Goal: Task Accomplishment & Management: Use online tool/utility

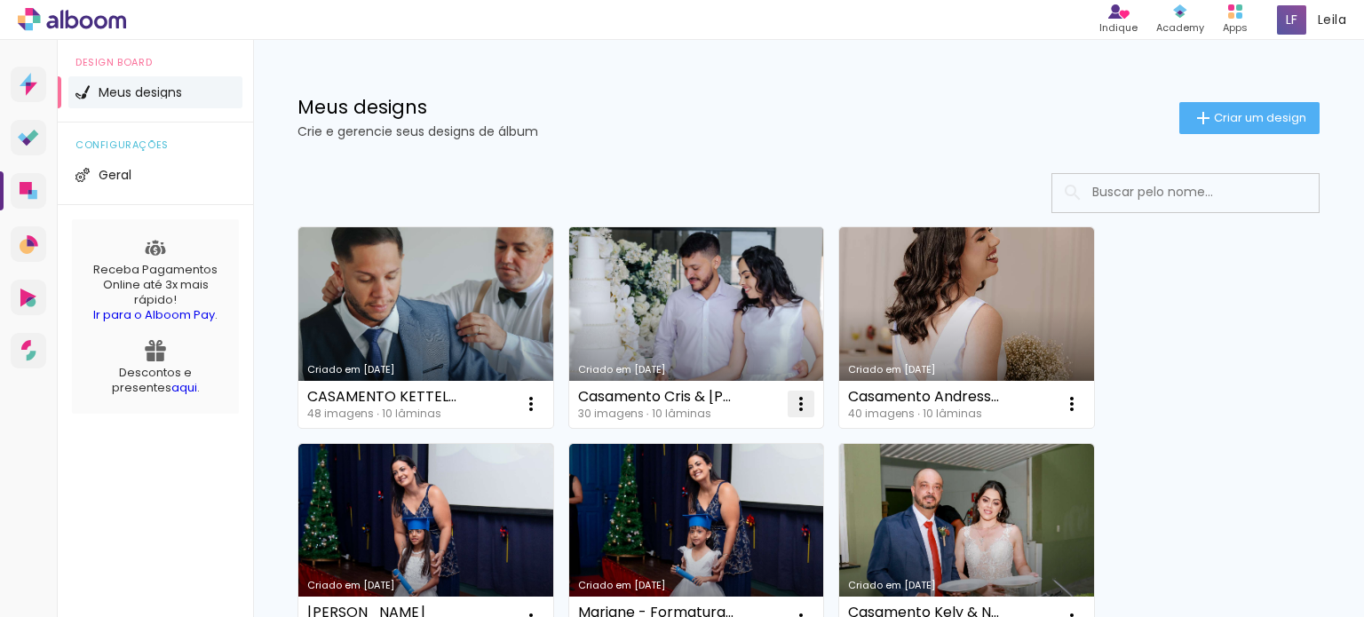
click at [542, 403] on iron-icon at bounding box center [530, 403] width 21 height 21
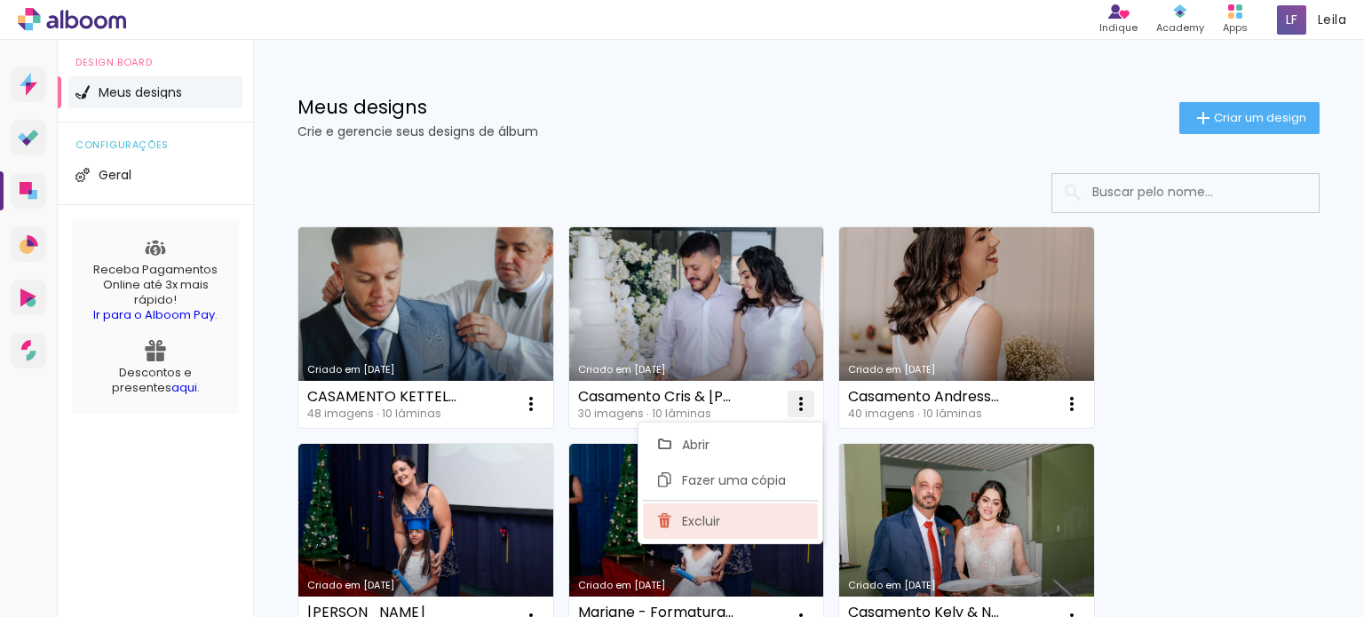
click at [712, 522] on span "Excluir" at bounding box center [701, 521] width 38 height 12
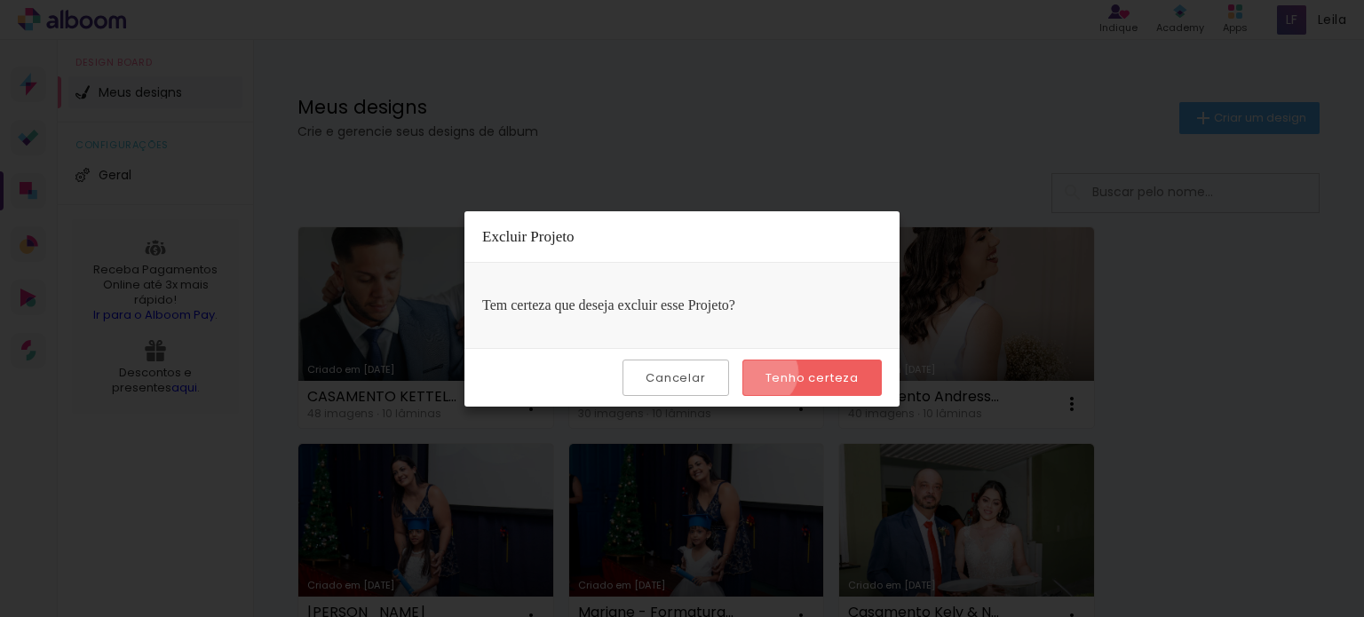
click at [766, 372] on paper-button "Tenho certeza" at bounding box center [811, 378] width 139 height 36
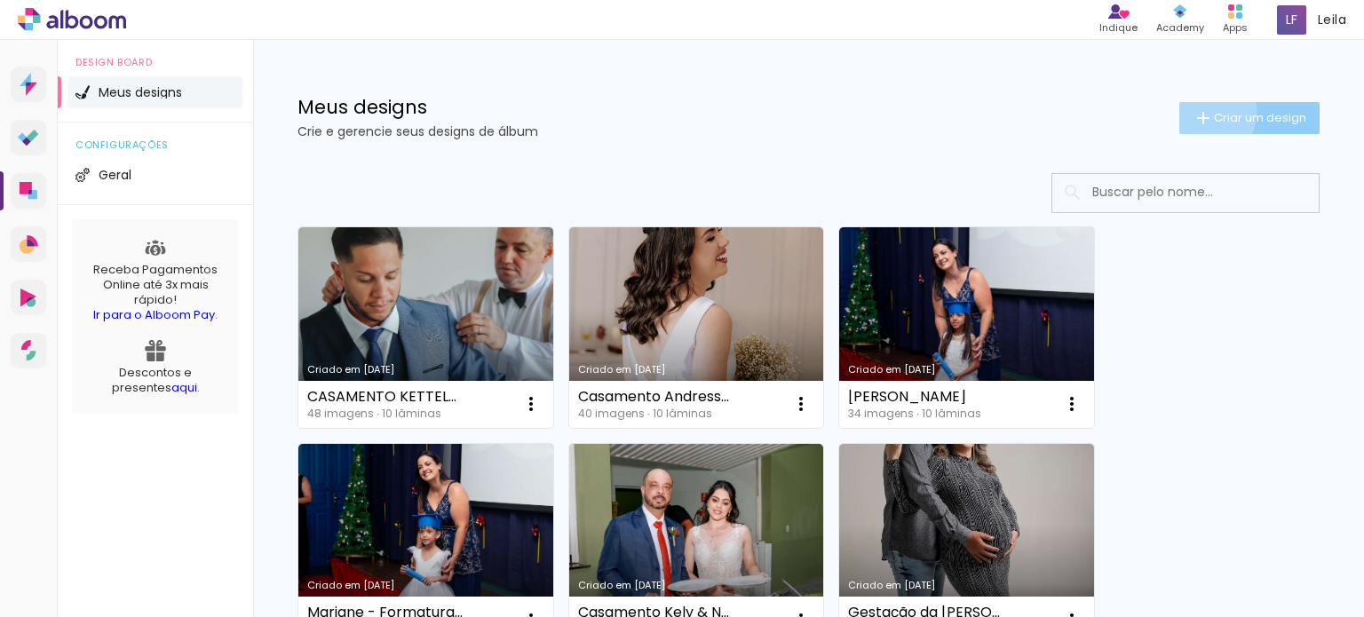
click at [1192, 111] on iron-icon at bounding box center [1202, 117] width 21 height 21
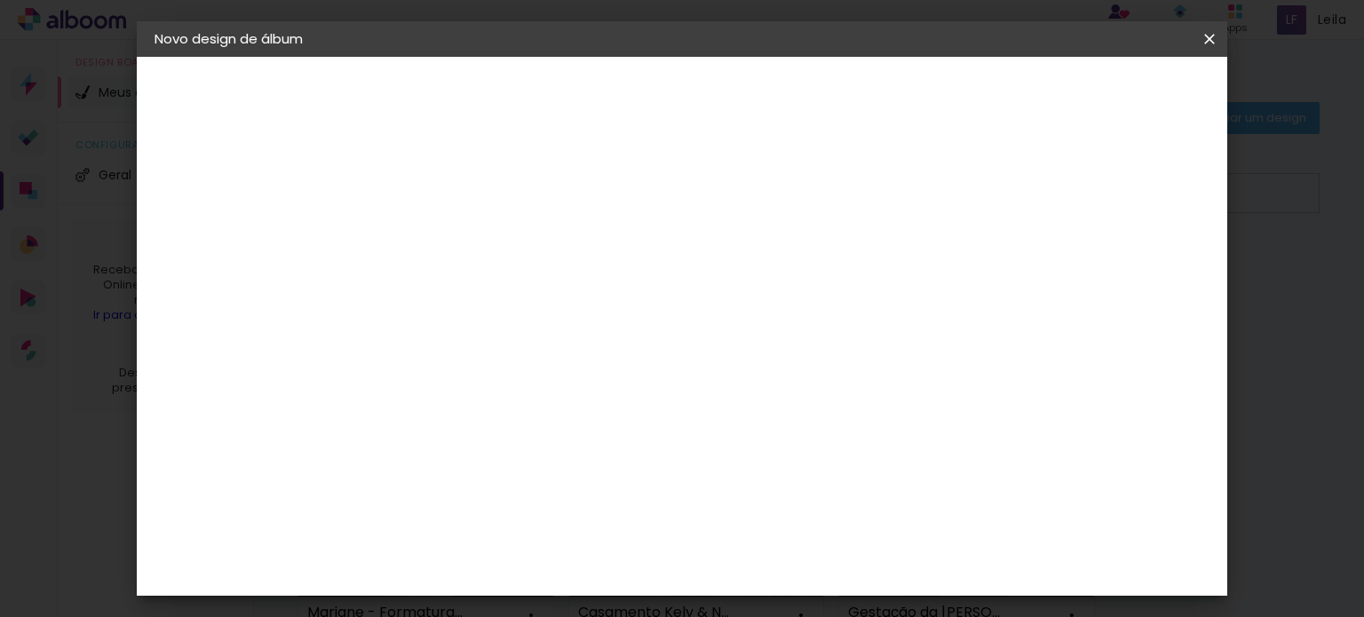
click at [445, 237] on input at bounding box center [445, 239] width 0 height 28
click at [445, 241] on input "NICOLE - 15 ANOS" at bounding box center [445, 239] width 0 height 28
type input "ANIVERSÁRIO [PERSON_NAME] - 15 ANOS"
type paper-input "ANIVERSÁRIO [PERSON_NAME] - 15 ANOS"
click at [0, 0] on slot "Avançar" at bounding box center [0, 0] width 0 height 0
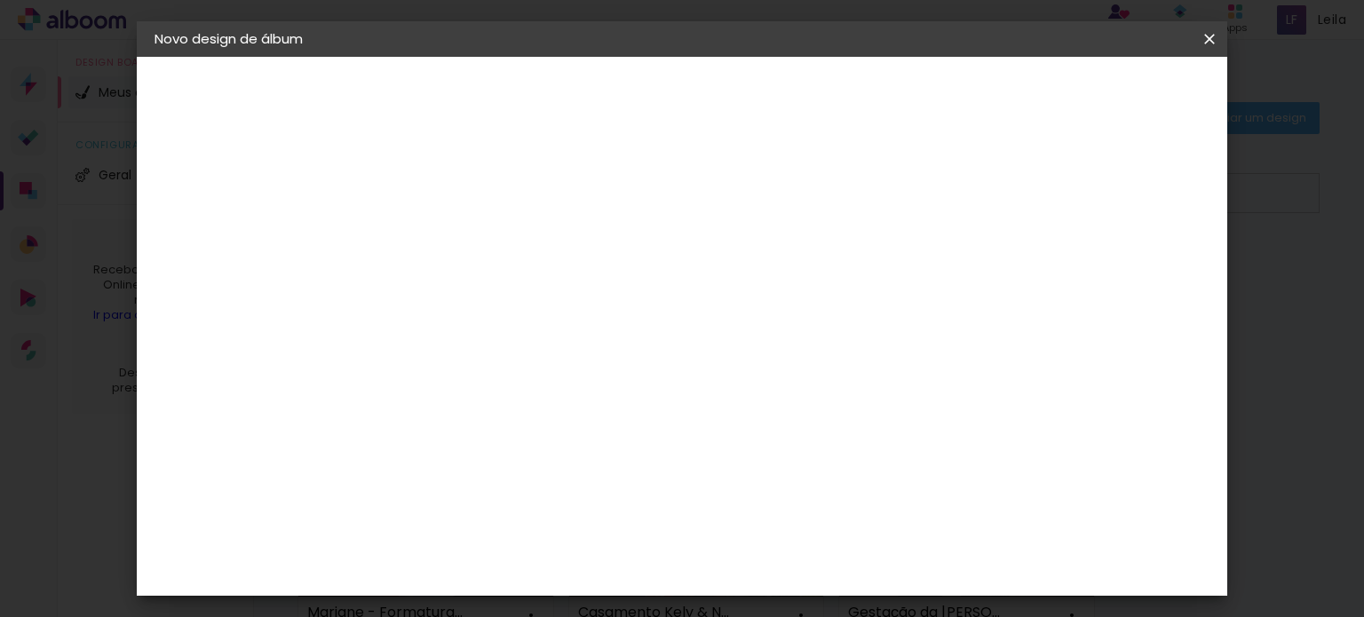
scroll to position [3729, 0]
click at [0, 0] on slot "Avançar" at bounding box center [0, 0] width 0 height 0
click at [535, 298] on iron-icon at bounding box center [524, 308] width 21 height 21
click at [743, 329] on paper-item "SlimBook" at bounding box center [797, 331] width 355 height 36
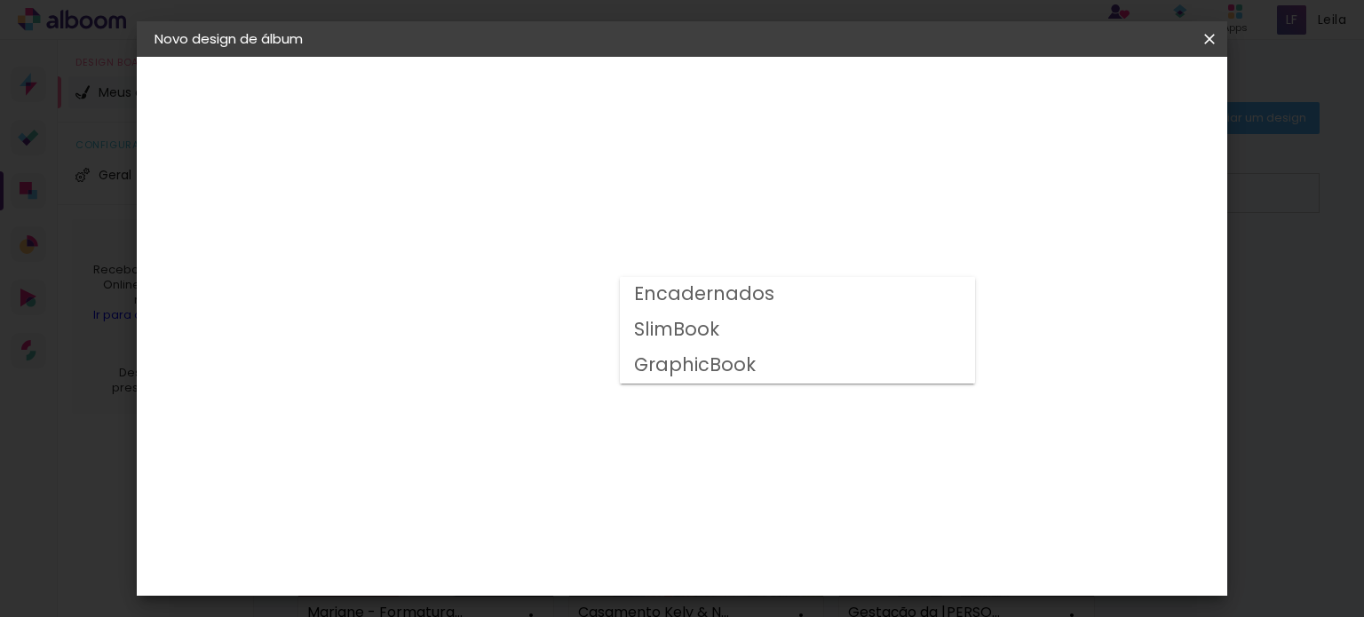
type input "SlimBook"
click at [565, 552] on span "20 × 30" at bounding box center [523, 570] width 83 height 36
click at [0, 0] on slot "Avançar" at bounding box center [0, 0] width 0 height 0
click at [1098, 96] on span "Iniciar design" at bounding box center [1058, 94] width 81 height 12
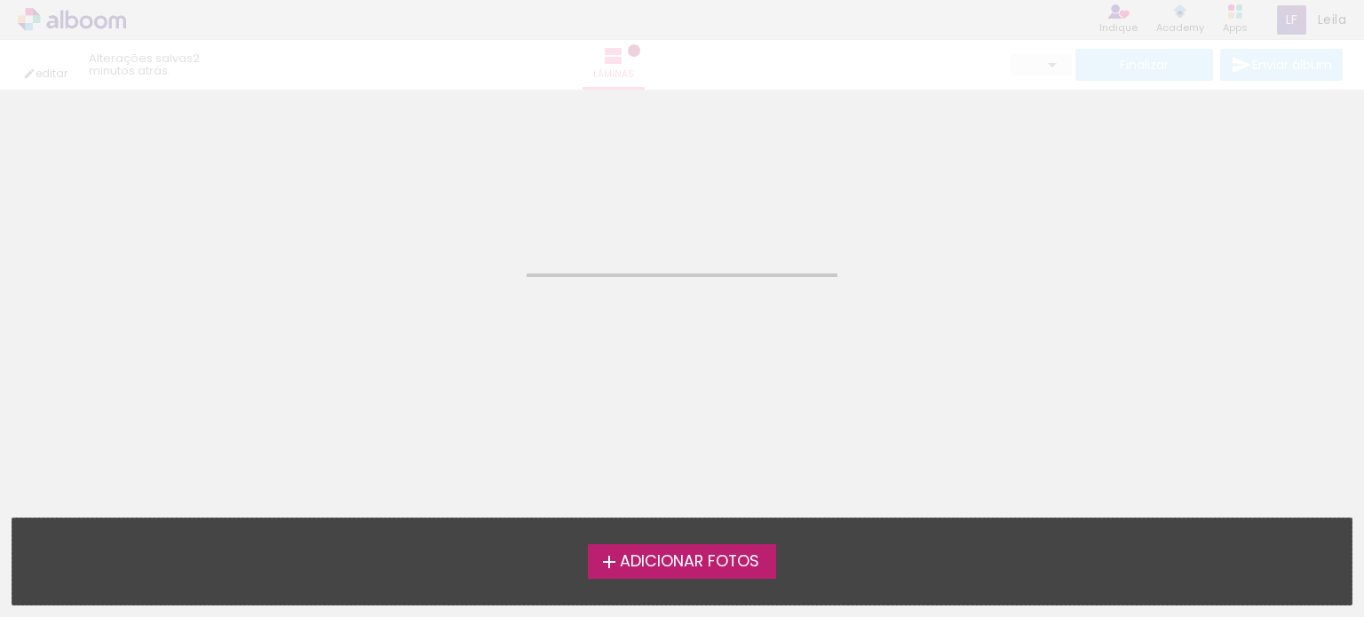
click at [1131, 86] on div "editar 2 minutos atrás. Lâminas Finalizar Enviar álbum" at bounding box center [682, 45] width 1364 height 90
click at [605, 560] on iron-icon at bounding box center [608, 561] width 21 height 21
click at [0, 0] on input "file" at bounding box center [0, 0] width 0 height 0
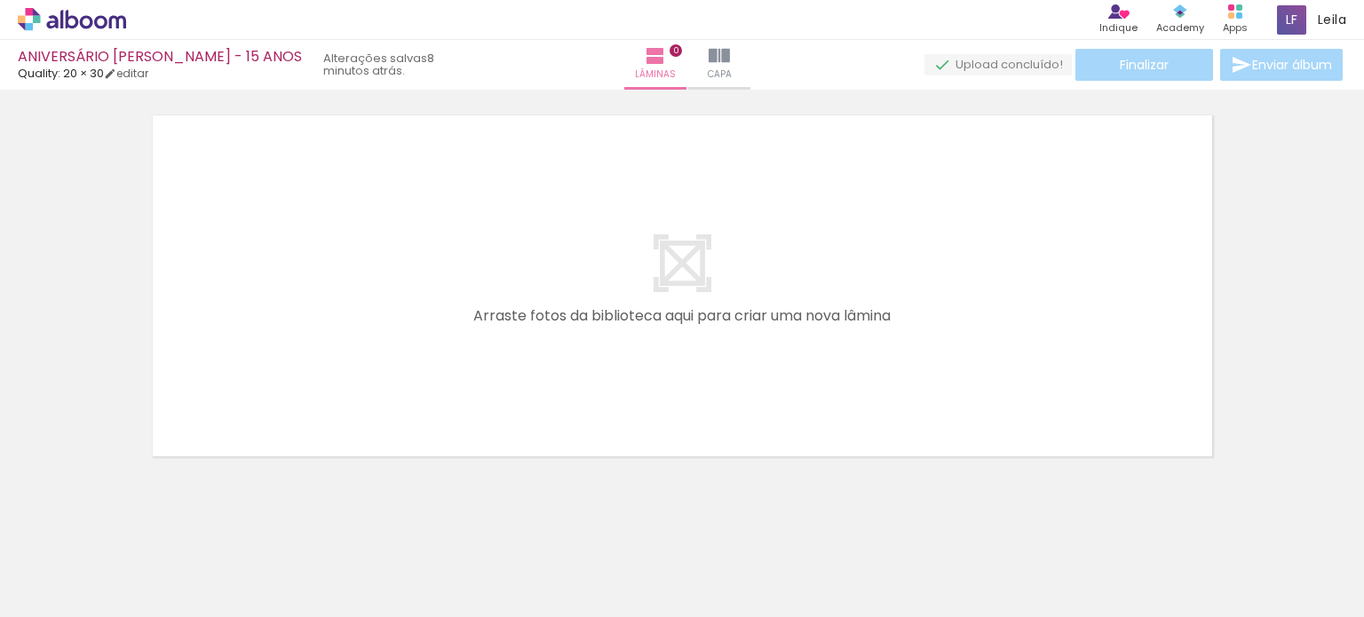
scroll to position [55, 0]
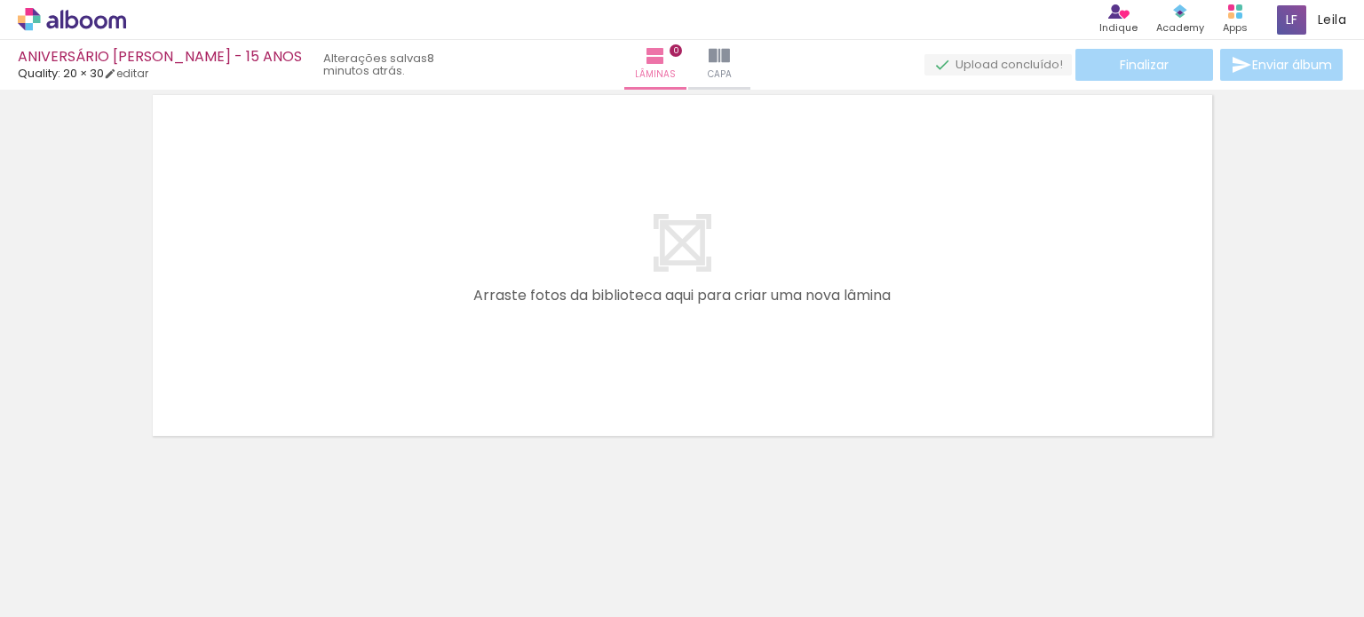
click at [53, 585] on span "Adicionar Fotos" at bounding box center [62, 593] width 53 height 20
click at [0, 0] on input "file" at bounding box center [0, 0] width 0 height 0
click at [51, 593] on span "Adicionar Fotos" at bounding box center [62, 593] width 53 height 20
click at [0, 0] on input "file" at bounding box center [0, 0] width 0 height 0
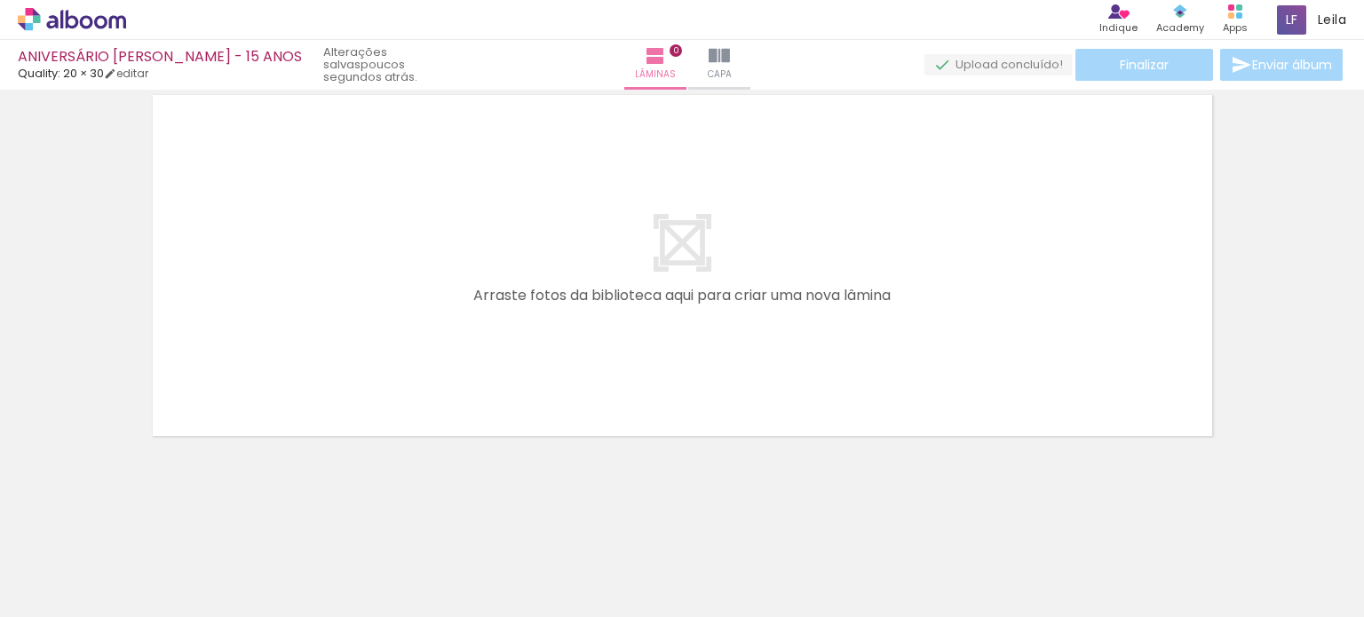
scroll to position [0, 0]
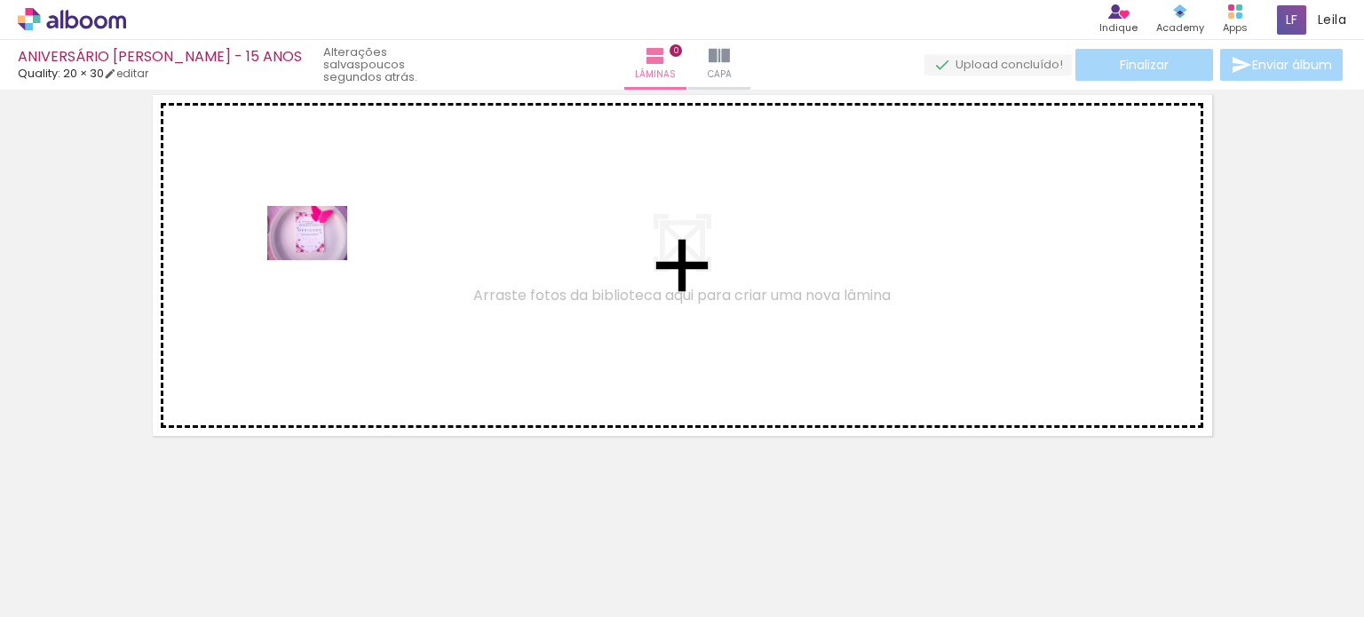
drag, startPoint x: 152, startPoint y: 563, endPoint x: 321, endPoint y: 259, distance: 347.4
click at [321, 259] on quentale-workspace at bounding box center [682, 308] width 1364 height 617
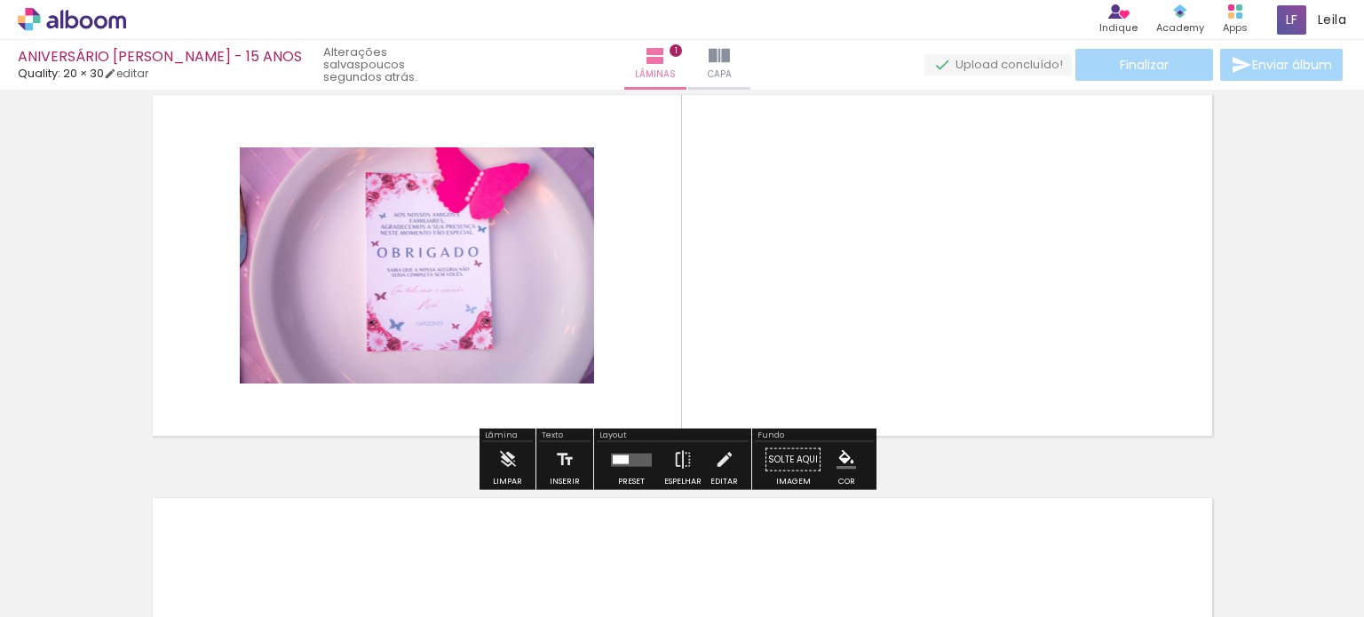
scroll to position [22, 0]
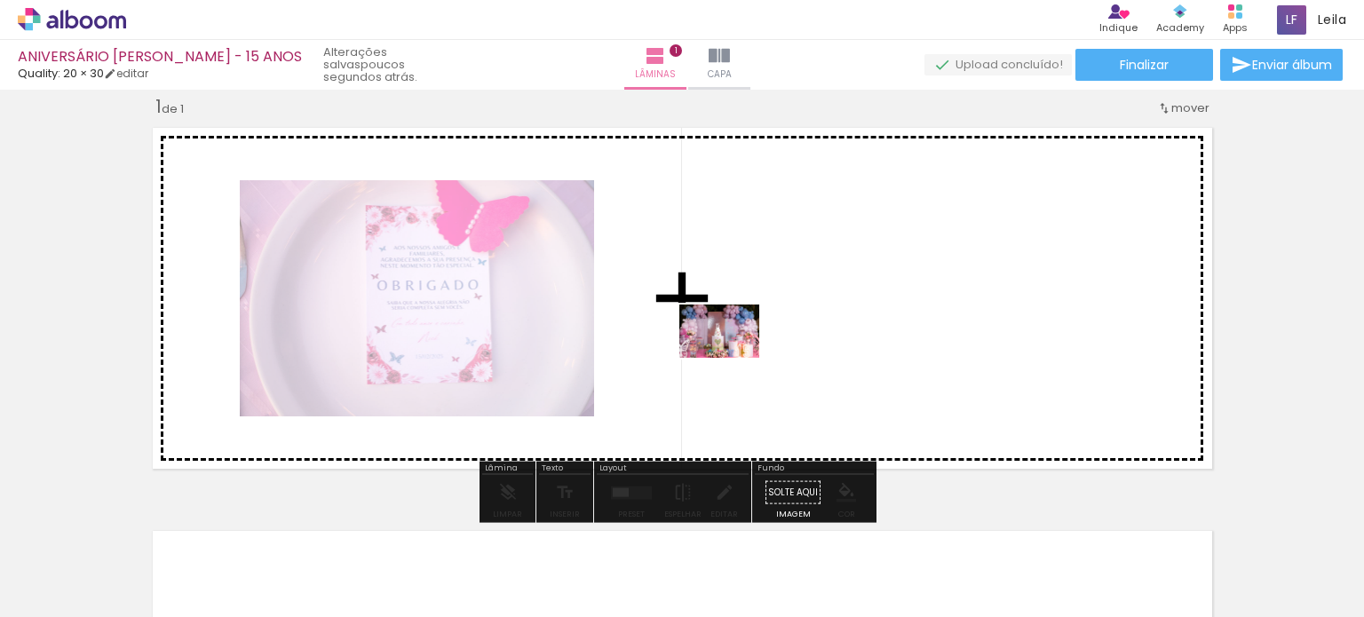
drag, startPoint x: 297, startPoint y: 558, endPoint x: 733, endPoint y: 358, distance: 479.1
click at [733, 358] on quentale-workspace at bounding box center [682, 308] width 1364 height 617
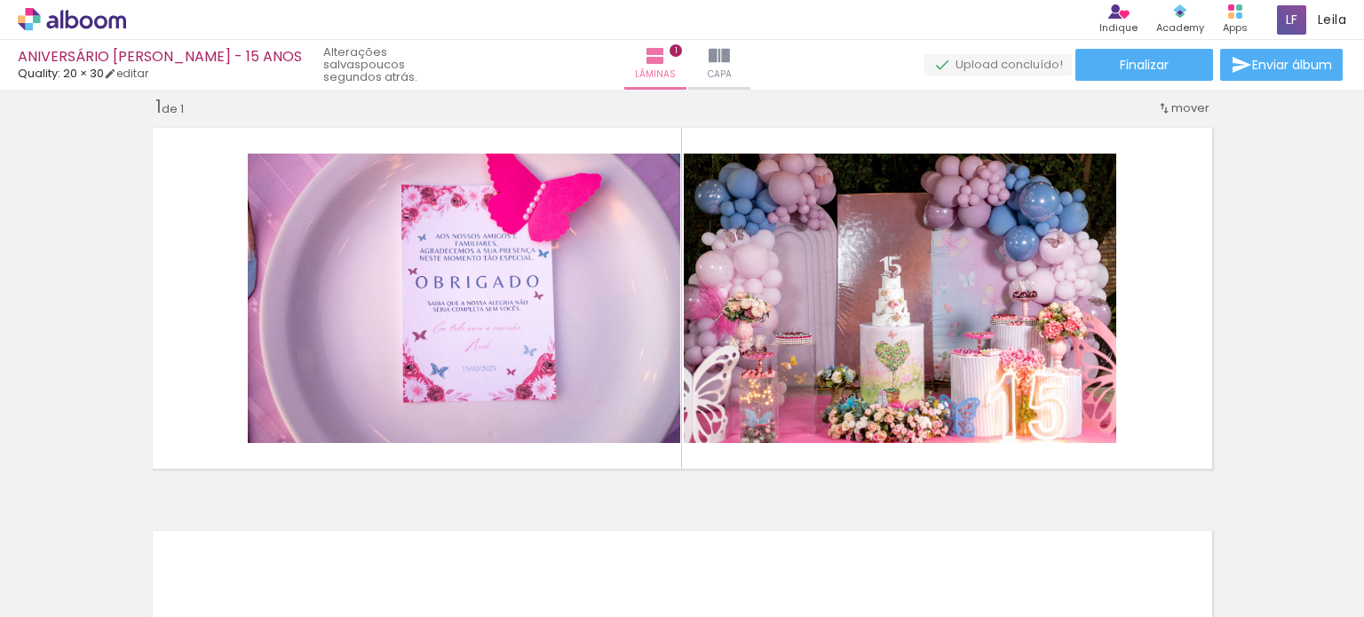
scroll to position [0, 2884]
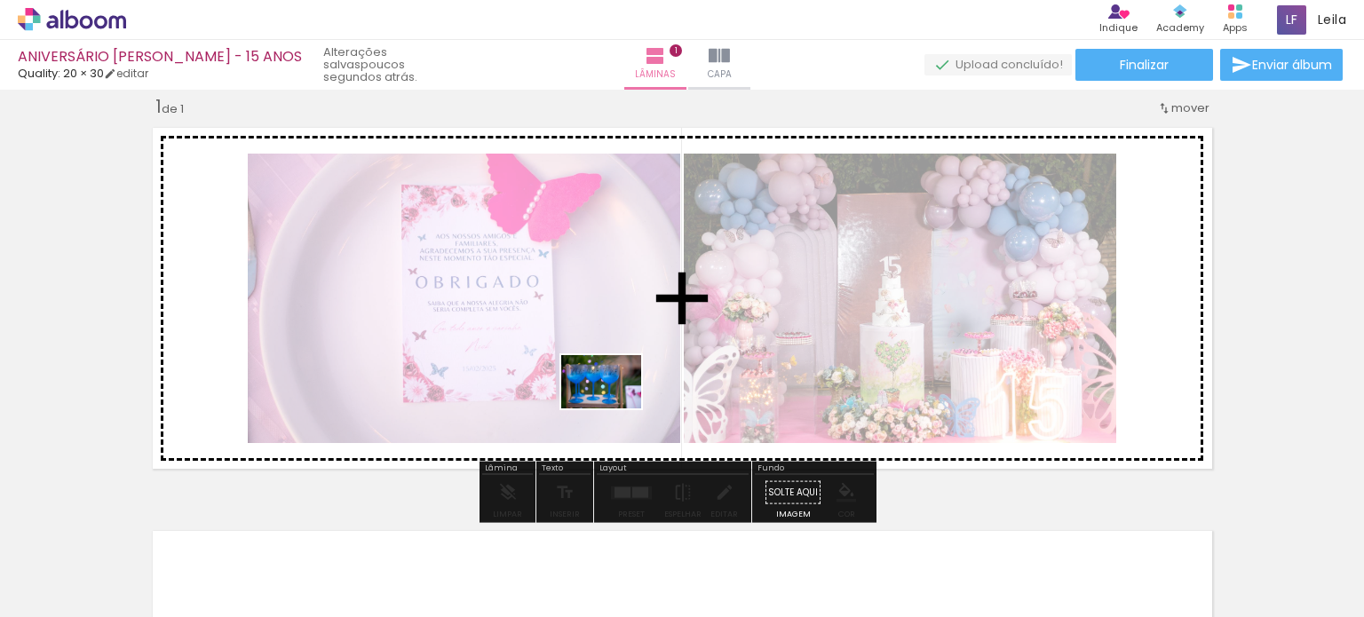
drag, startPoint x: 589, startPoint y: 526, endPoint x: 614, endPoint y: 408, distance: 120.0
click at [614, 408] on quentale-workspace at bounding box center [682, 308] width 1364 height 617
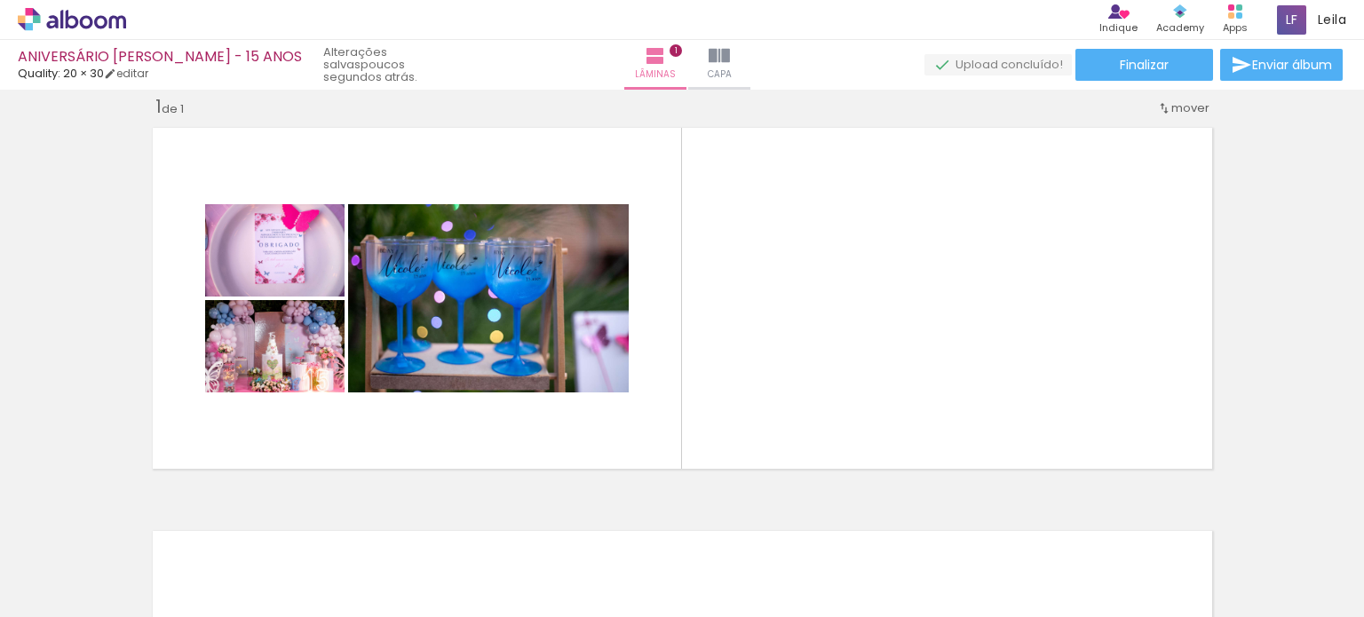
scroll to position [0, 0]
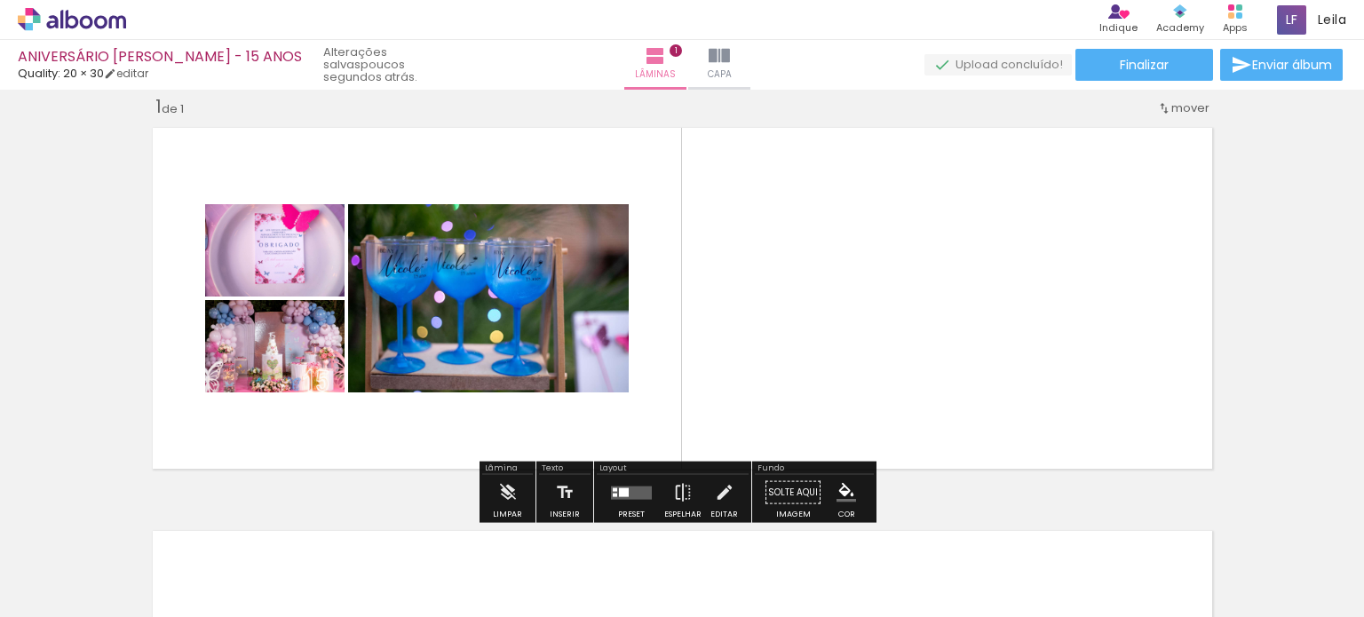
click at [611, 493] on quentale-layouter at bounding box center [631, 492] width 41 height 13
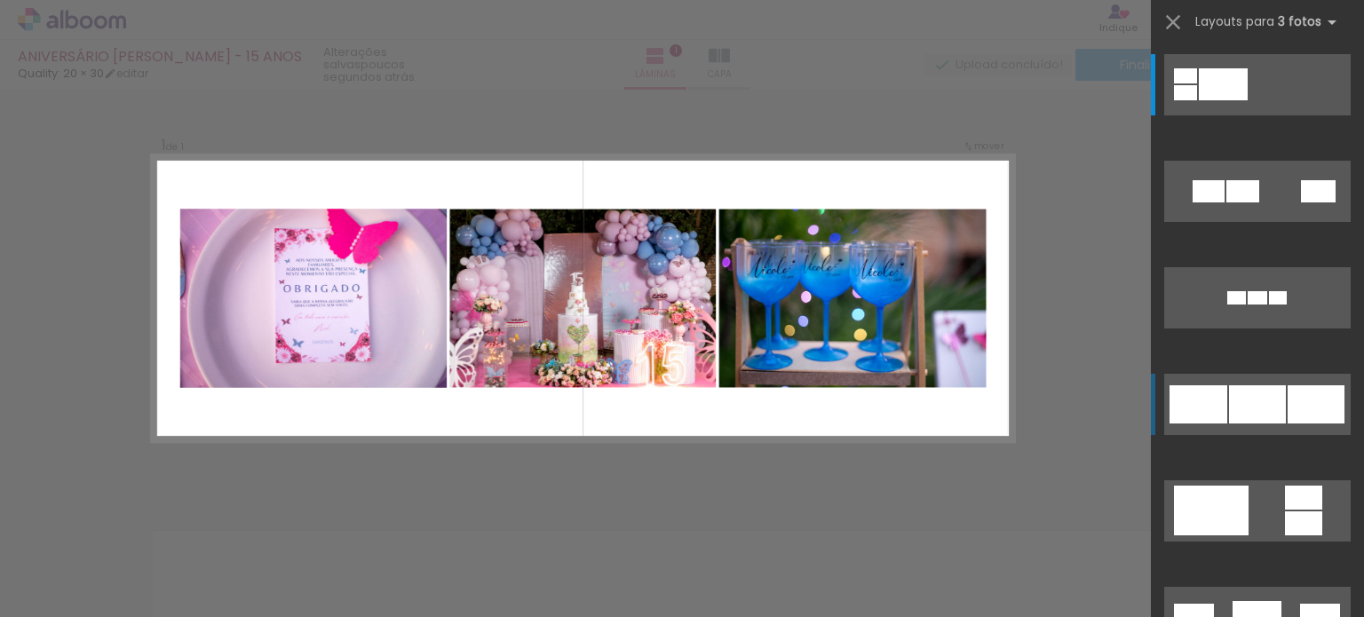
click at [1221, 115] on quentale-layouter at bounding box center [1257, 84] width 186 height 61
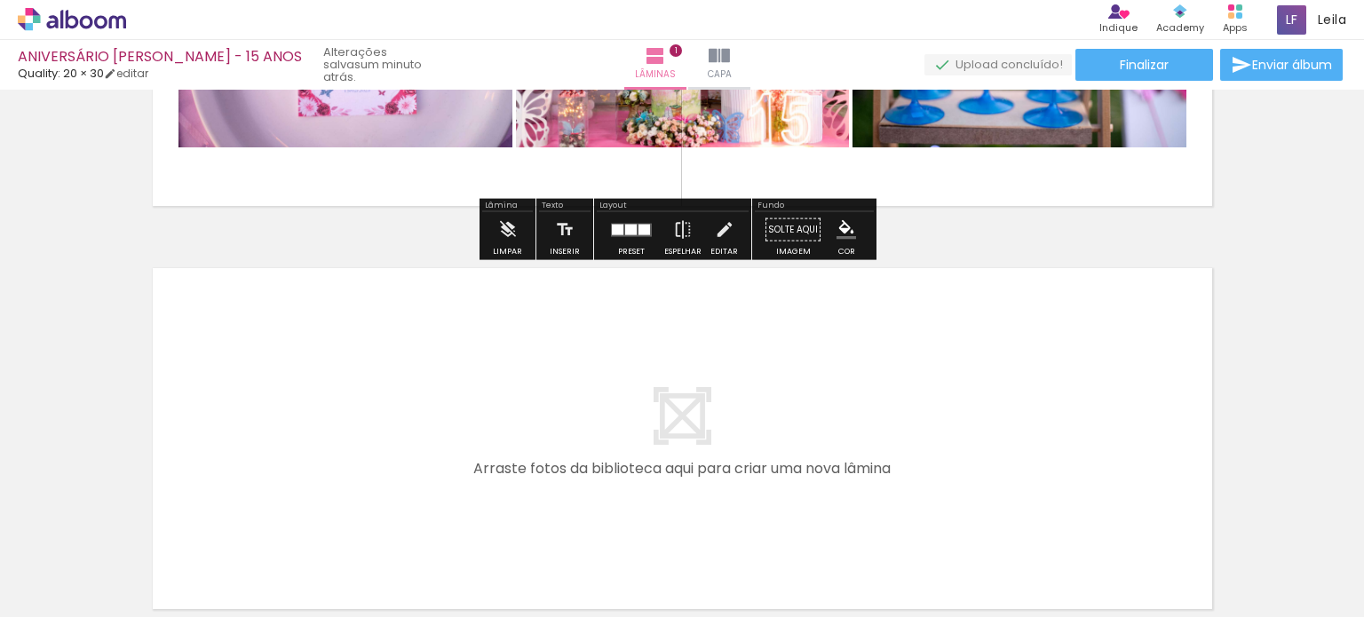
scroll to position [377, 0]
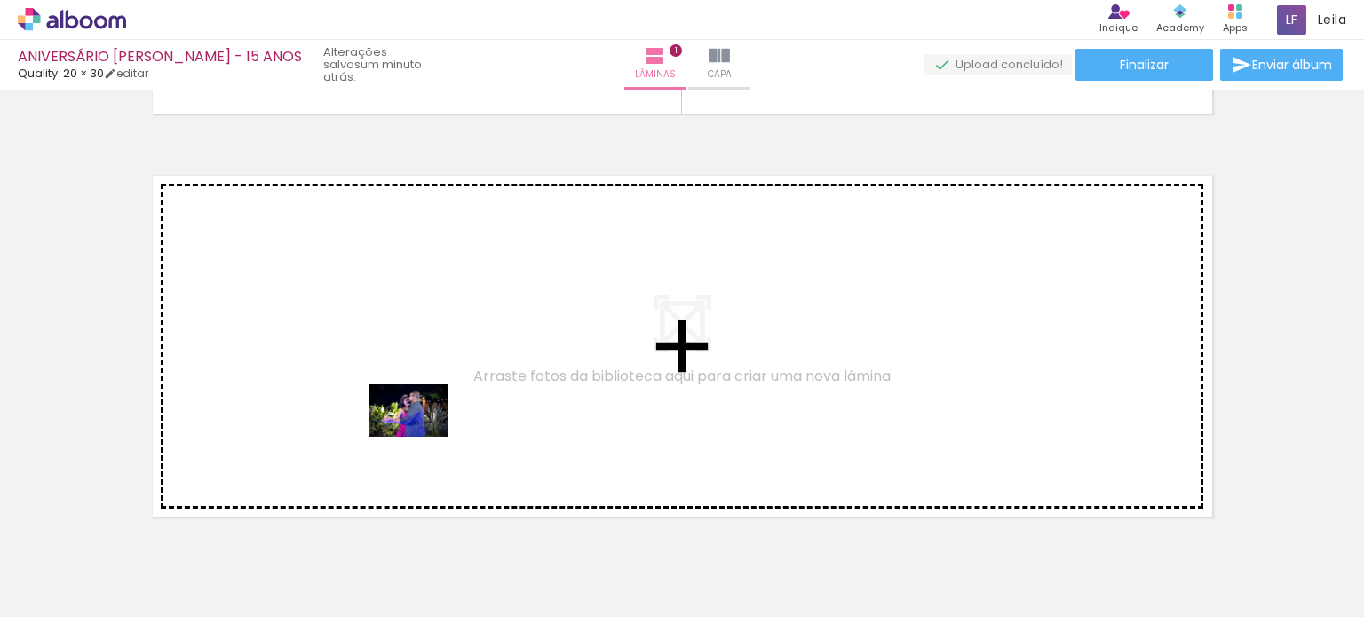
drag, startPoint x: 387, startPoint y: 557, endPoint x: 423, endPoint y: 433, distance: 128.4
click at [423, 433] on quentale-workspace at bounding box center [682, 308] width 1364 height 617
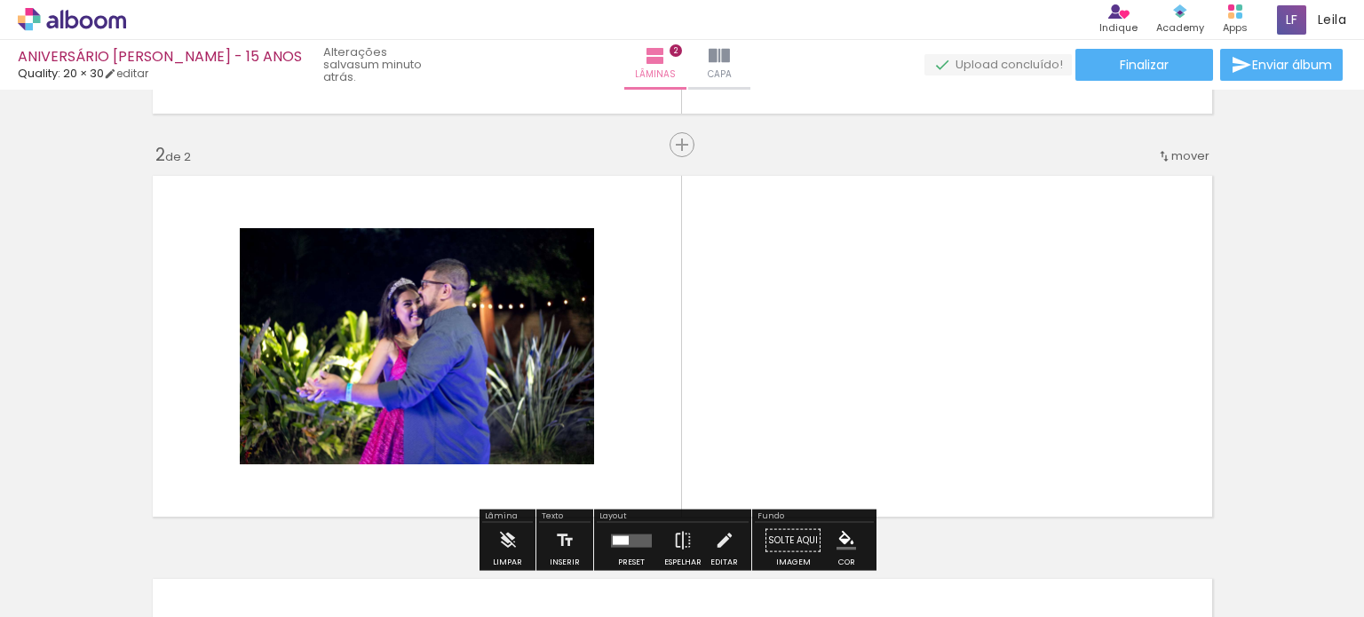
scroll to position [425, 0]
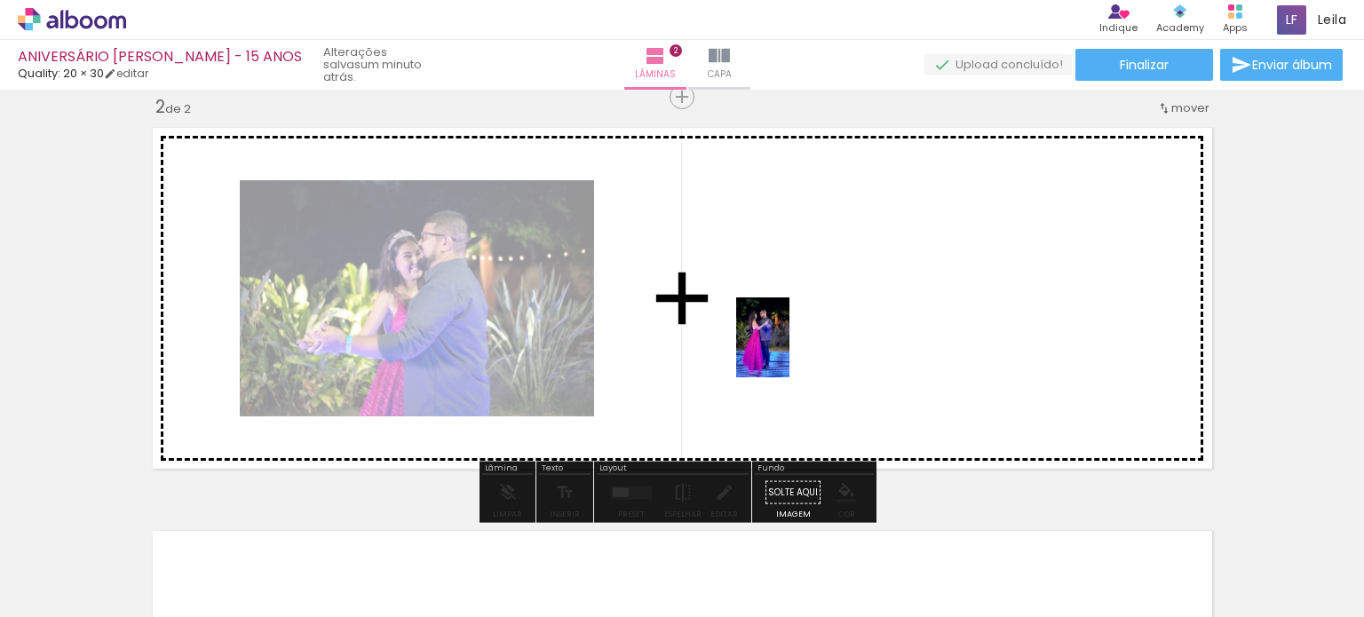
drag, startPoint x: 483, startPoint y: 573, endPoint x: 790, endPoint y: 350, distance: 379.5
click at [790, 350] on quentale-workspace at bounding box center [682, 308] width 1364 height 617
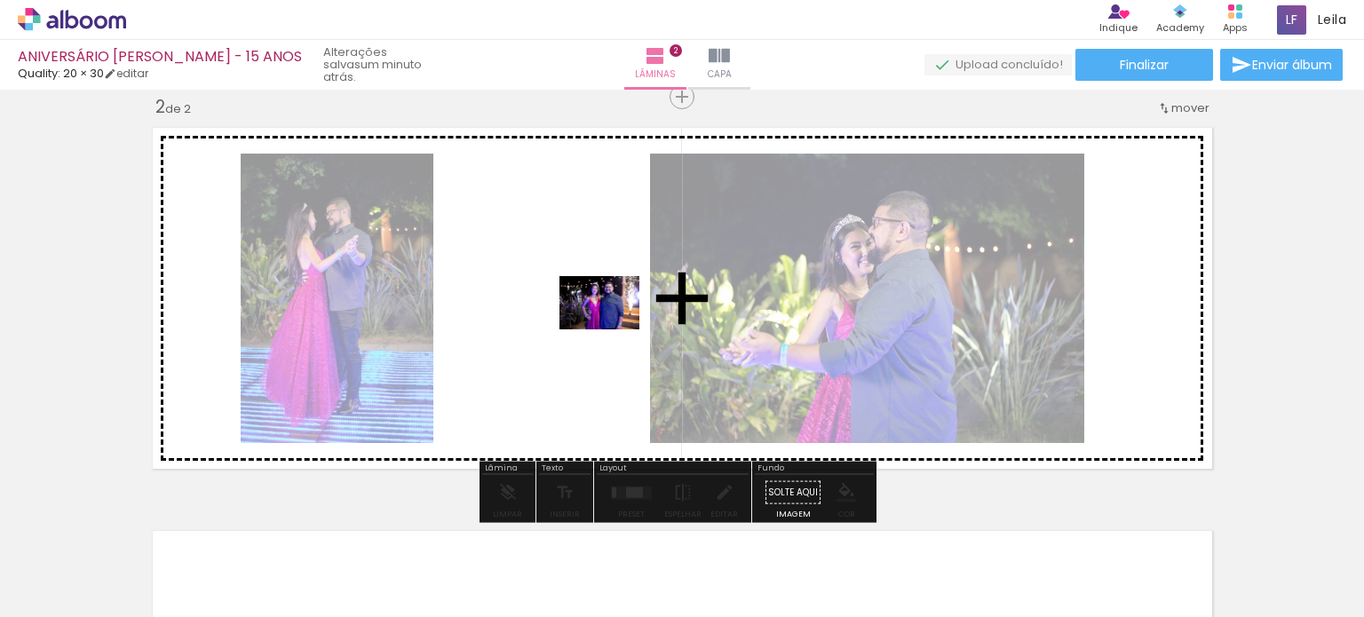
drag, startPoint x: 597, startPoint y: 484, endPoint x: 613, endPoint y: 329, distance: 155.3
click at [613, 329] on quentale-workspace at bounding box center [682, 308] width 1364 height 617
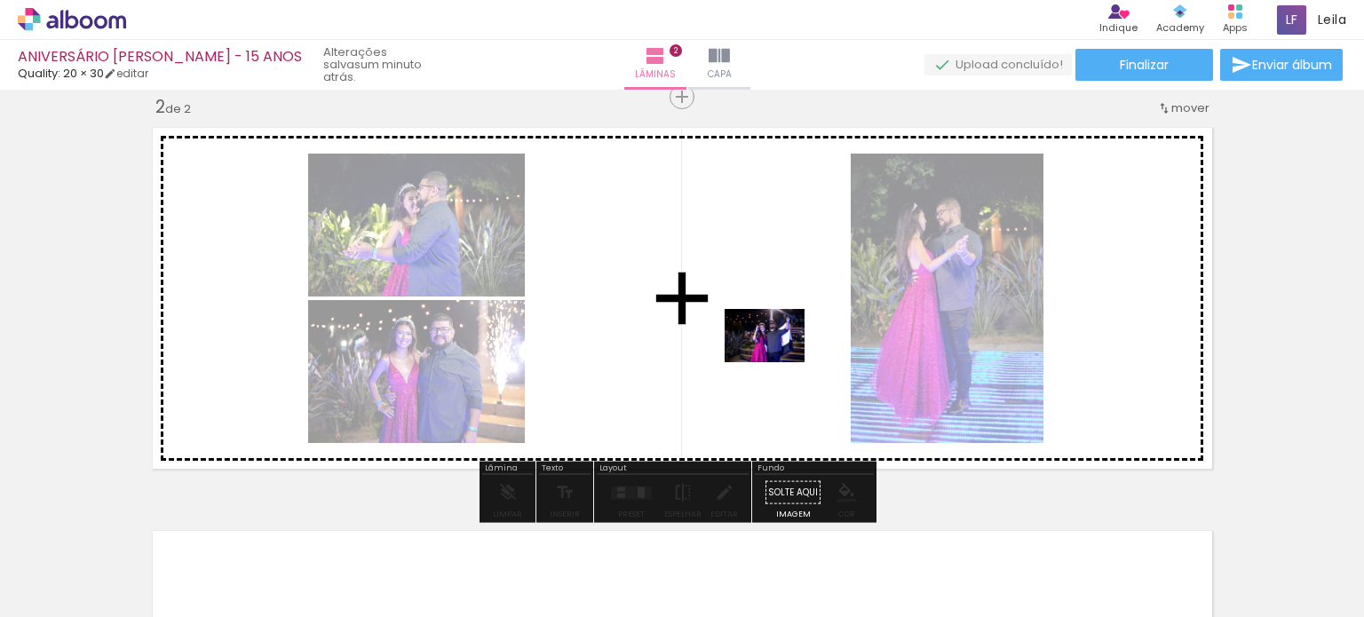
drag, startPoint x: 783, startPoint y: 563, endPoint x: 778, endPoint y: 362, distance: 200.7
click at [778, 362] on quentale-workspace at bounding box center [682, 308] width 1364 height 617
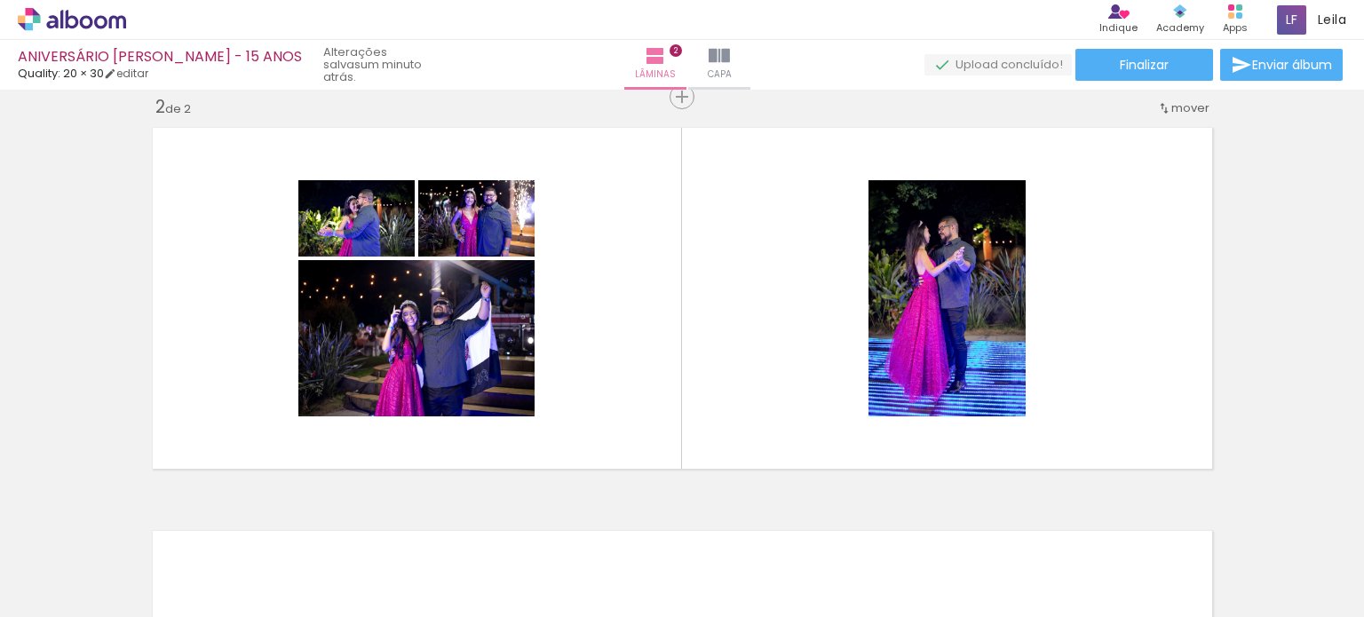
scroll to position [0, 67]
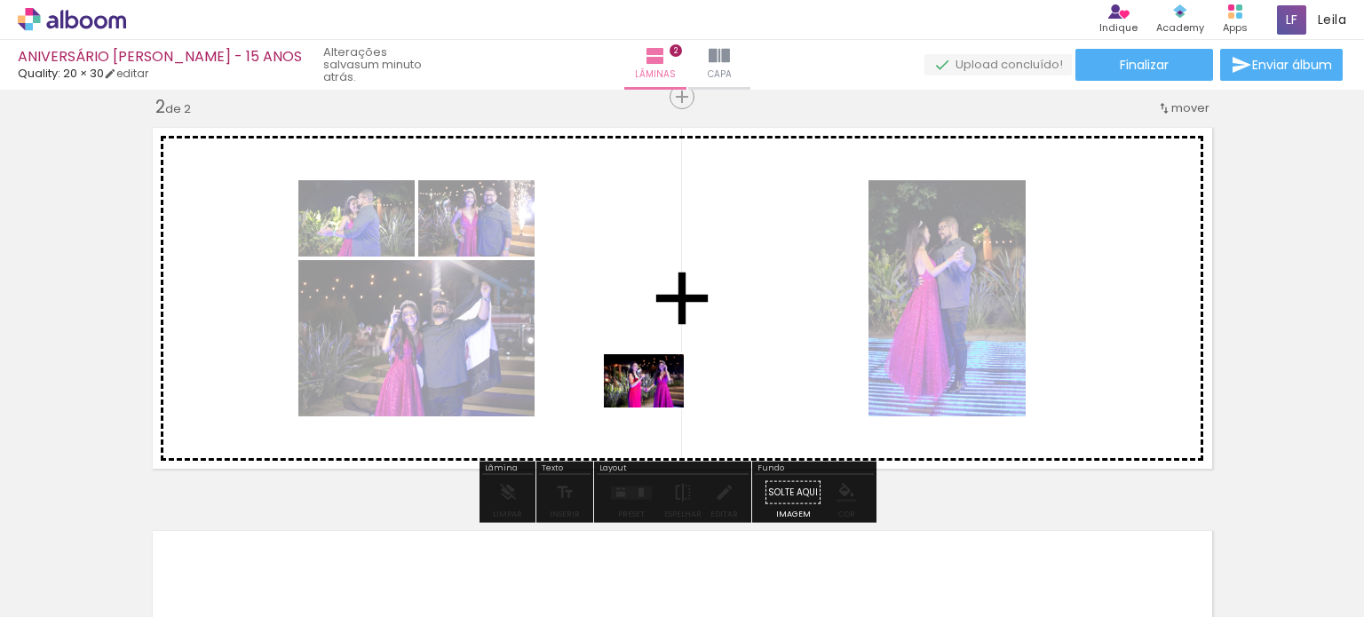
drag, startPoint x: 612, startPoint y: 539, endPoint x: 664, endPoint y: 392, distance: 156.4
click at [664, 392] on quentale-workspace at bounding box center [682, 308] width 1364 height 617
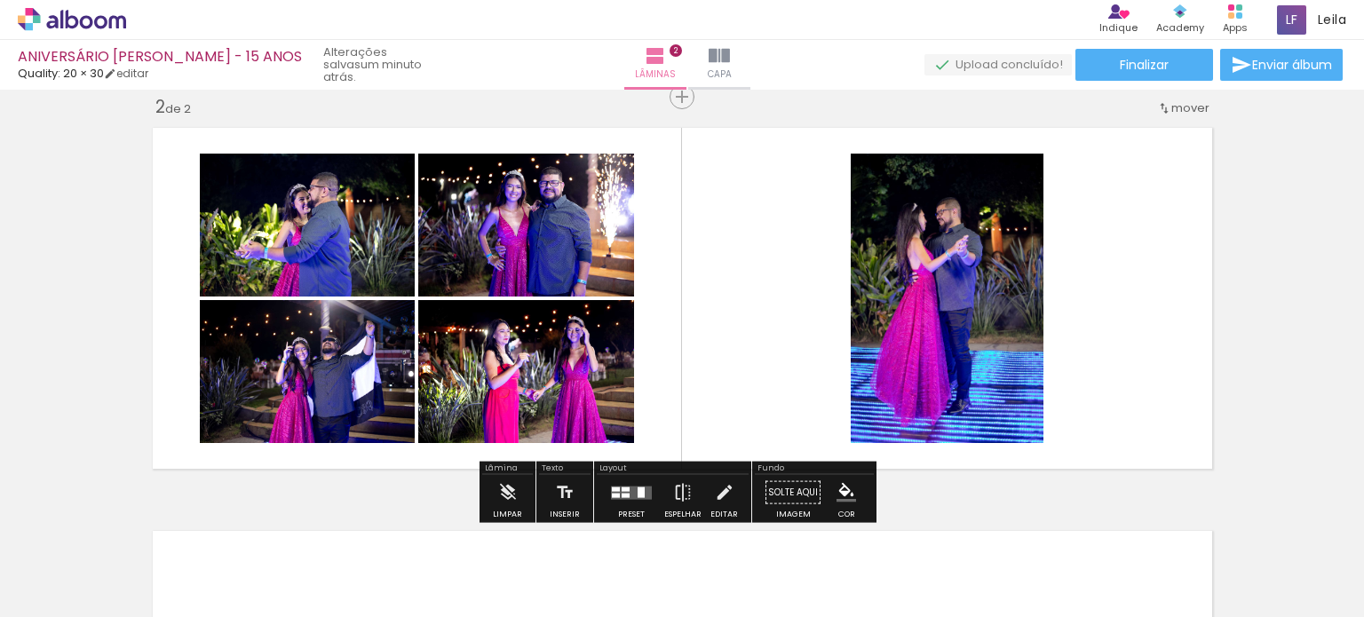
click at [618, 481] on div at bounding box center [631, 493] width 48 height 36
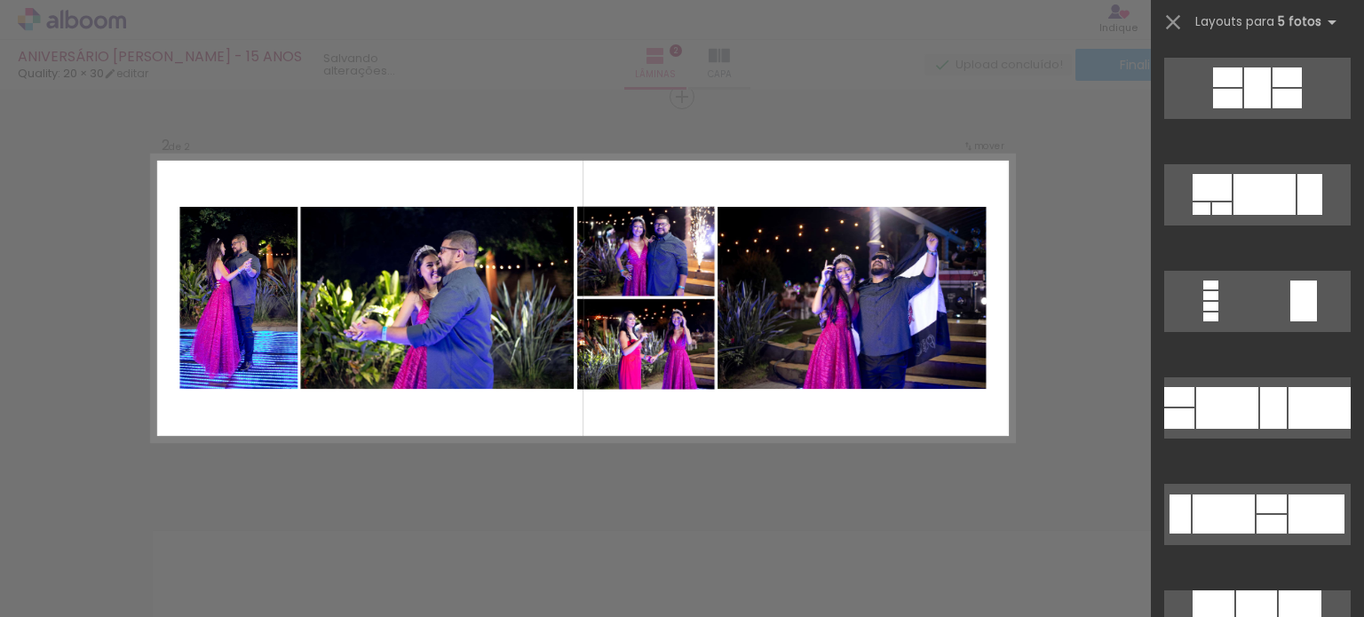
scroll to position [1065, 0]
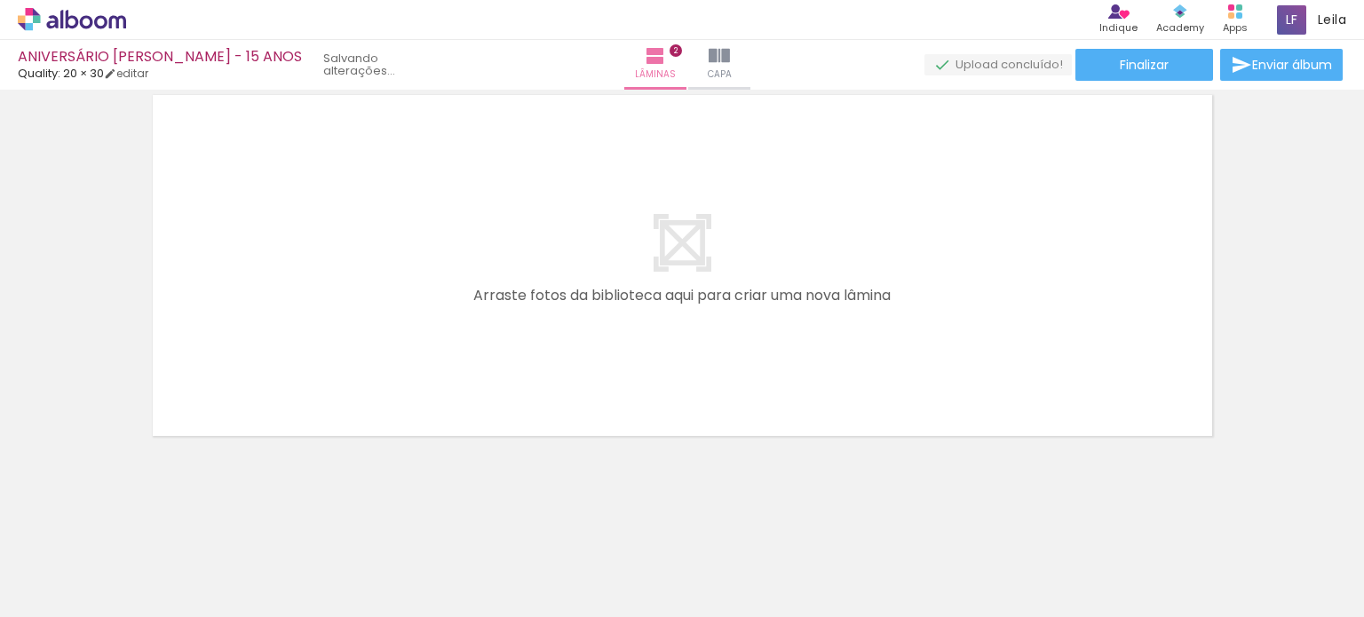
scroll to position [0, 538]
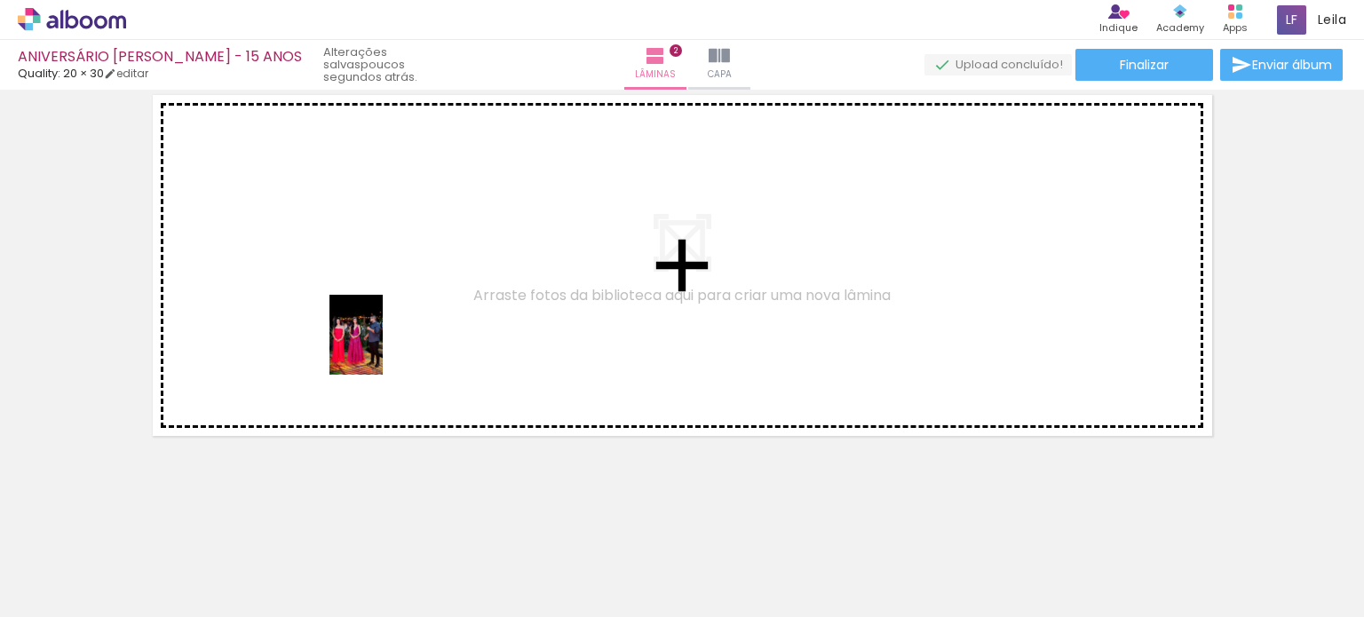
drag, startPoint x: 348, startPoint y: 573, endPoint x: 394, endPoint y: 329, distance: 248.5
click at [394, 329] on quentale-workspace at bounding box center [682, 308] width 1364 height 617
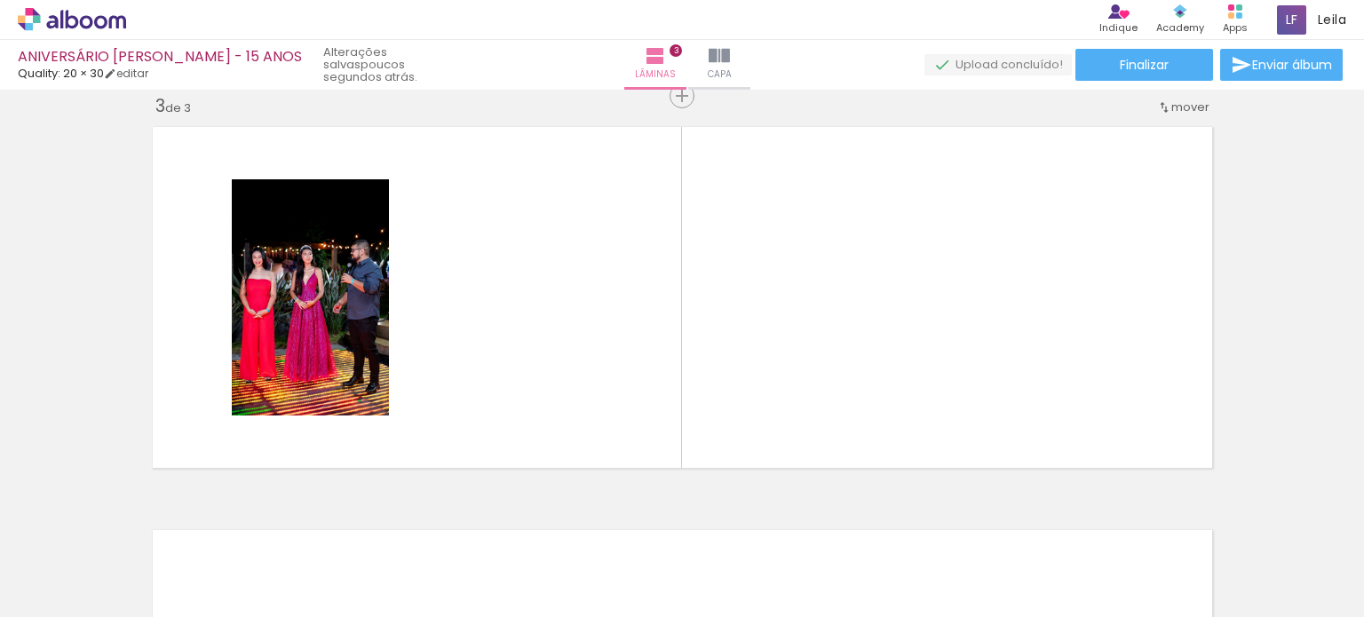
scroll to position [828, 0]
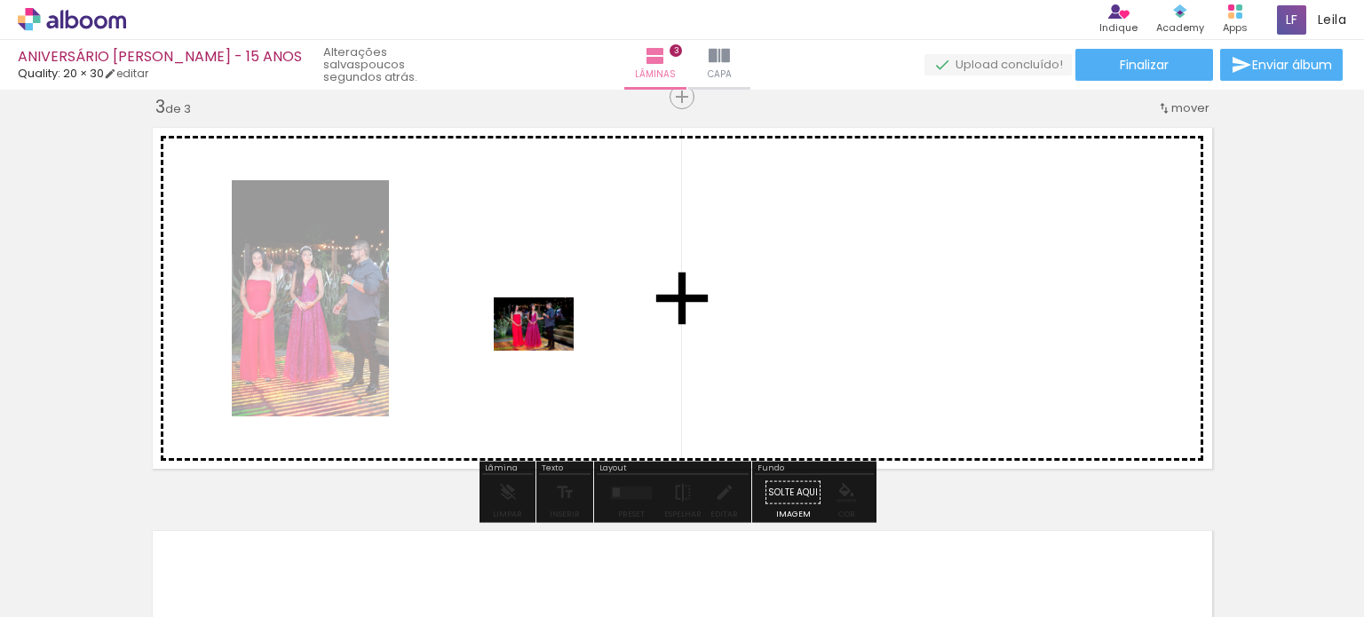
drag, startPoint x: 451, startPoint y: 565, endPoint x: 547, endPoint y: 351, distance: 234.5
click at [547, 351] on quentale-workspace at bounding box center [682, 308] width 1364 height 617
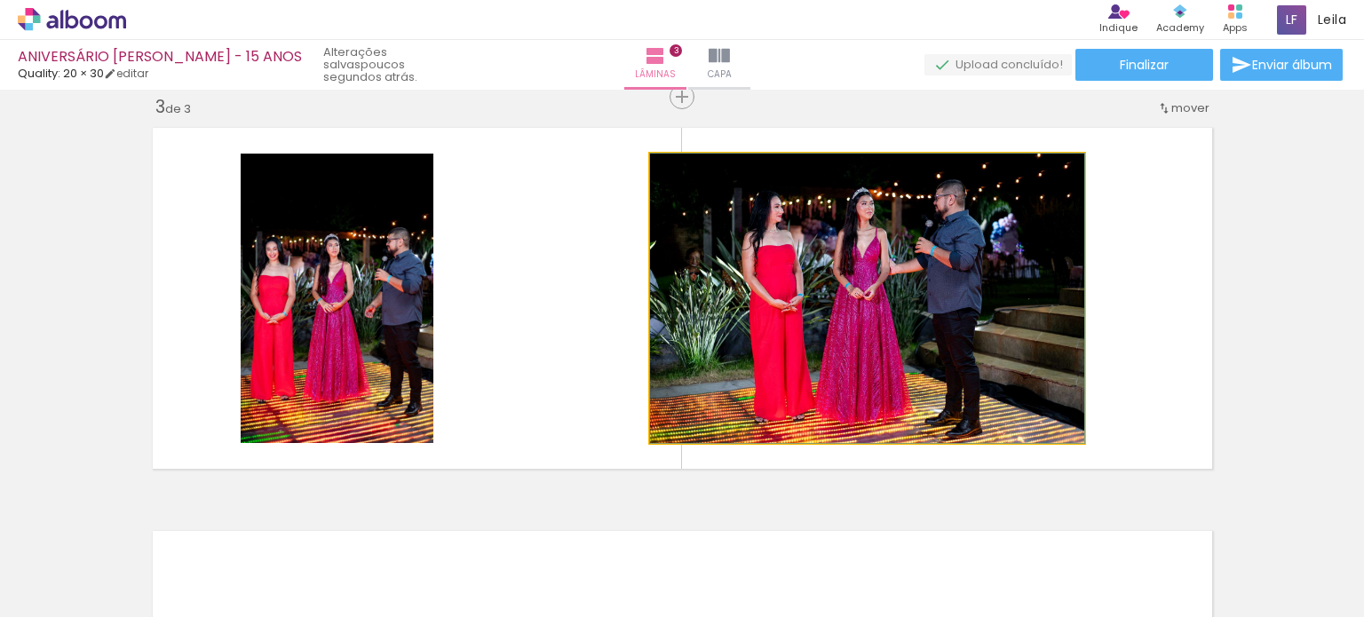
click at [876, 271] on quentale-photo at bounding box center [867, 298] width 434 height 289
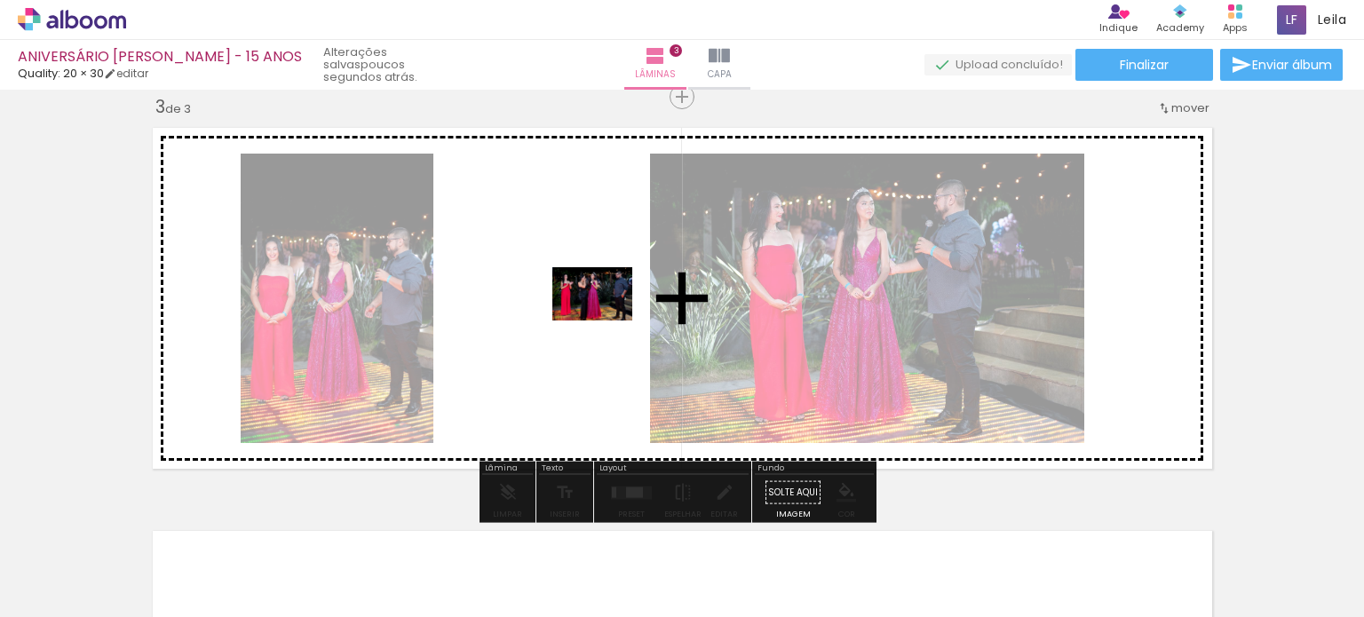
drag, startPoint x: 655, startPoint y: 567, endPoint x: 606, endPoint y: 321, distance: 251.8
click at [606, 321] on quentale-workspace at bounding box center [682, 308] width 1364 height 617
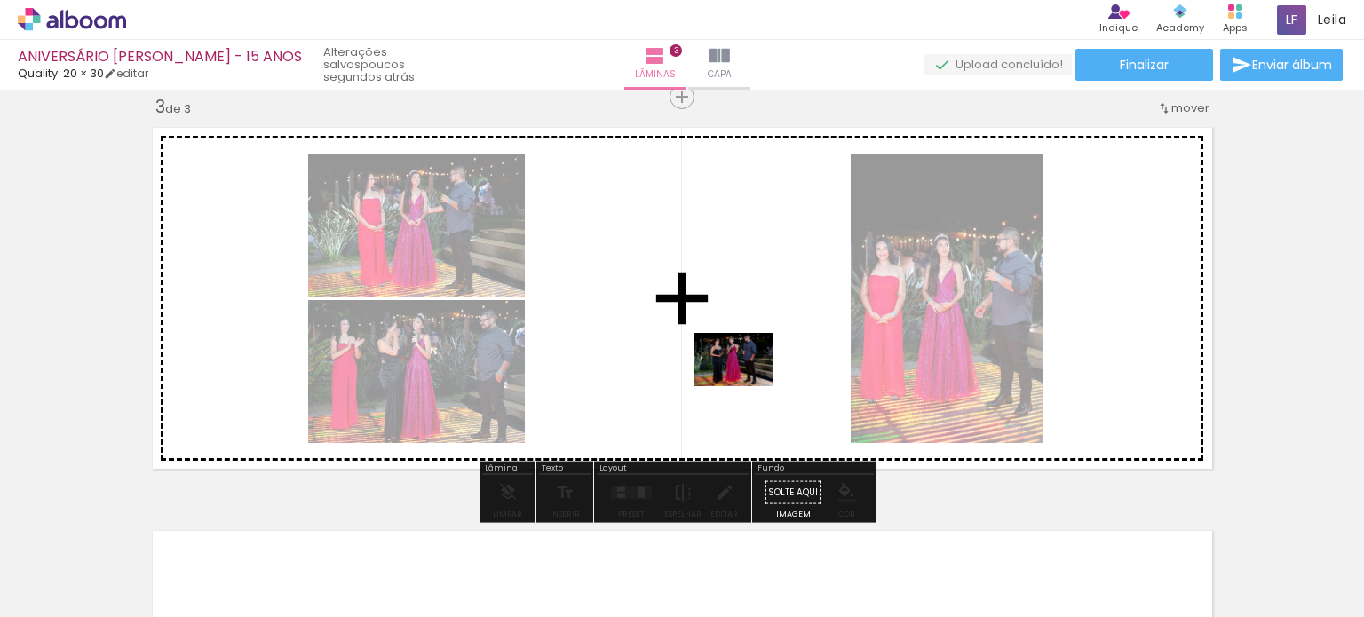
drag, startPoint x: 746, startPoint y: 582, endPoint x: 747, endPoint y: 386, distance: 195.3
click at [747, 386] on quentale-workspace at bounding box center [682, 308] width 1364 height 617
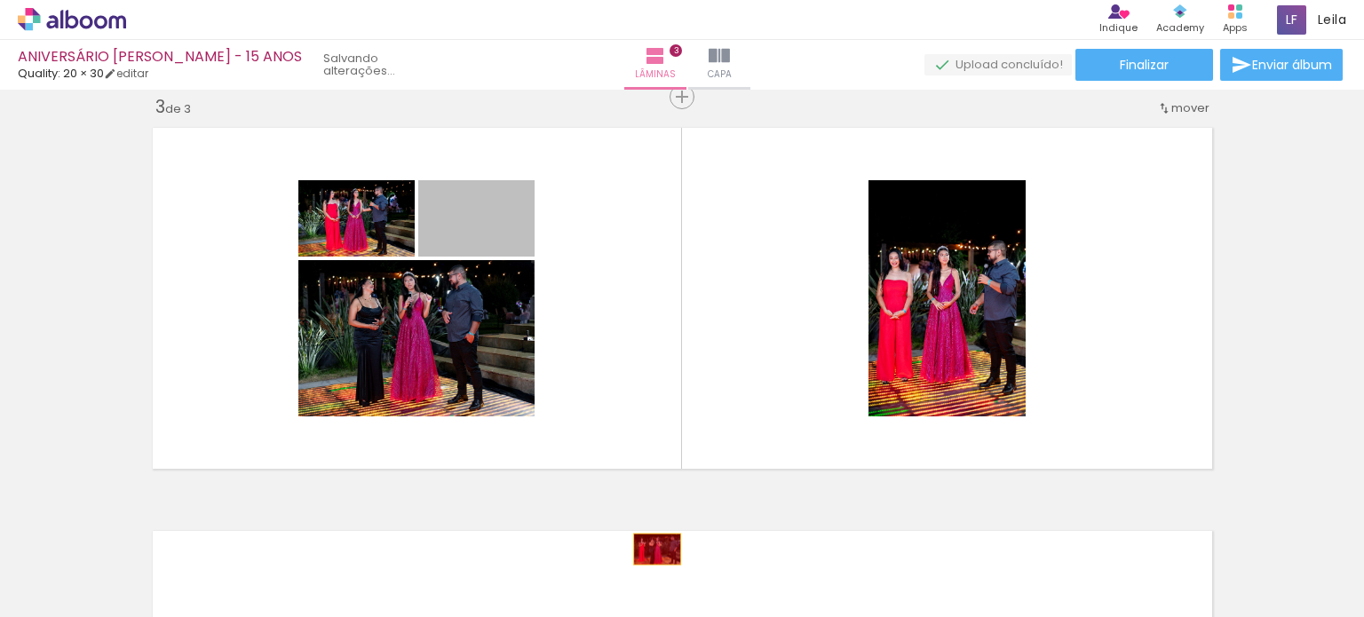
drag, startPoint x: 501, startPoint y: 228, endPoint x: 650, endPoint y: 549, distance: 353.5
click at [650, 549] on quentale-workspace at bounding box center [682, 308] width 1364 height 617
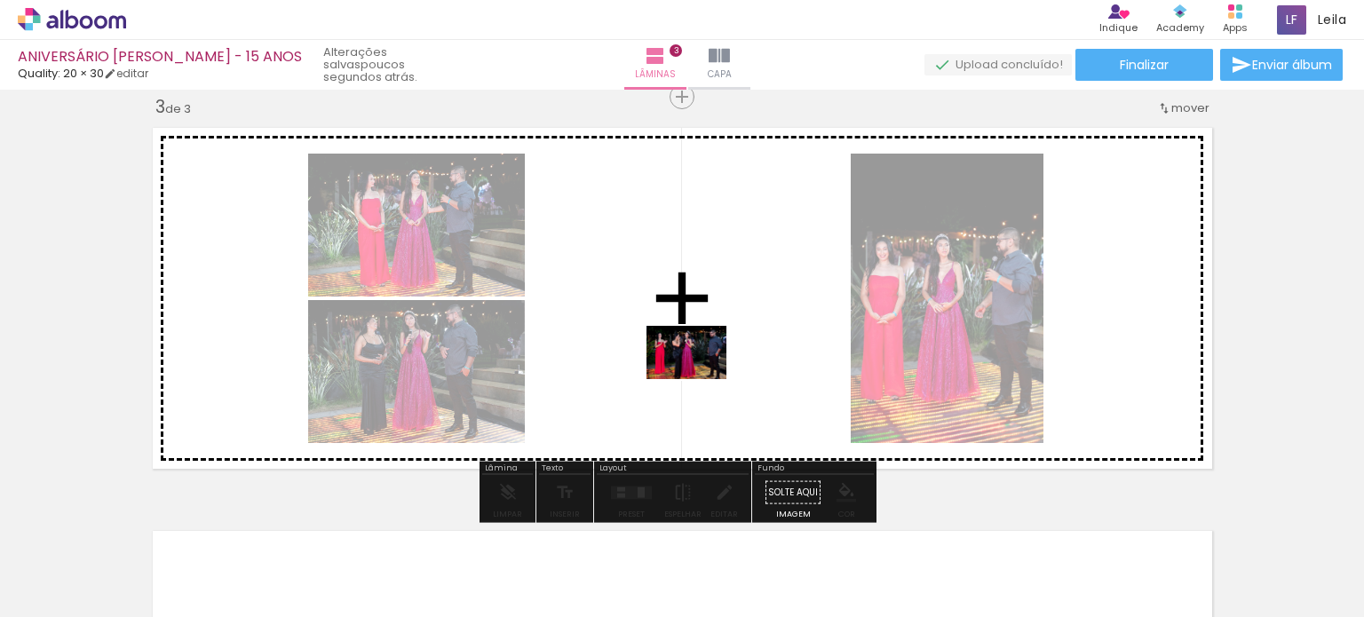
drag, startPoint x: 629, startPoint y: 563, endPoint x: 700, endPoint y: 379, distance: 197.0
click at [700, 379] on quentale-workspace at bounding box center [682, 308] width 1364 height 617
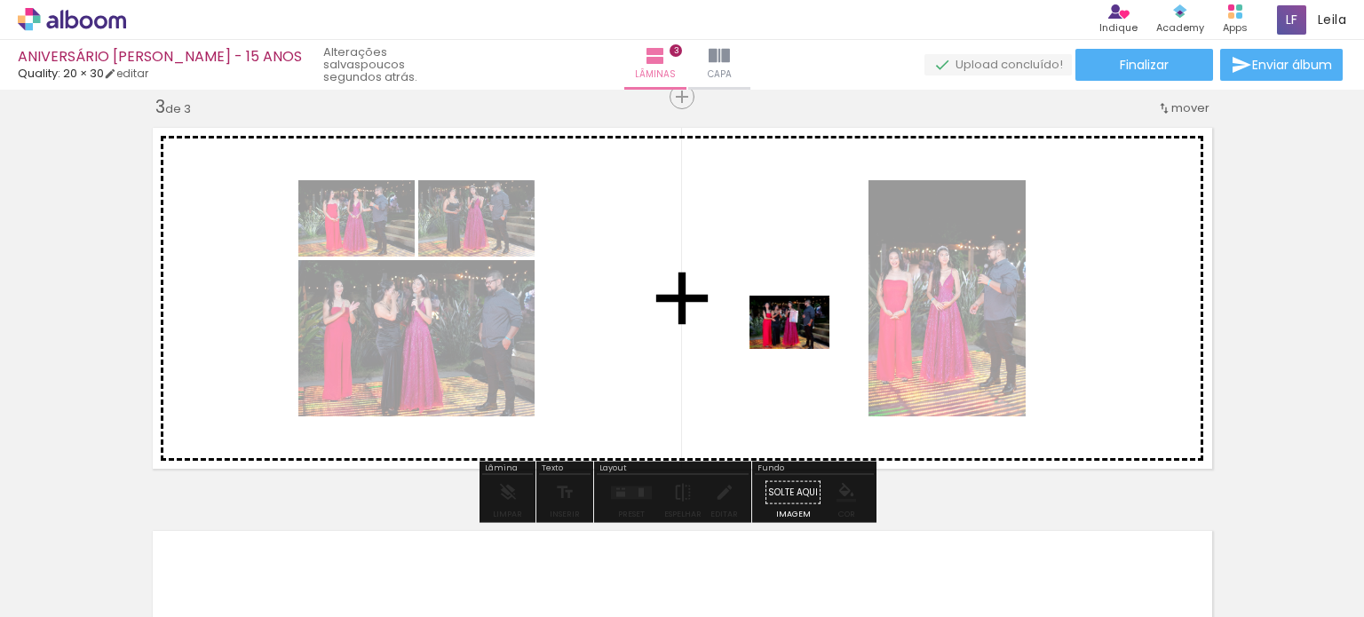
drag, startPoint x: 828, startPoint y: 574, endPoint x: 803, endPoint y: 347, distance: 228.7
click at [803, 347] on quentale-workspace at bounding box center [682, 308] width 1364 height 617
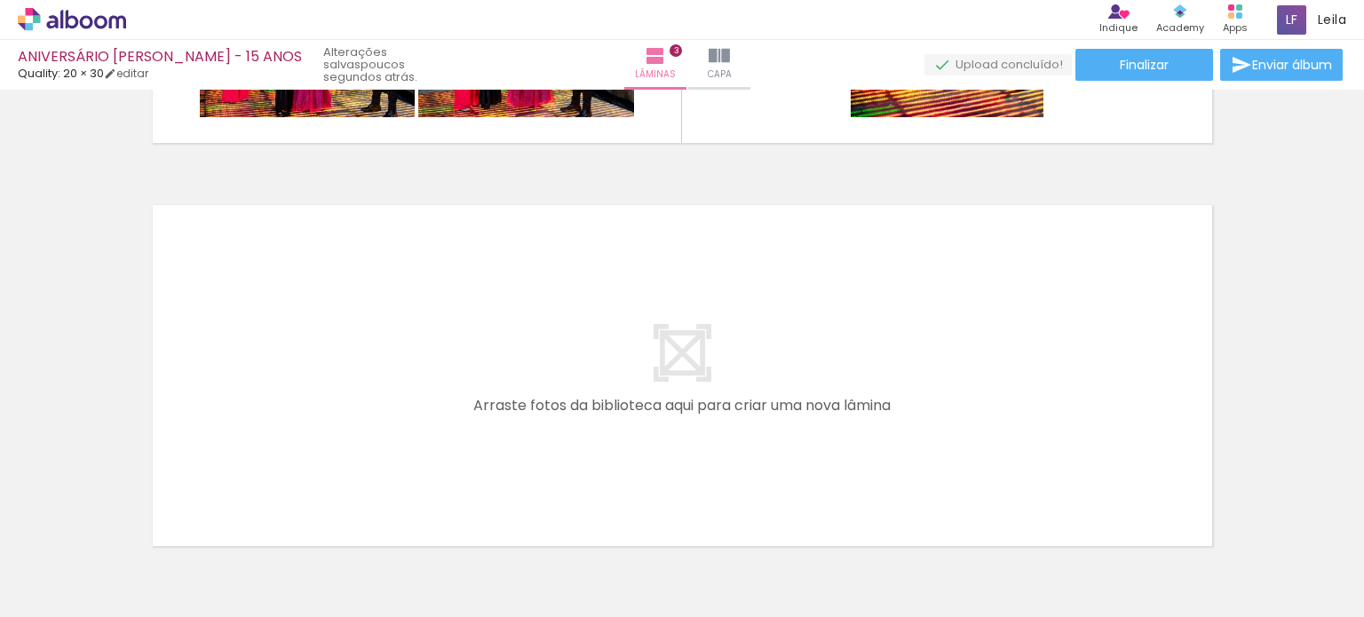
scroll to position [1184, 0]
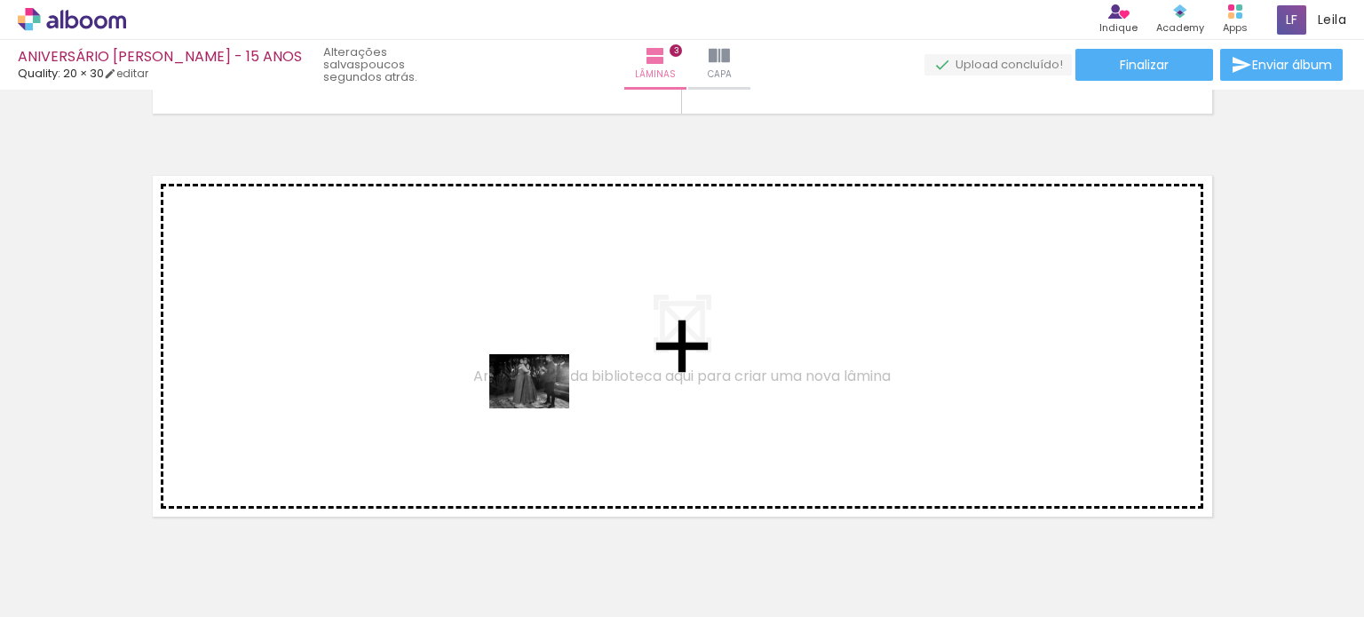
drag, startPoint x: 543, startPoint y: 553, endPoint x: 543, endPoint y: 408, distance: 145.6
click at [543, 408] on quentale-workspace at bounding box center [682, 308] width 1364 height 617
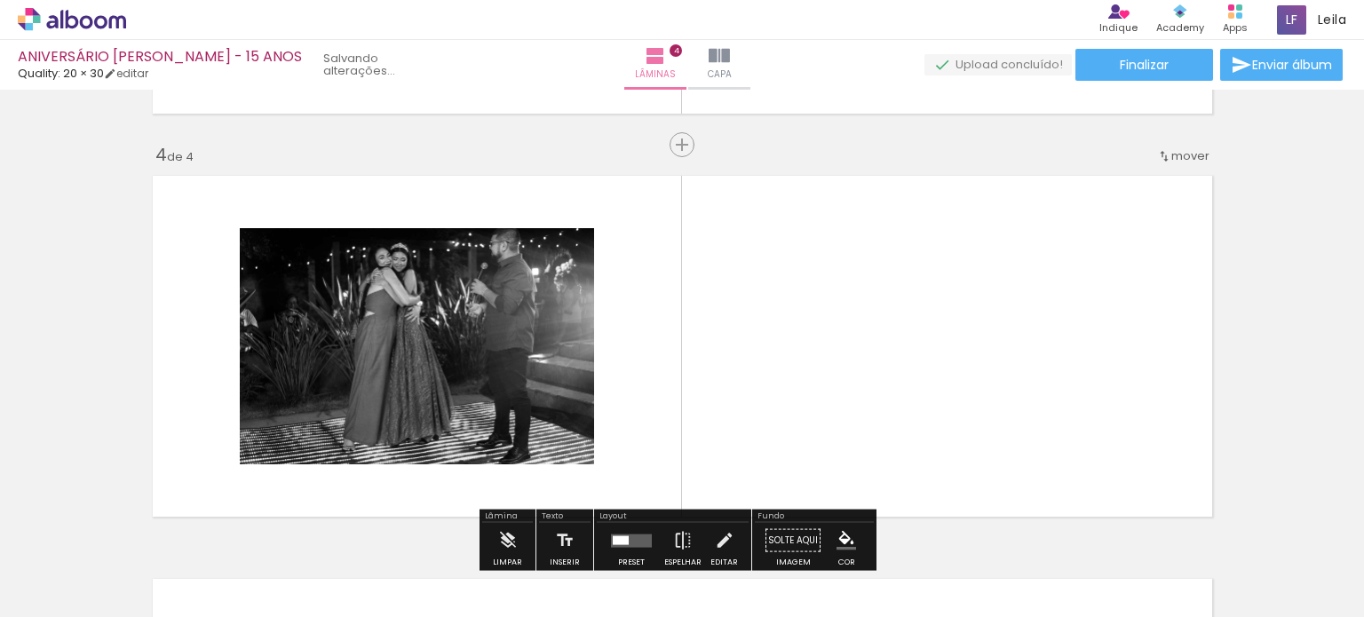
scroll to position [1232, 0]
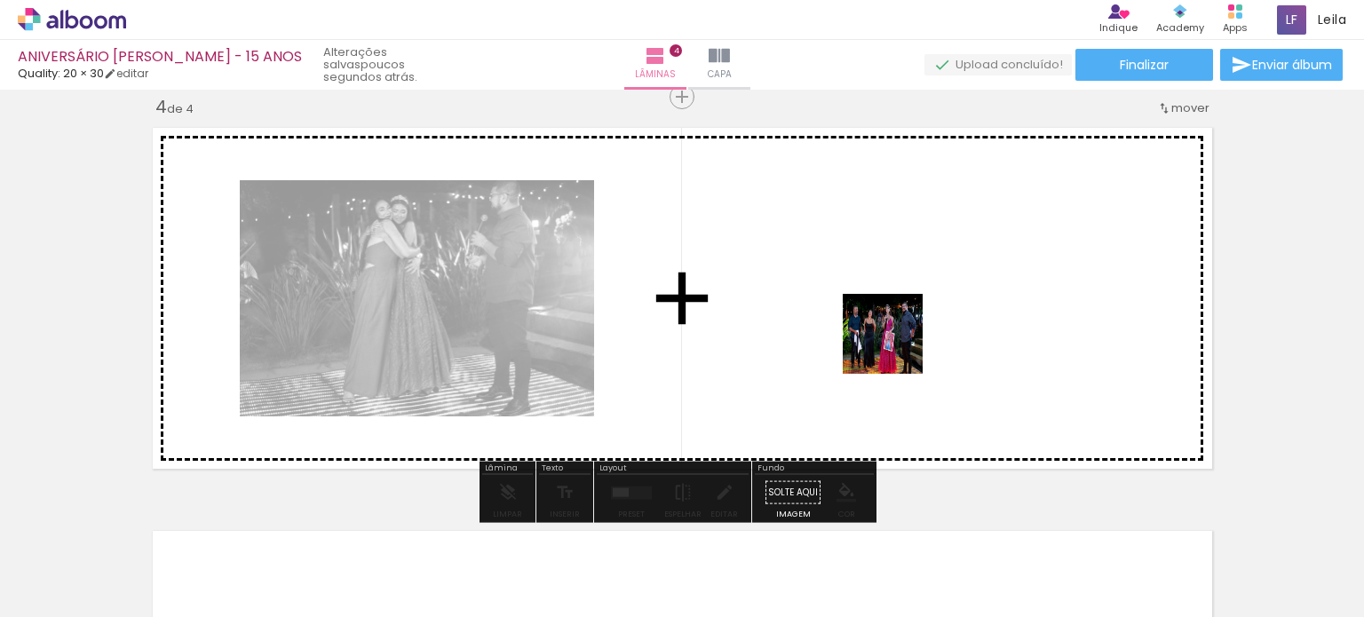
drag, startPoint x: 941, startPoint y: 560, endPoint x: 894, endPoint y: 340, distance: 225.2
click at [894, 340] on quentale-workspace at bounding box center [682, 308] width 1364 height 617
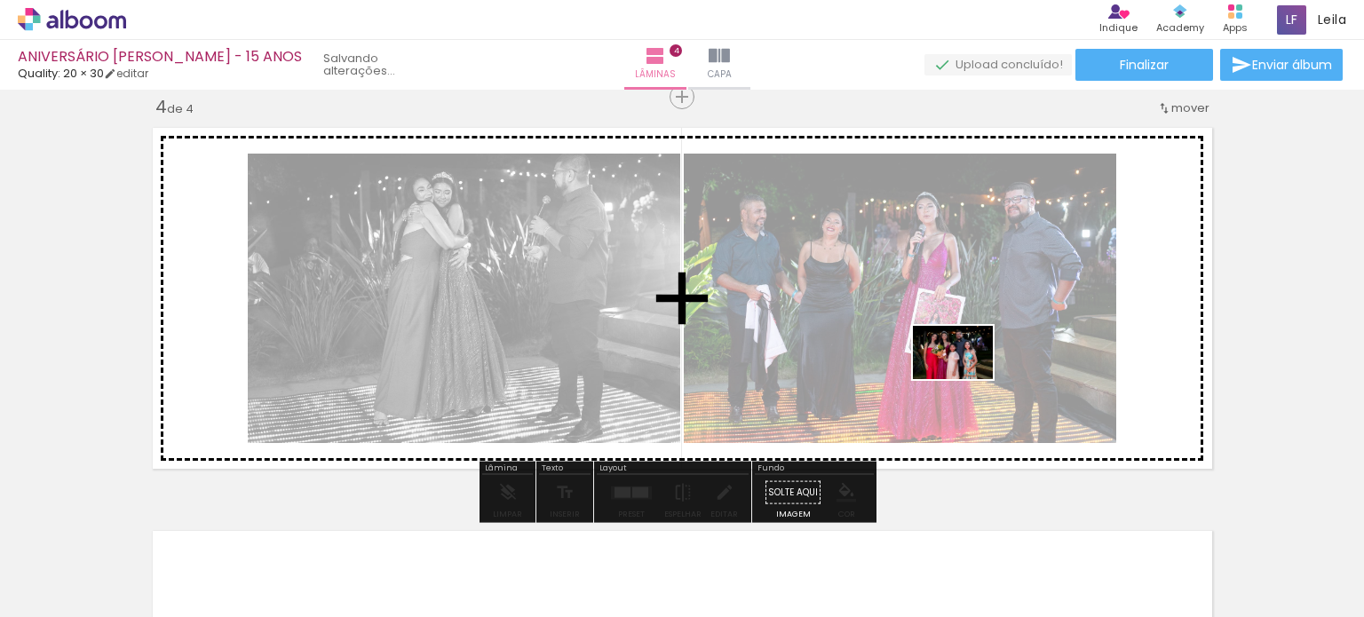
drag, startPoint x: 1033, startPoint y: 568, endPoint x: 966, endPoint y: 379, distance: 200.5
click at [966, 379] on quentale-workspace at bounding box center [682, 308] width 1364 height 617
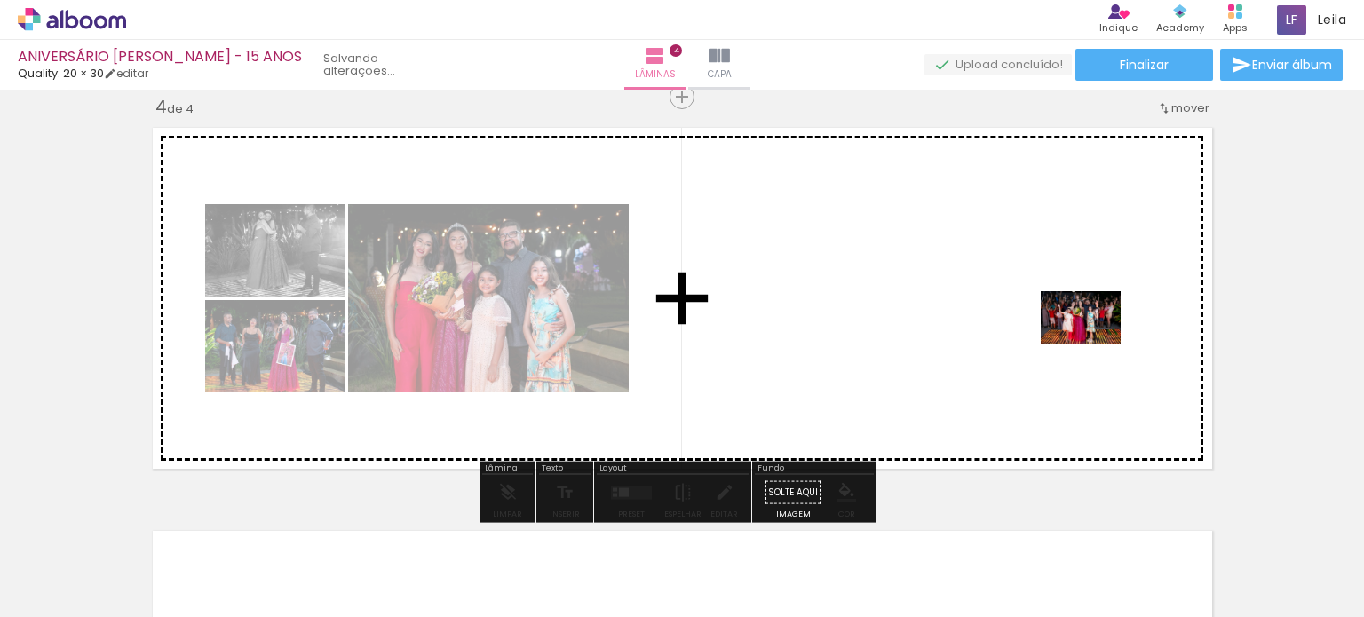
drag, startPoint x: 1147, startPoint y: 558, endPoint x: 1094, endPoint y: 345, distance: 220.5
click at [1094, 345] on quentale-workspace at bounding box center [682, 308] width 1364 height 617
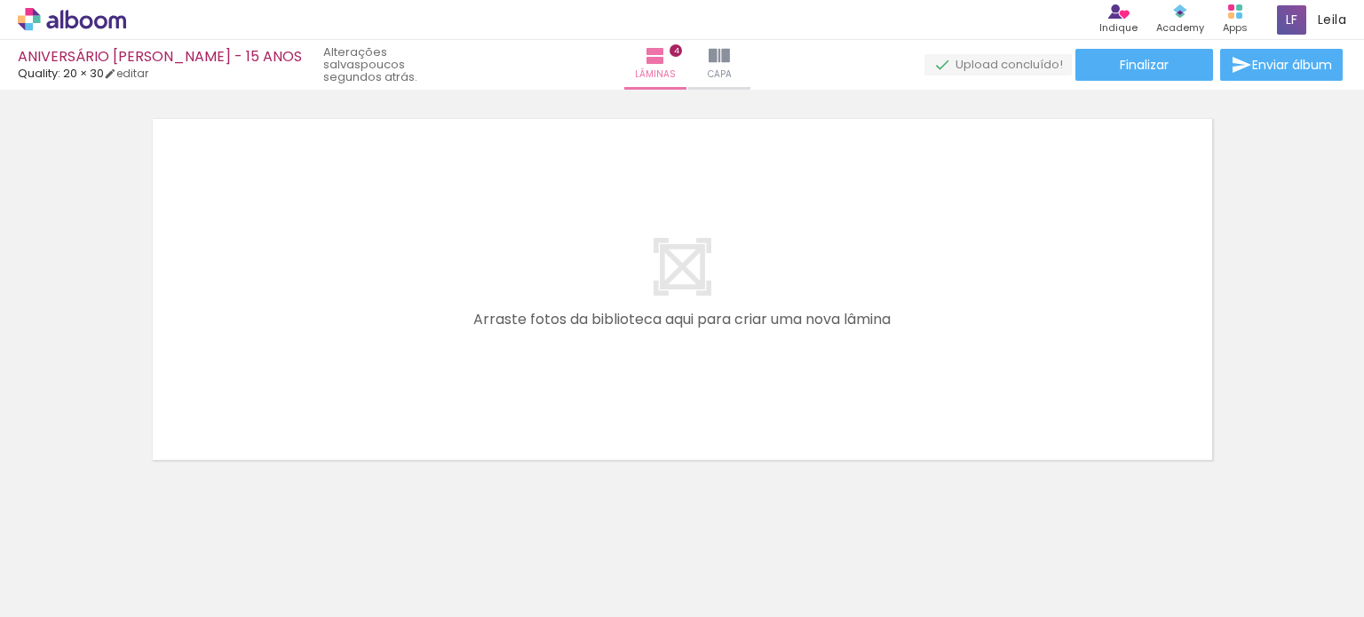
scroll to position [1667, 0]
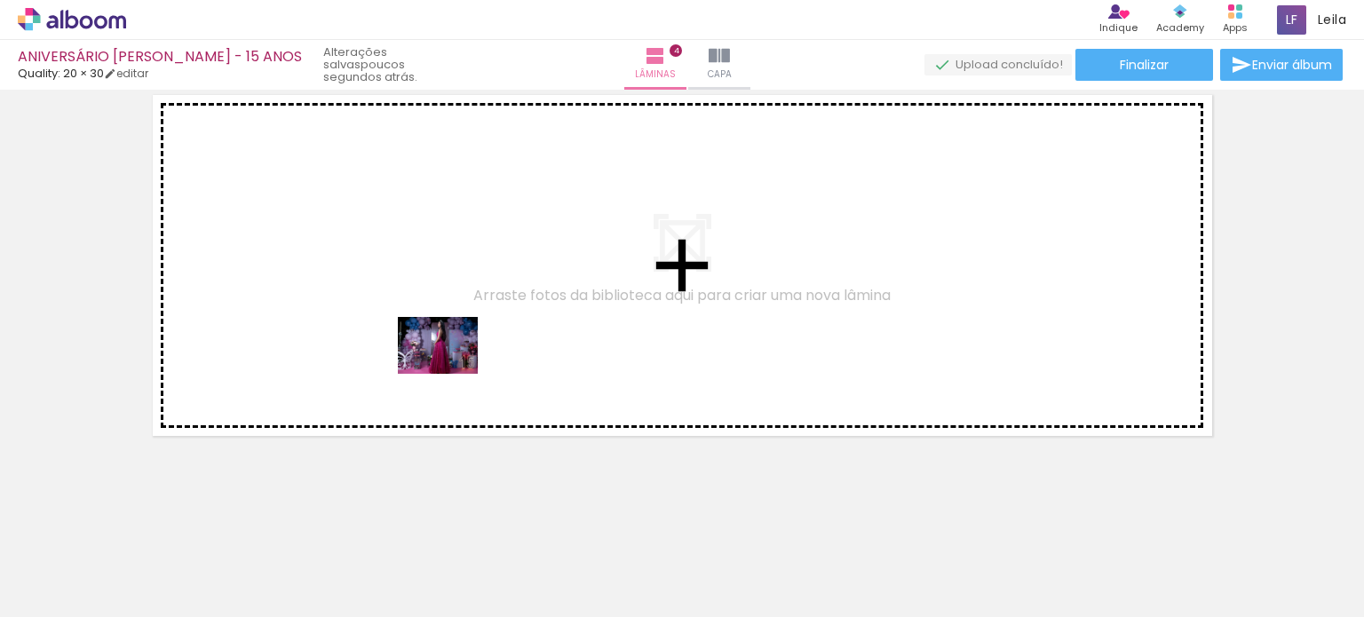
drag, startPoint x: 423, startPoint y: 558, endPoint x: 451, endPoint y: 370, distance: 190.4
click at [451, 370] on quentale-workspace at bounding box center [682, 308] width 1364 height 617
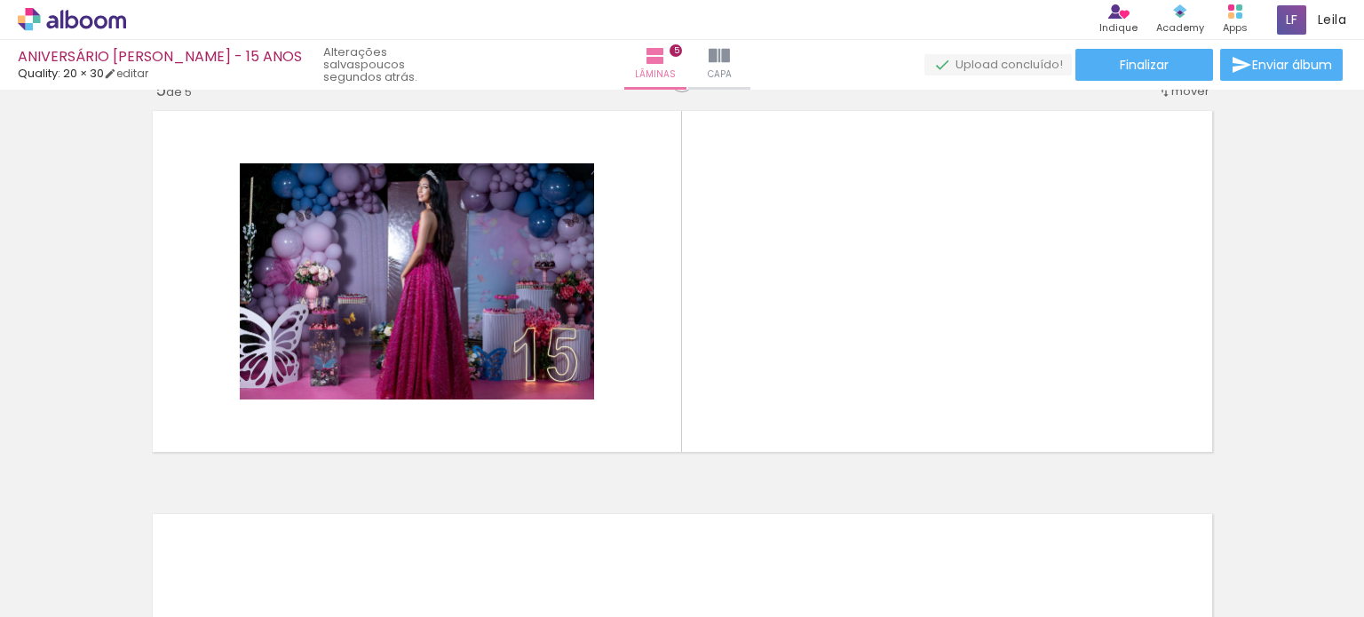
scroll to position [1635, 0]
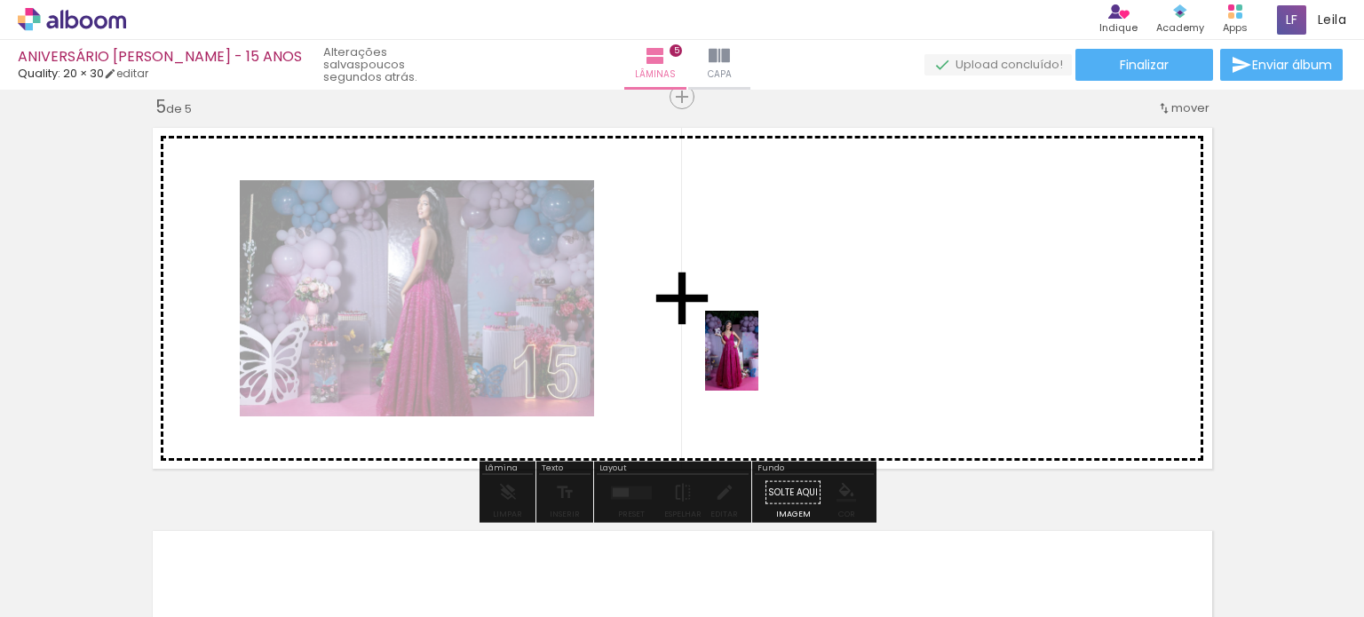
drag, startPoint x: 504, startPoint y: 574, endPoint x: 759, endPoint y: 363, distance: 330.5
click at [759, 363] on quentale-workspace at bounding box center [682, 308] width 1364 height 617
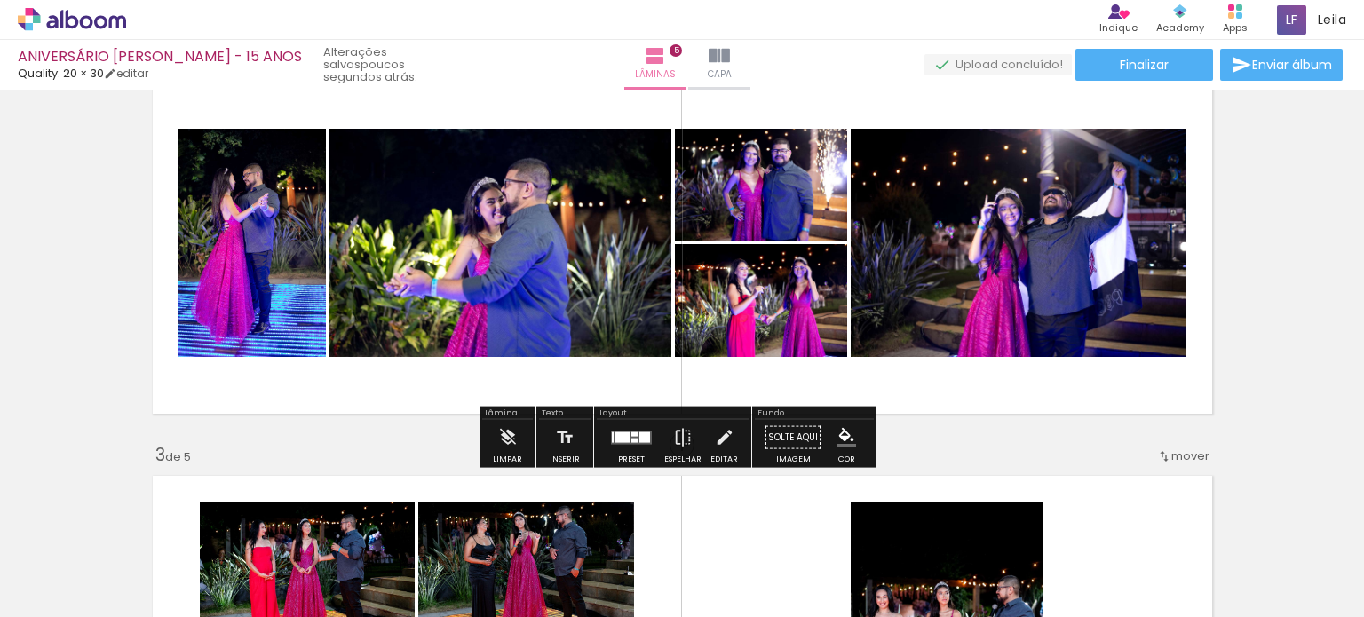
scroll to position [0, 0]
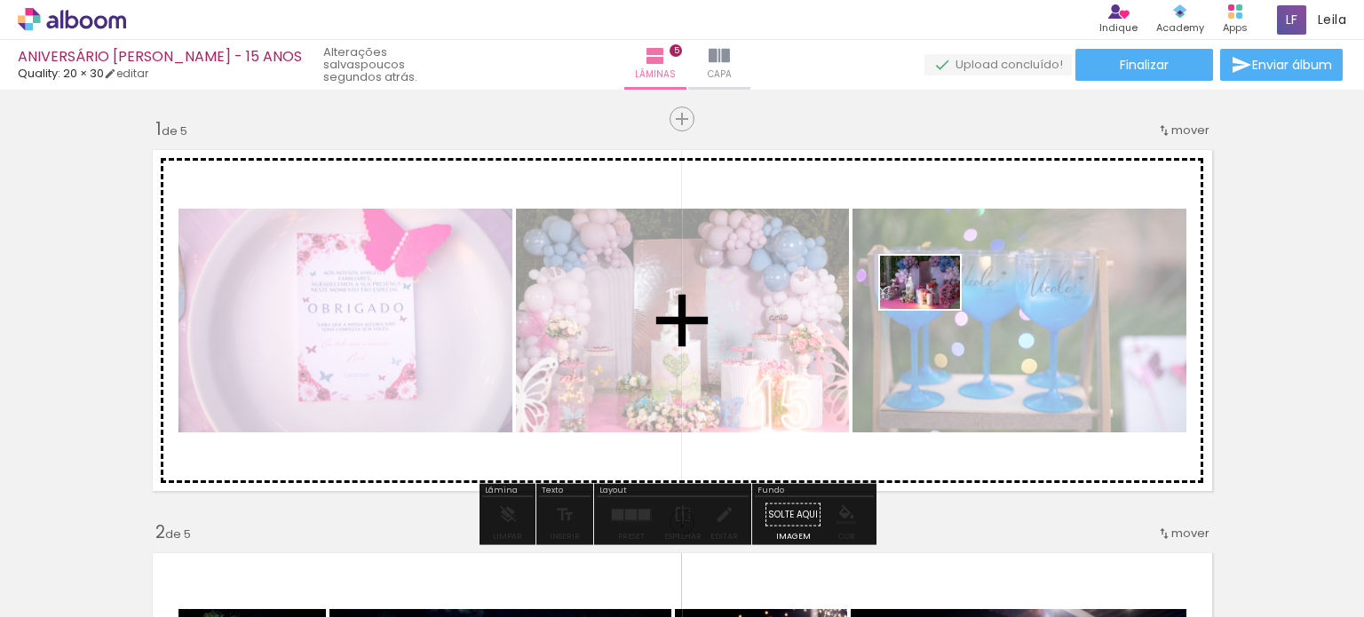
drag, startPoint x: 888, startPoint y: 578, endPoint x: 932, endPoint y: 312, distance: 270.0
click at [934, 309] on quentale-workspace at bounding box center [682, 308] width 1364 height 617
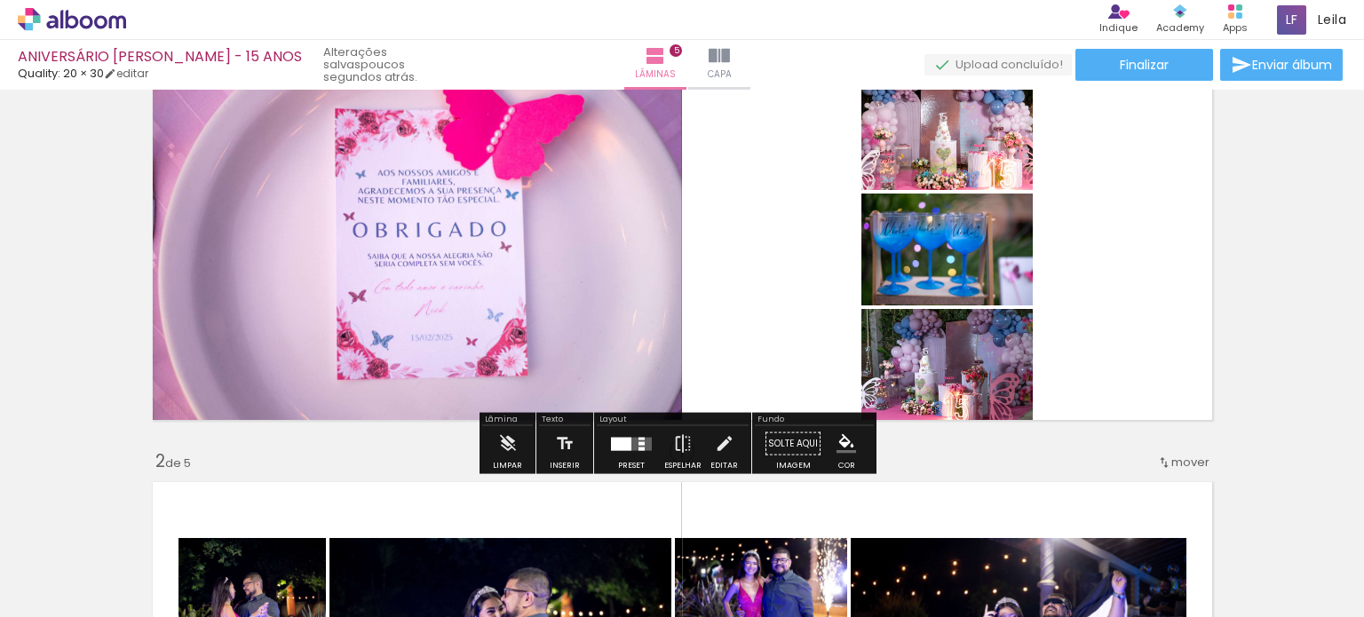
scroll to position [178, 0]
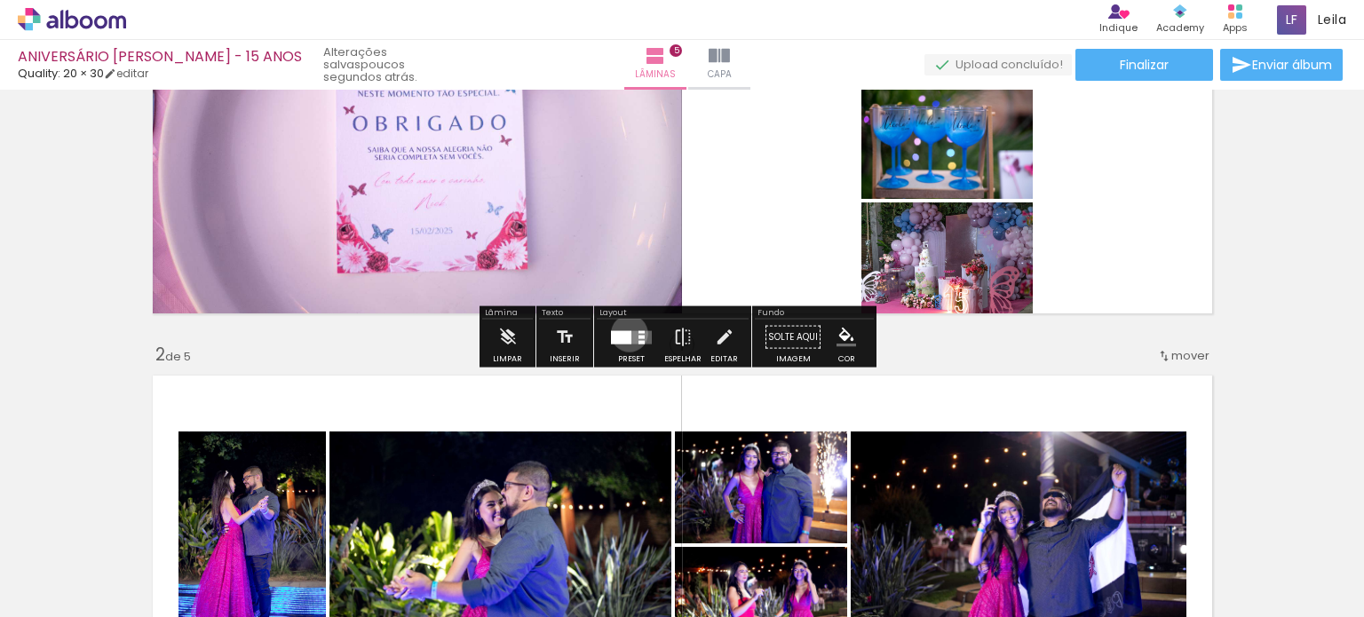
click at [625, 333] on div at bounding box center [621, 336] width 20 height 13
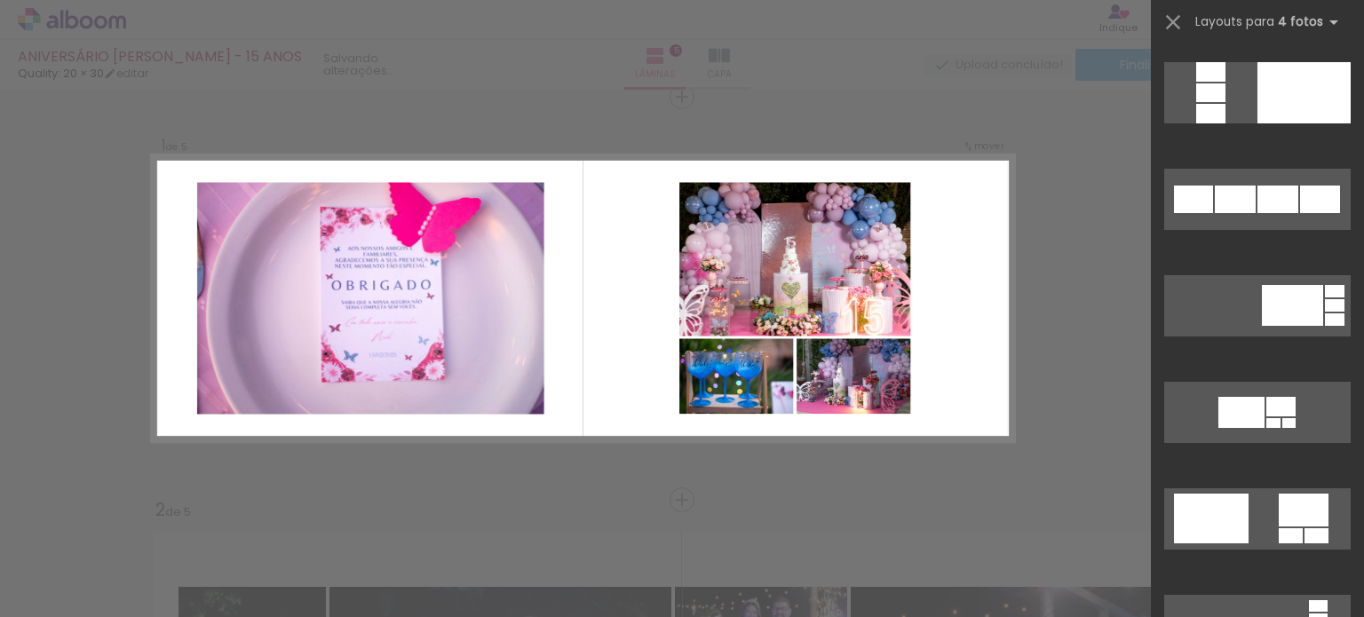
scroll to position [1332, 0]
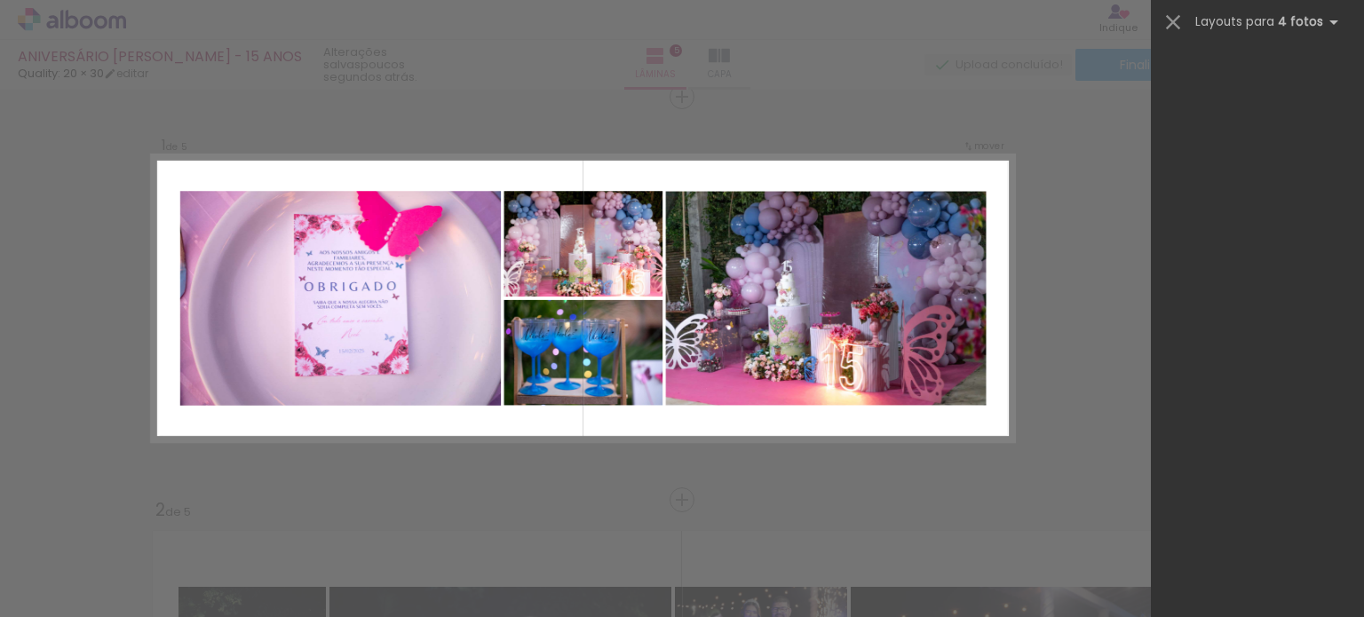
scroll to position [0, 1484]
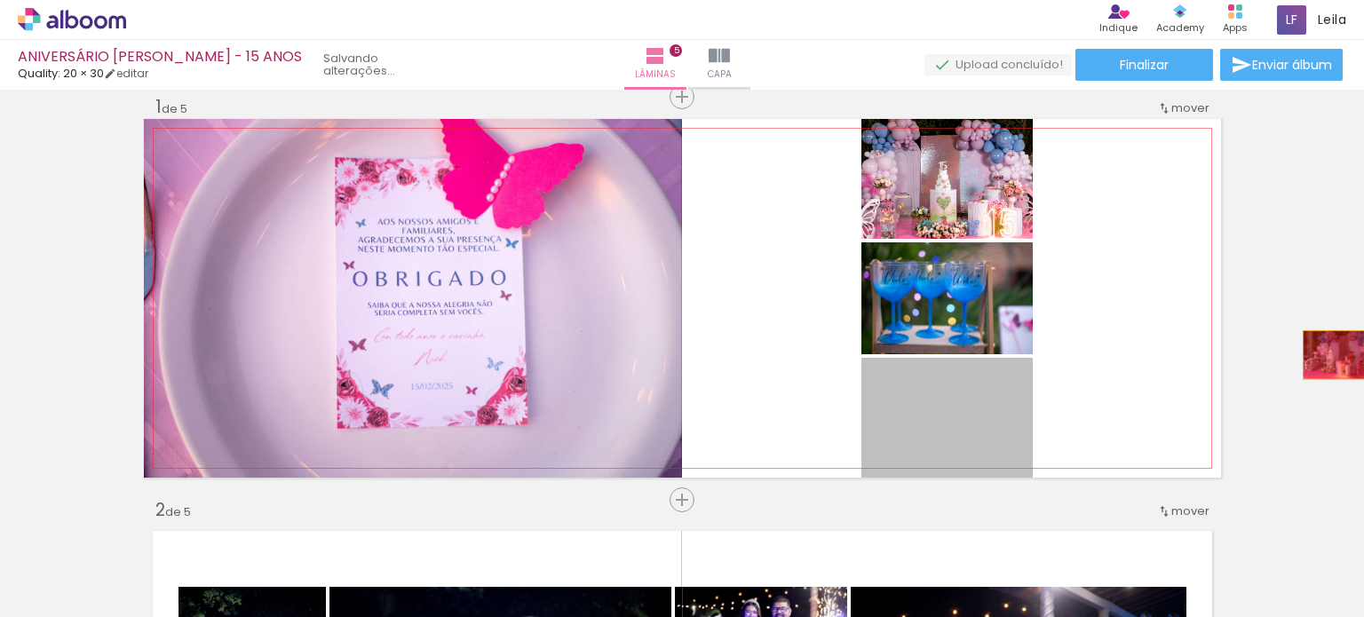
drag, startPoint x: 953, startPoint y: 446, endPoint x: 1330, endPoint y: 354, distance: 388.3
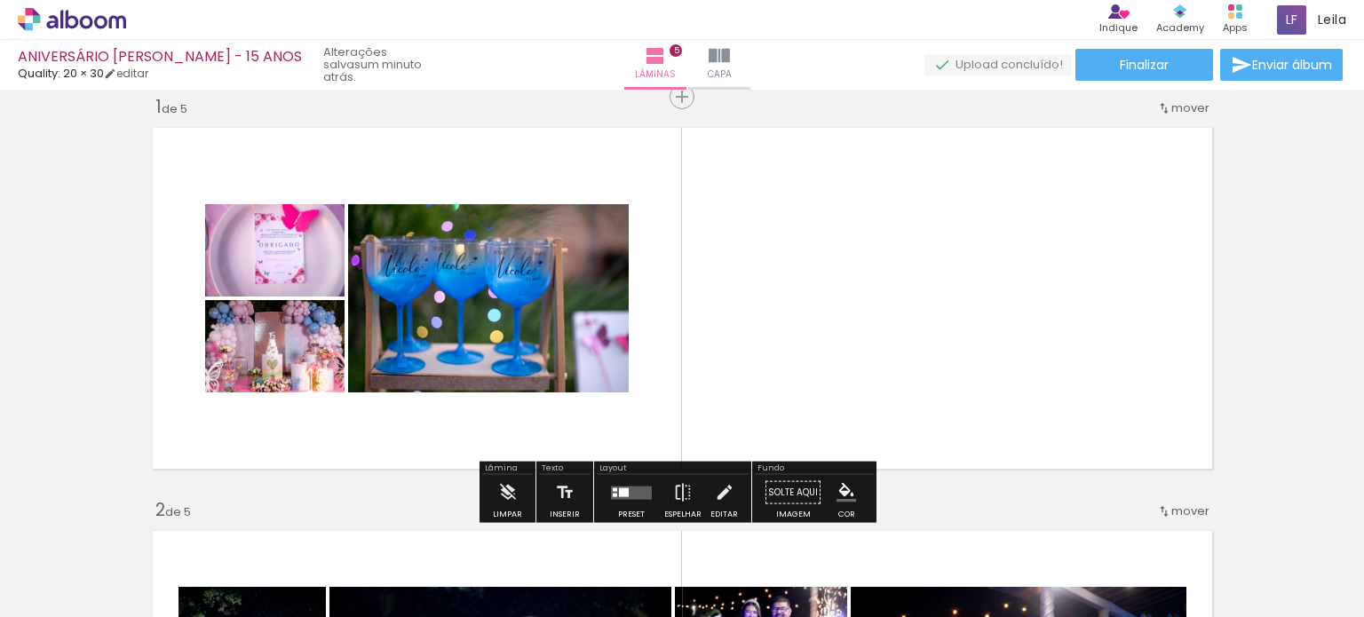
click at [619, 491] on div at bounding box center [624, 491] width 10 height 9
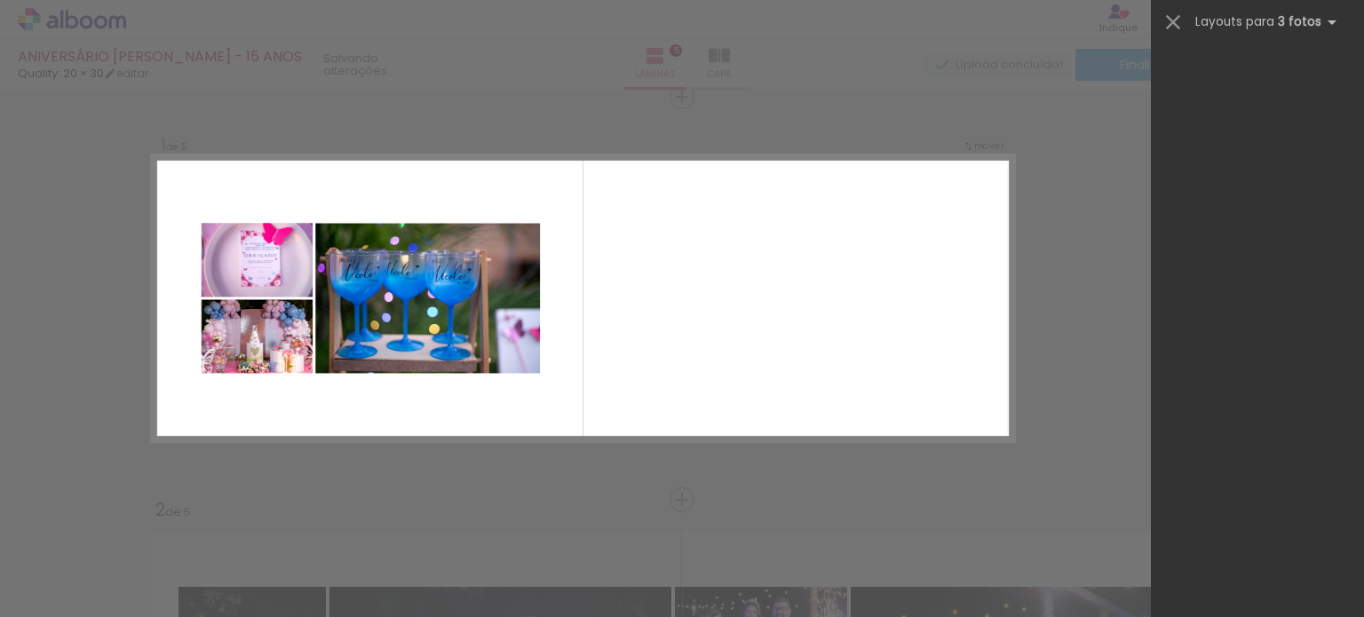
scroll to position [0, 0]
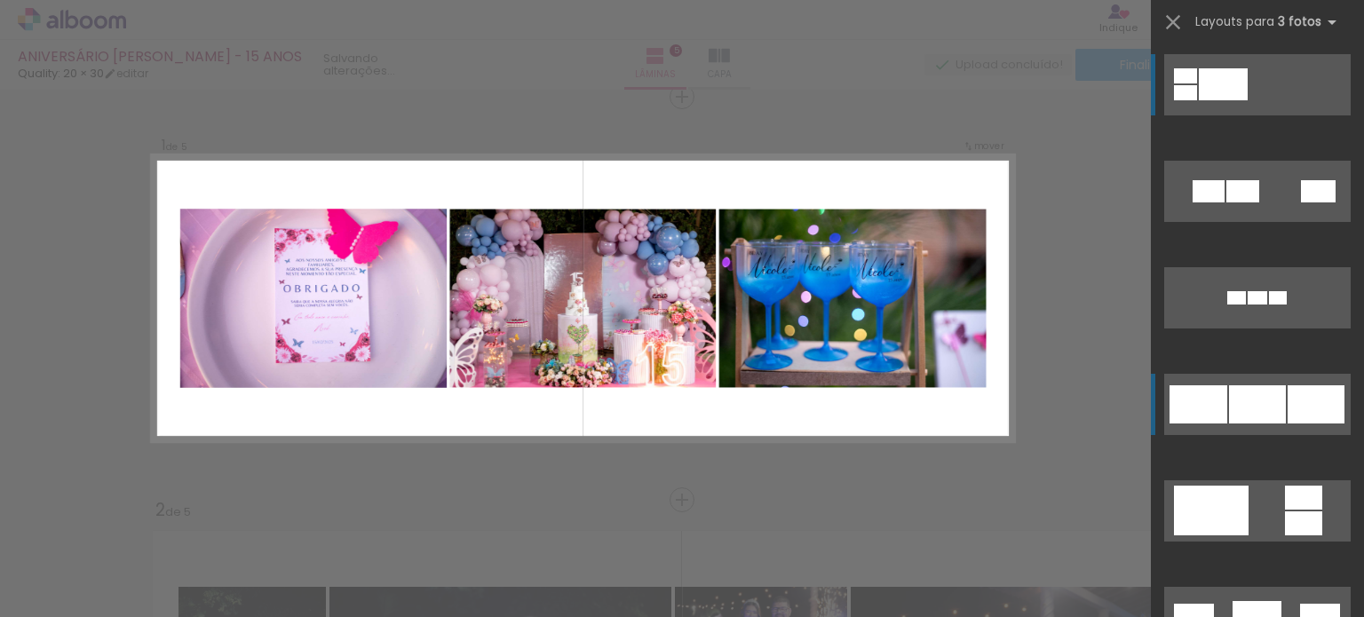
click at [1226, 202] on div at bounding box center [1242, 191] width 33 height 22
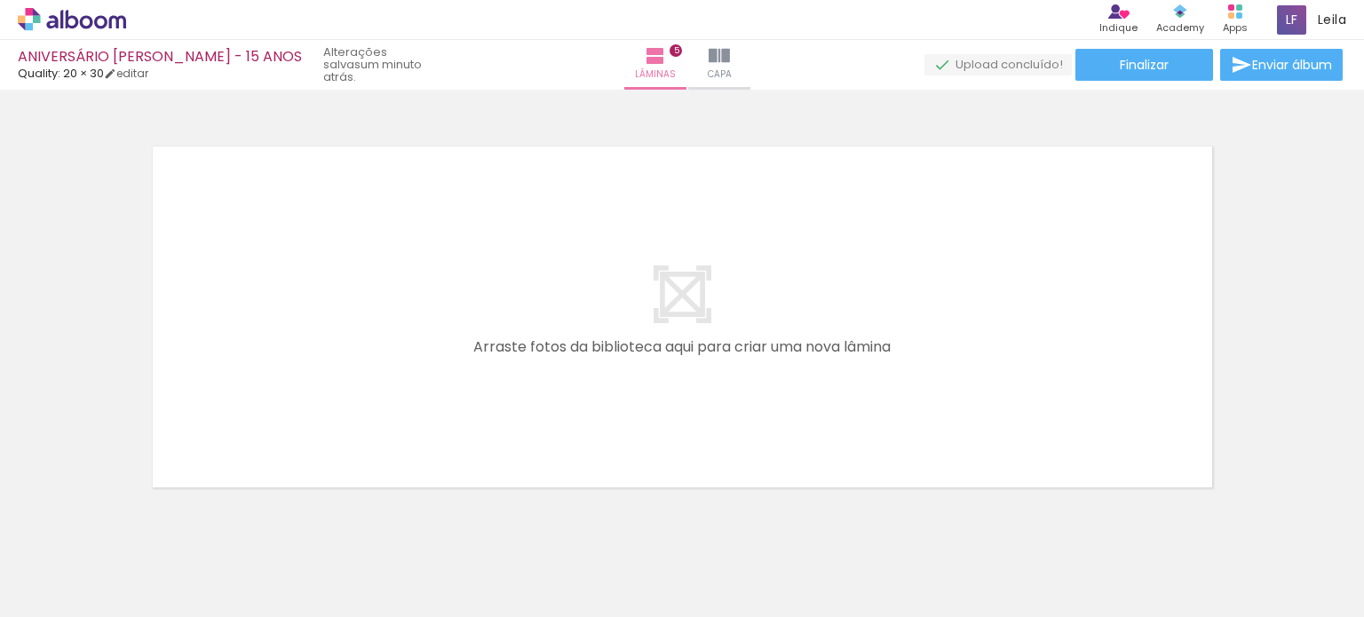
scroll to position [2064, 0]
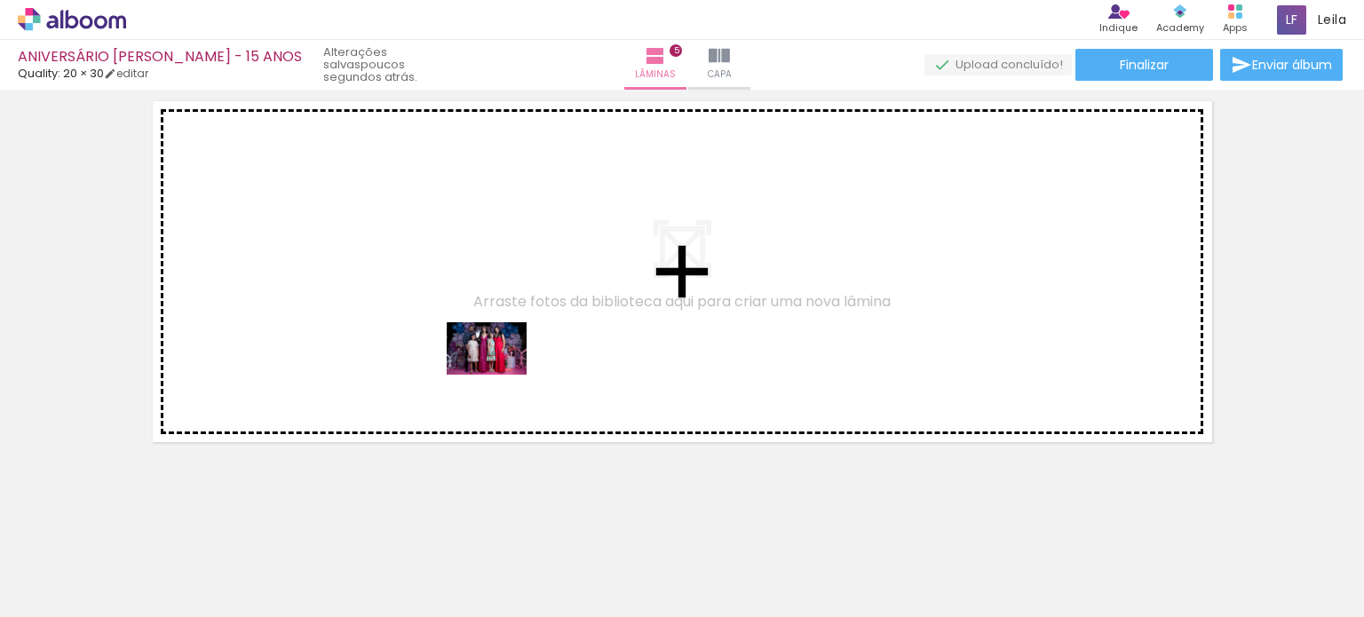
drag, startPoint x: 497, startPoint y: 552, endPoint x: 614, endPoint y: 565, distance: 117.9
click at [500, 376] on quentale-workspace at bounding box center [682, 308] width 1364 height 617
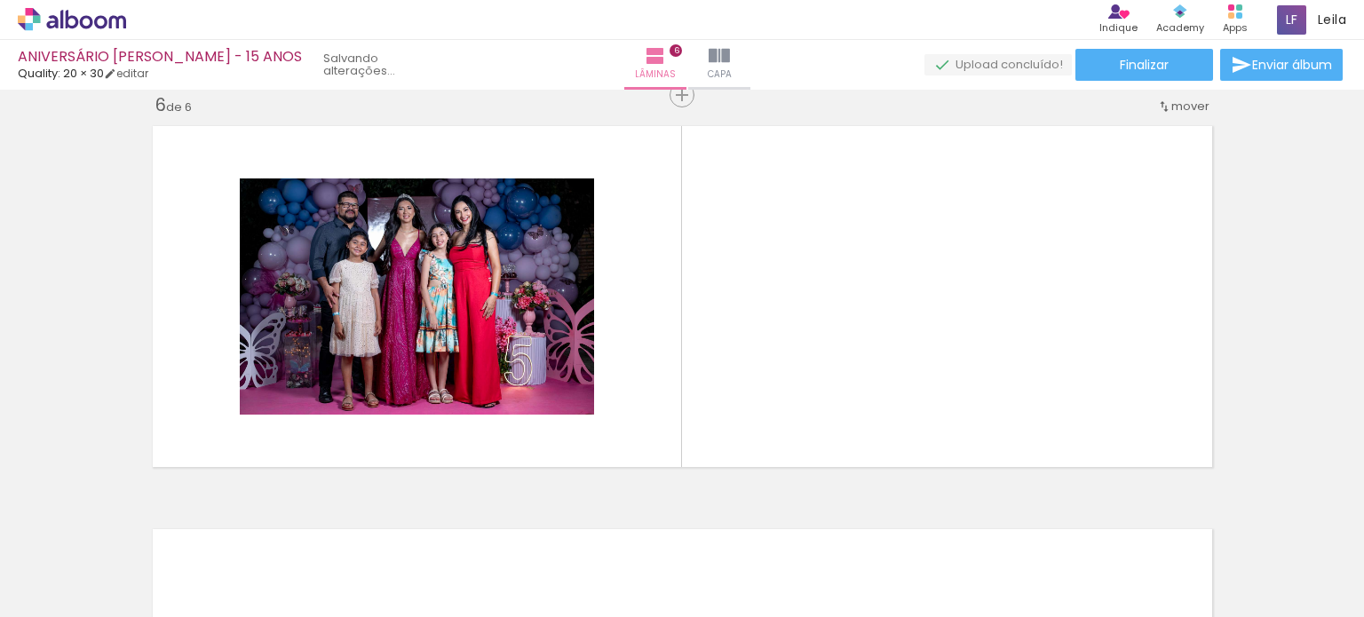
scroll to position [2038, 0]
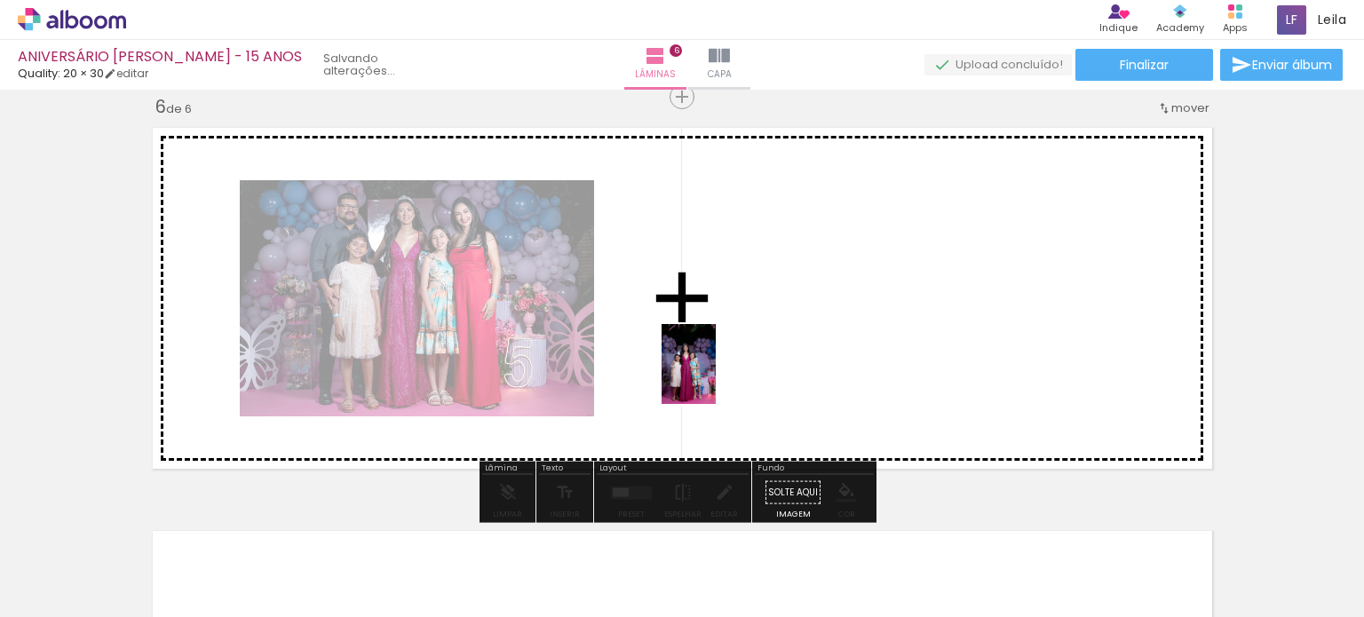
drag, startPoint x: 595, startPoint y: 572, endPoint x: 719, endPoint y: 371, distance: 236.0
click at [719, 371] on quentale-workspace at bounding box center [682, 308] width 1364 height 617
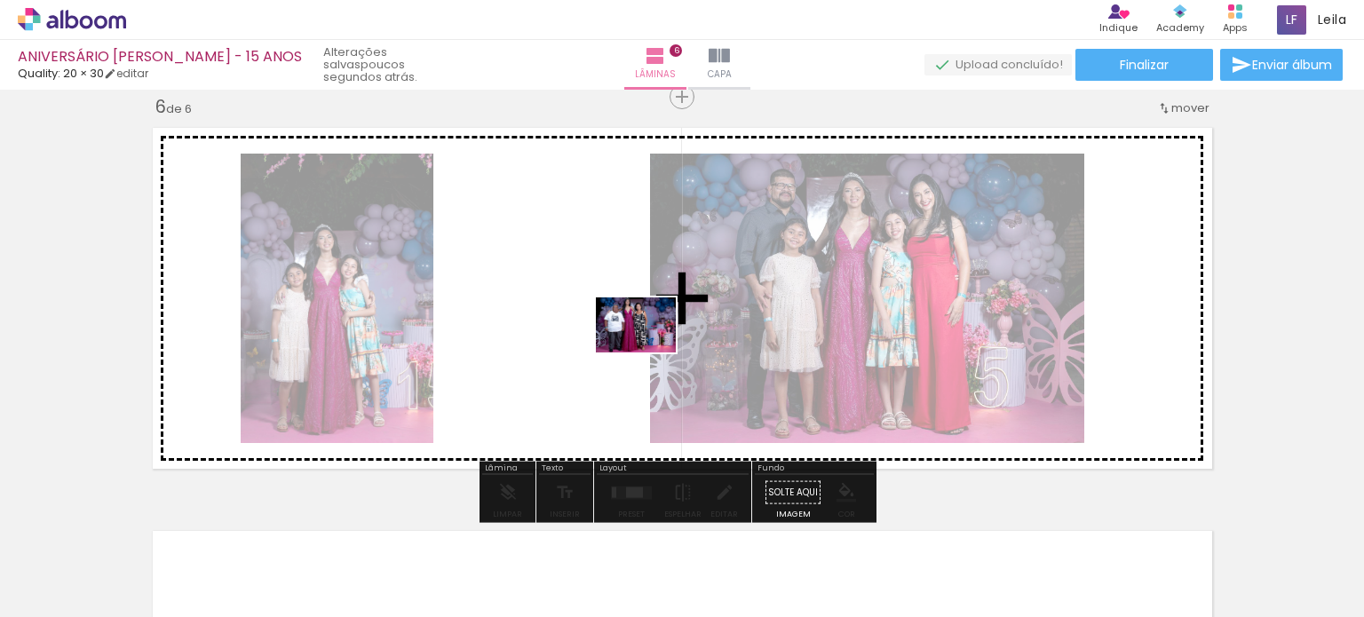
drag, startPoint x: 693, startPoint y: 560, endPoint x: 649, endPoint y: 351, distance: 214.0
click at [649, 351] on quentale-workspace at bounding box center [682, 308] width 1364 height 617
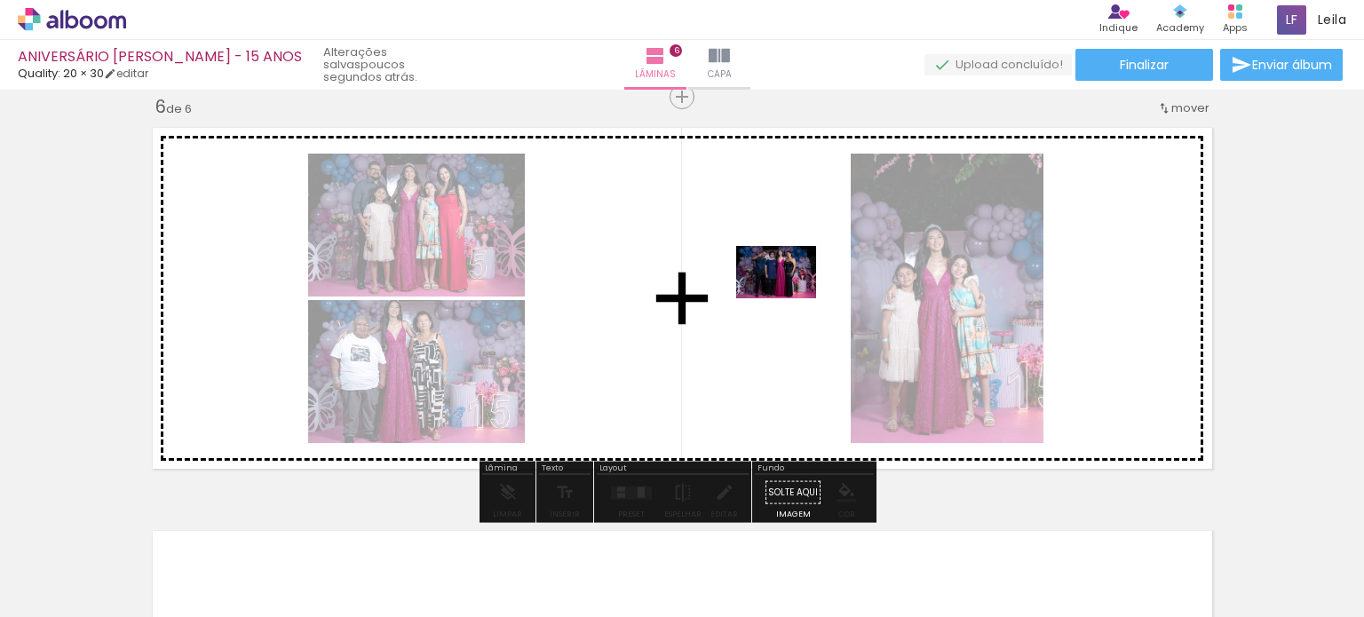
drag, startPoint x: 792, startPoint y: 559, endPoint x: 789, endPoint y: 299, distance: 260.2
click at [789, 299] on quentale-workspace at bounding box center [682, 308] width 1364 height 617
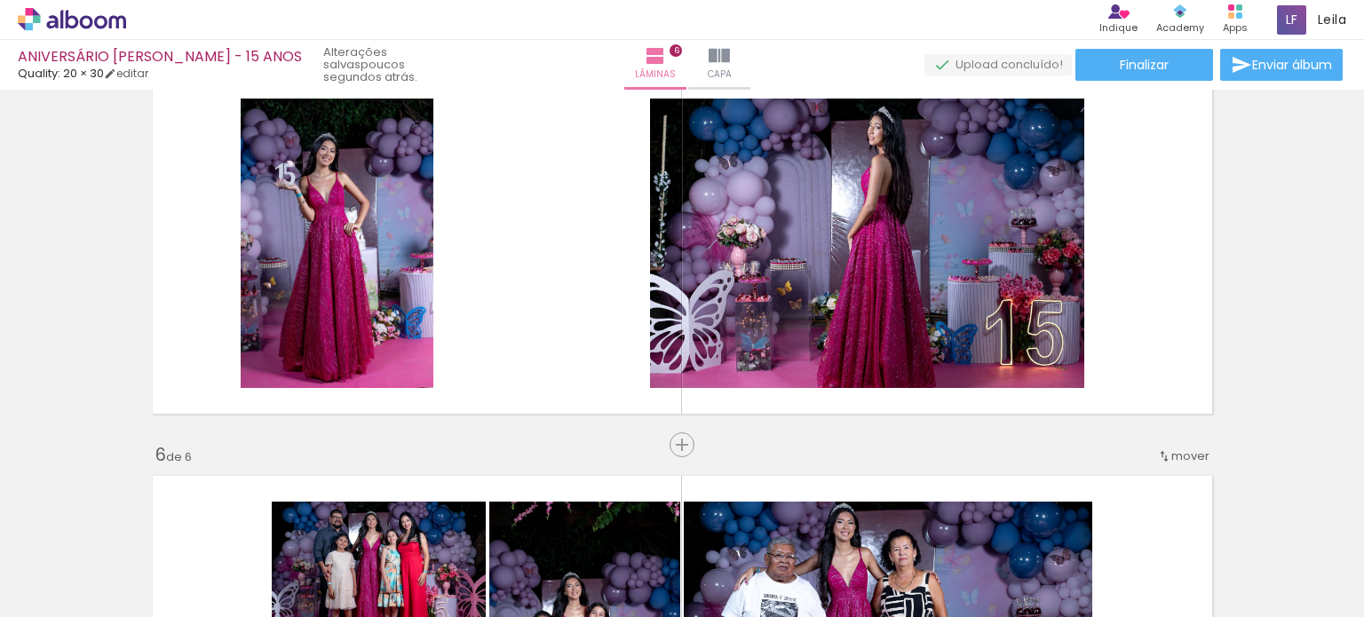
scroll to position [1675, 0]
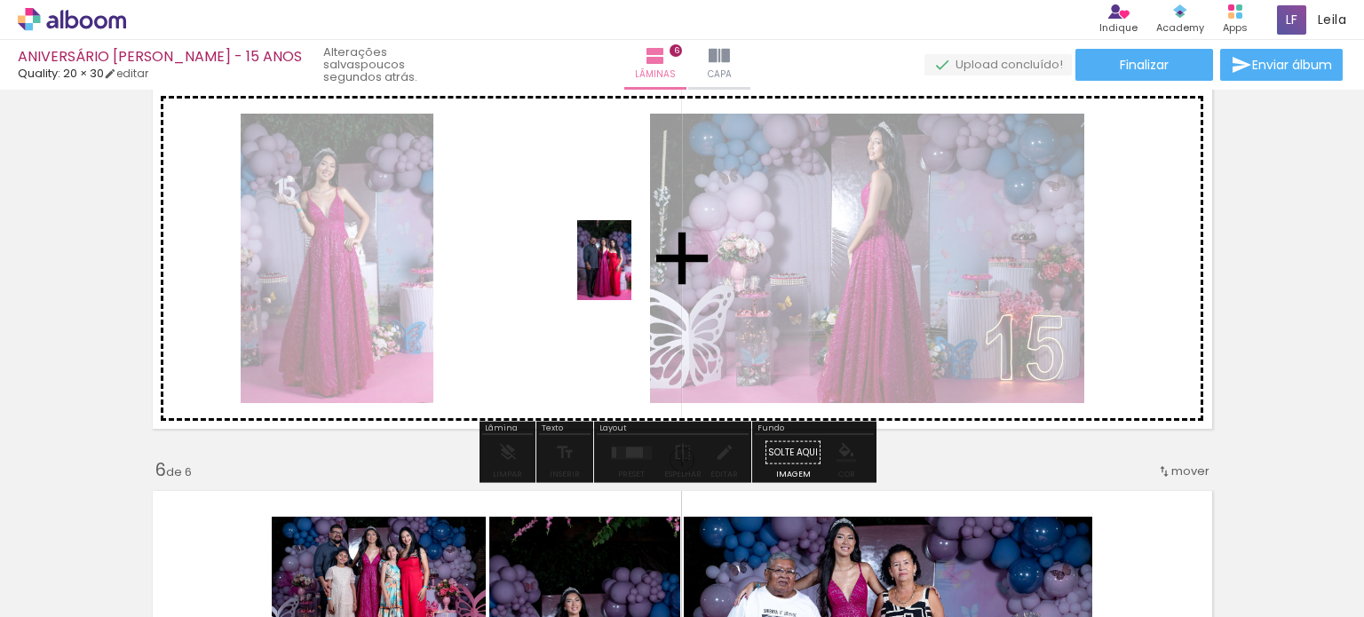
drag, startPoint x: 784, startPoint y: 555, endPoint x: 628, endPoint y: 273, distance: 322.7
click at [628, 273] on quentale-workspace at bounding box center [682, 308] width 1364 height 617
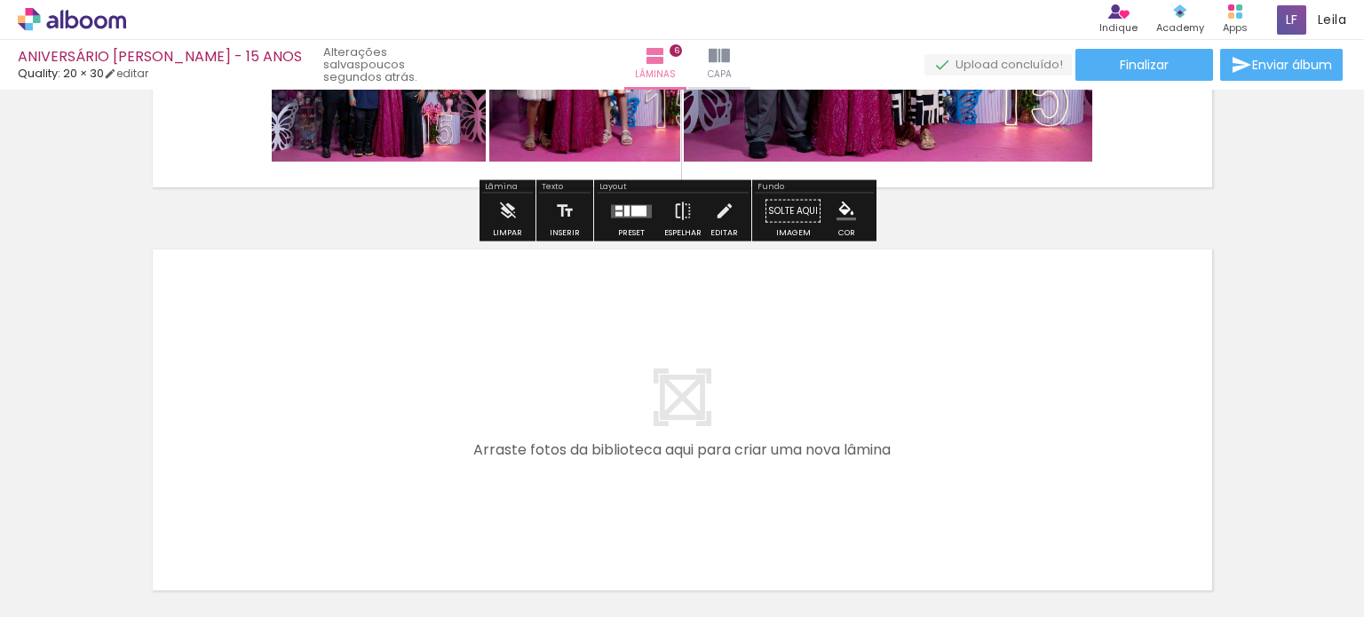
scroll to position [2474, 0]
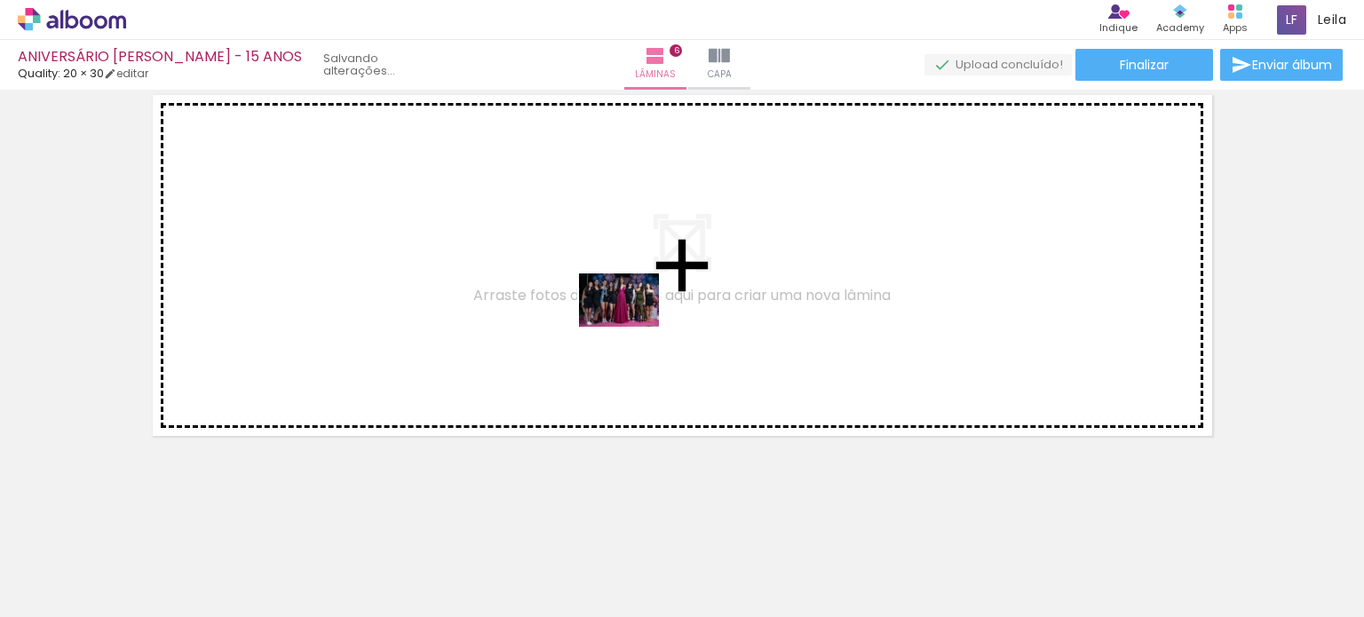
drag, startPoint x: 683, startPoint y: 560, endPoint x: 632, endPoint y: 327, distance: 238.9
click at [632, 327] on quentale-workspace at bounding box center [682, 308] width 1364 height 617
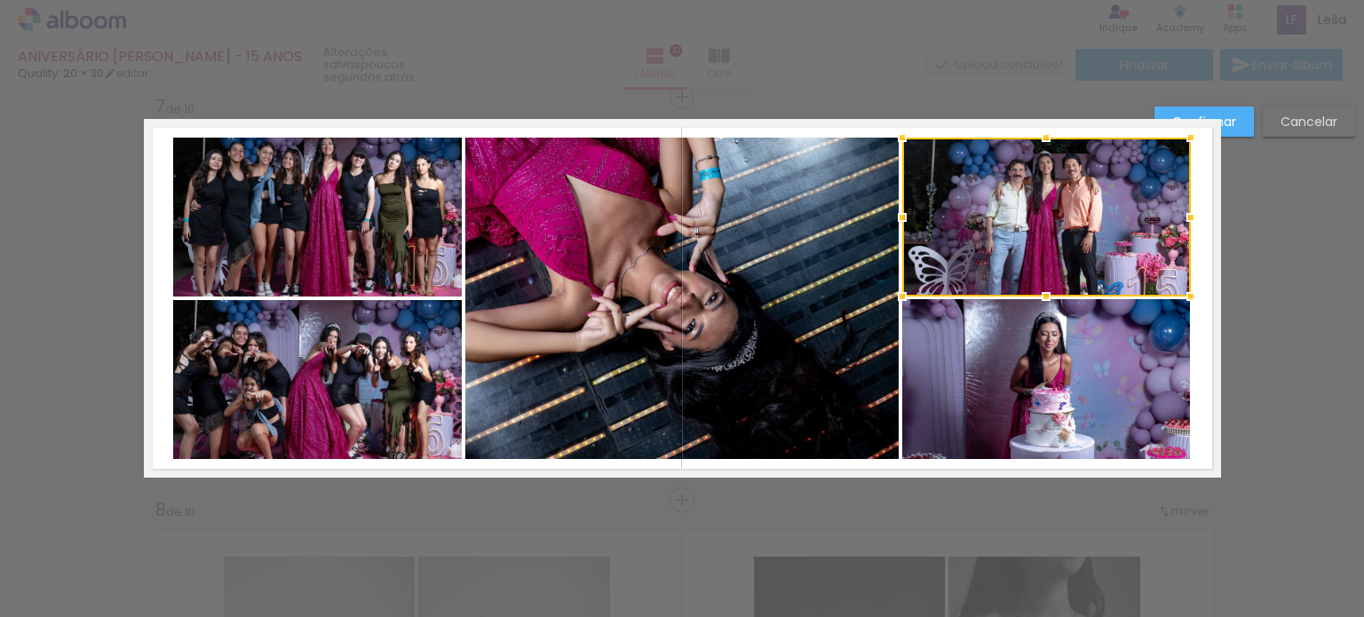
scroll to position [0, 1825]
click at [1195, 370] on quentale-layouter at bounding box center [682, 298] width 1077 height 359
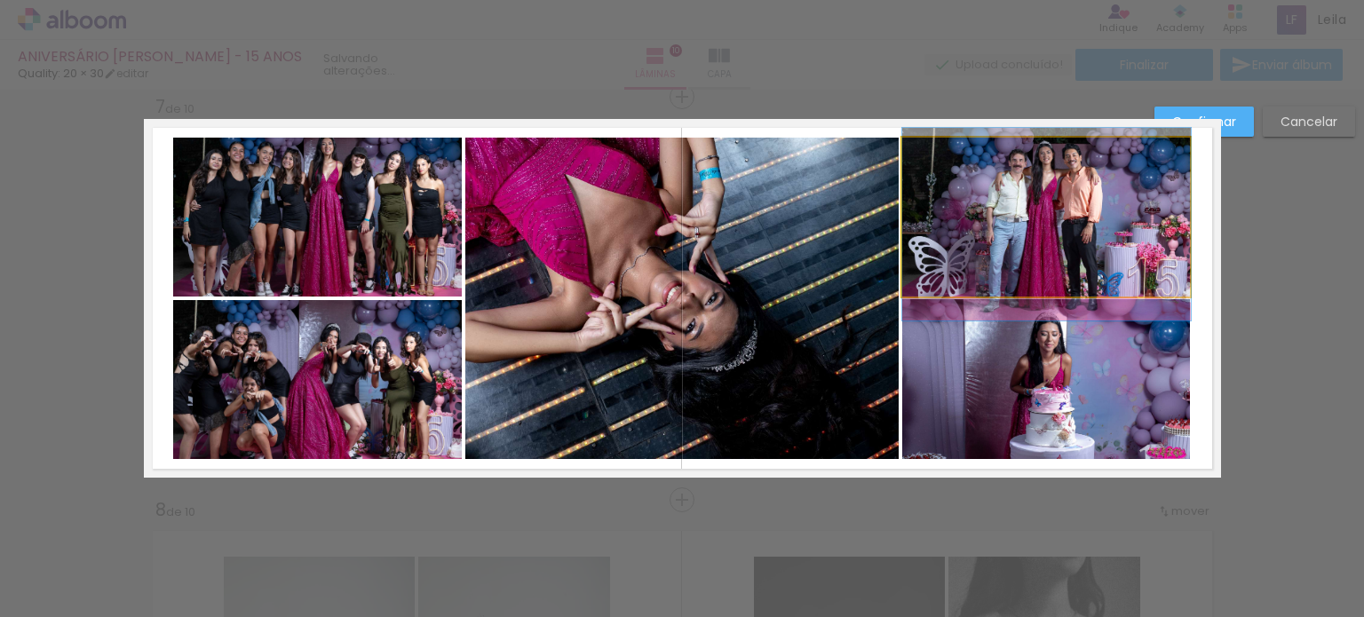
drag, startPoint x: 1094, startPoint y: 246, endPoint x: 1097, endPoint y: 236, distance: 10.4
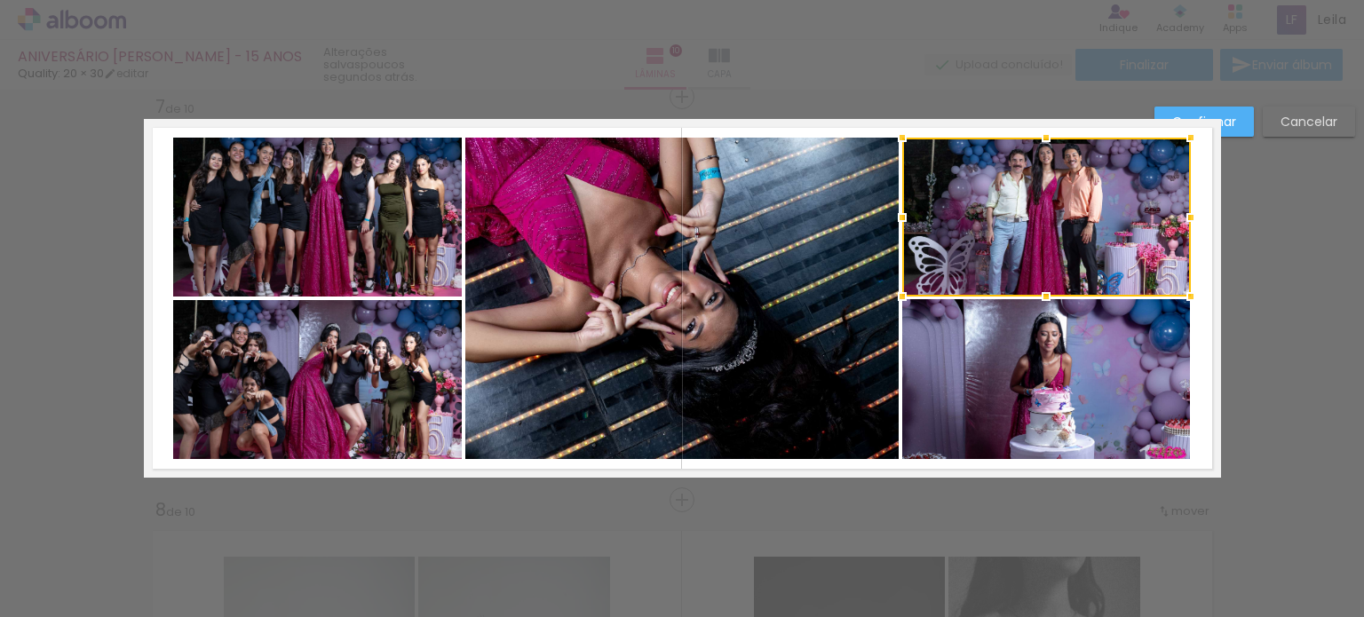
click at [1200, 336] on quentale-layouter at bounding box center [682, 298] width 1077 height 359
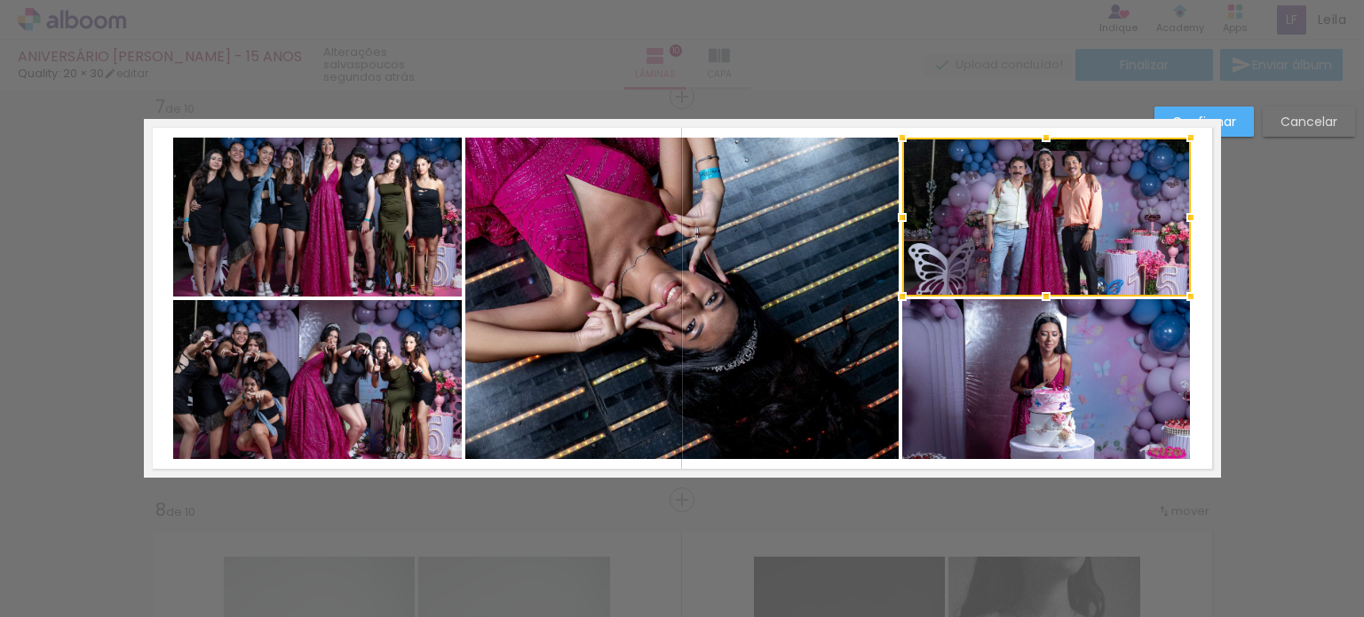
click at [1193, 269] on quentale-layouter at bounding box center [682, 298] width 1077 height 359
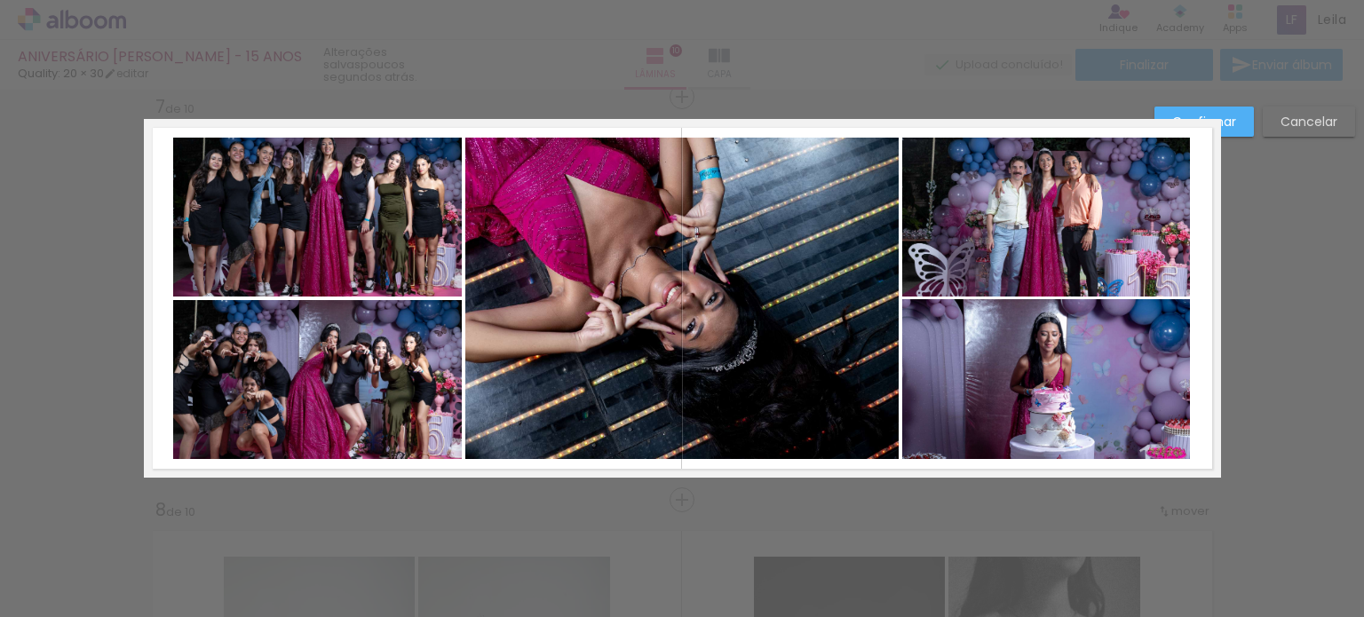
click at [341, 234] on quentale-photo at bounding box center [317, 217] width 289 height 159
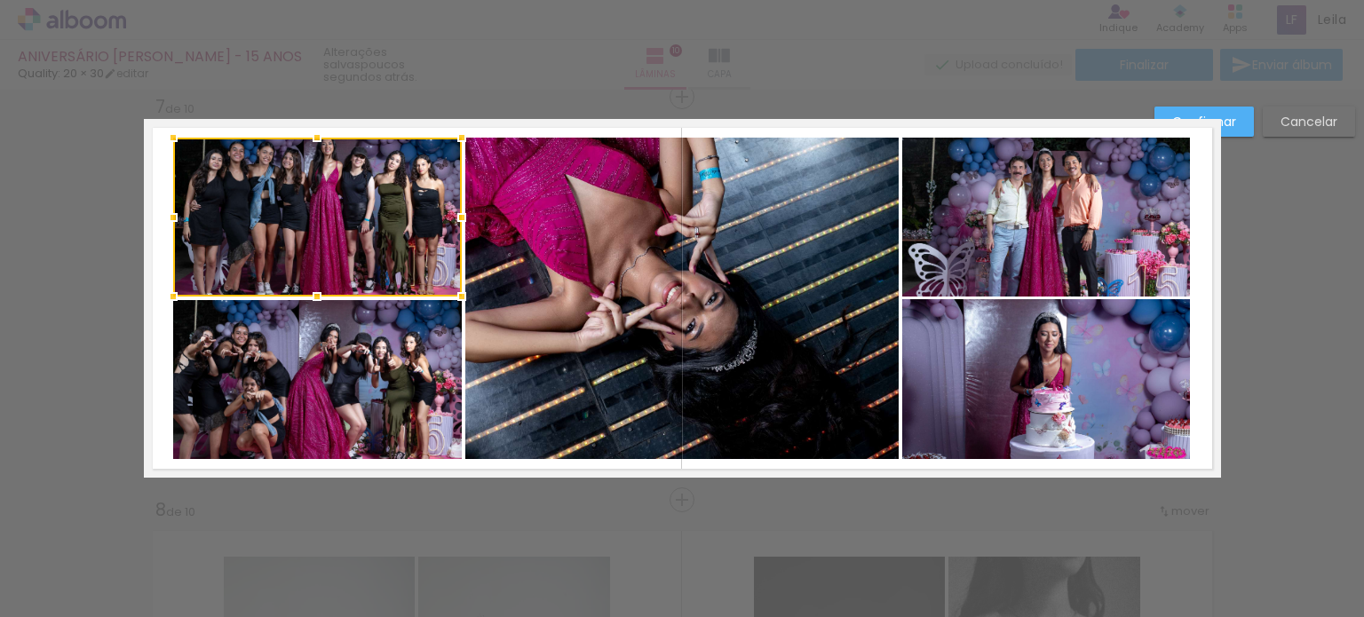
click at [154, 351] on quentale-layouter at bounding box center [682, 298] width 1077 height 359
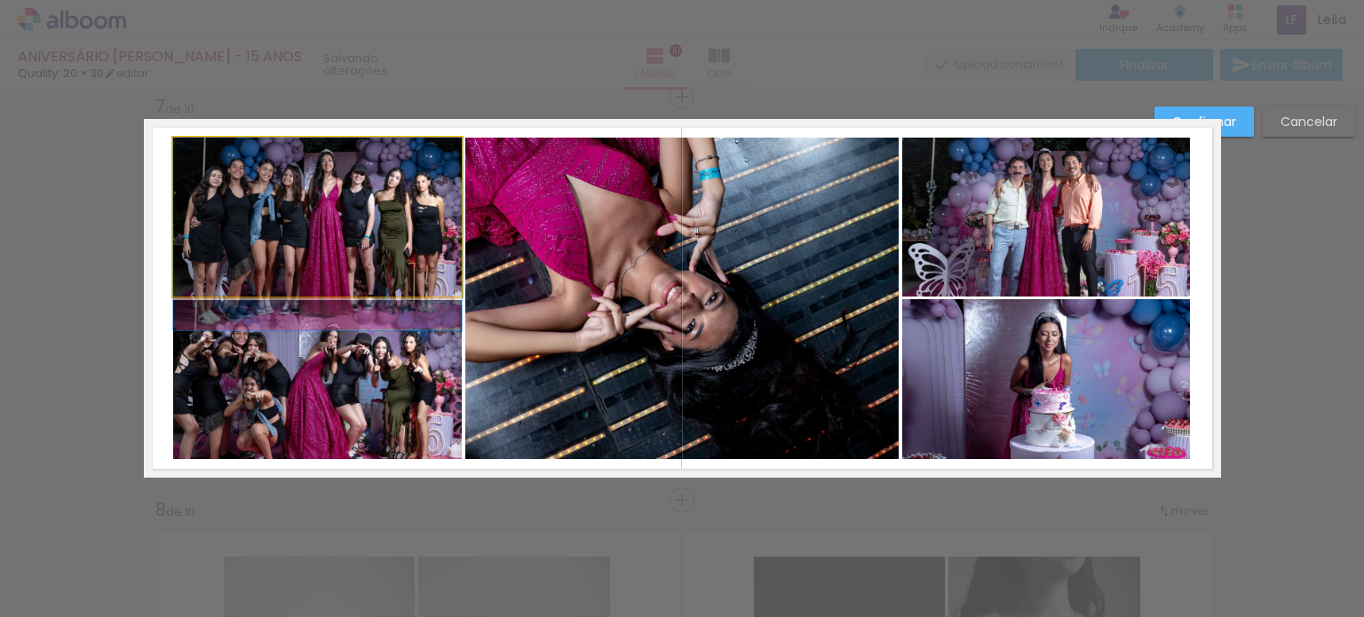
drag, startPoint x: 270, startPoint y: 213, endPoint x: 266, endPoint y: 230, distance: 17.2
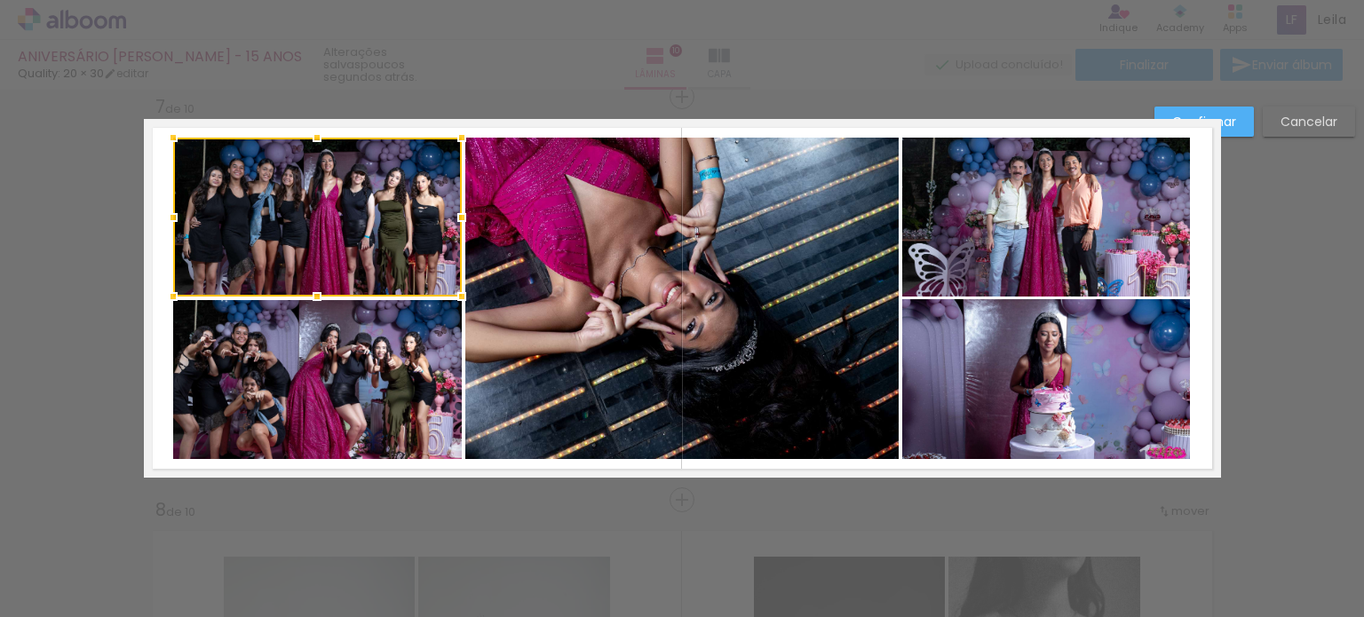
click at [150, 268] on quentale-layouter at bounding box center [682, 298] width 1077 height 359
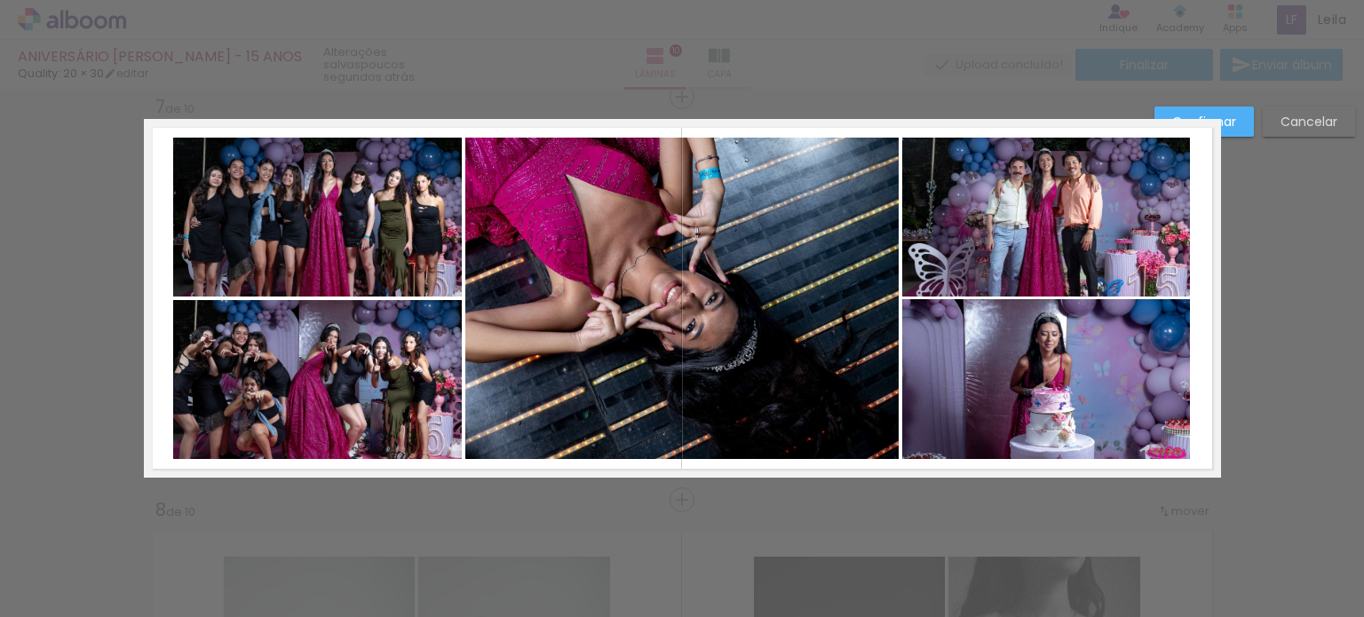
click at [298, 368] on quentale-photo at bounding box center [317, 379] width 289 height 159
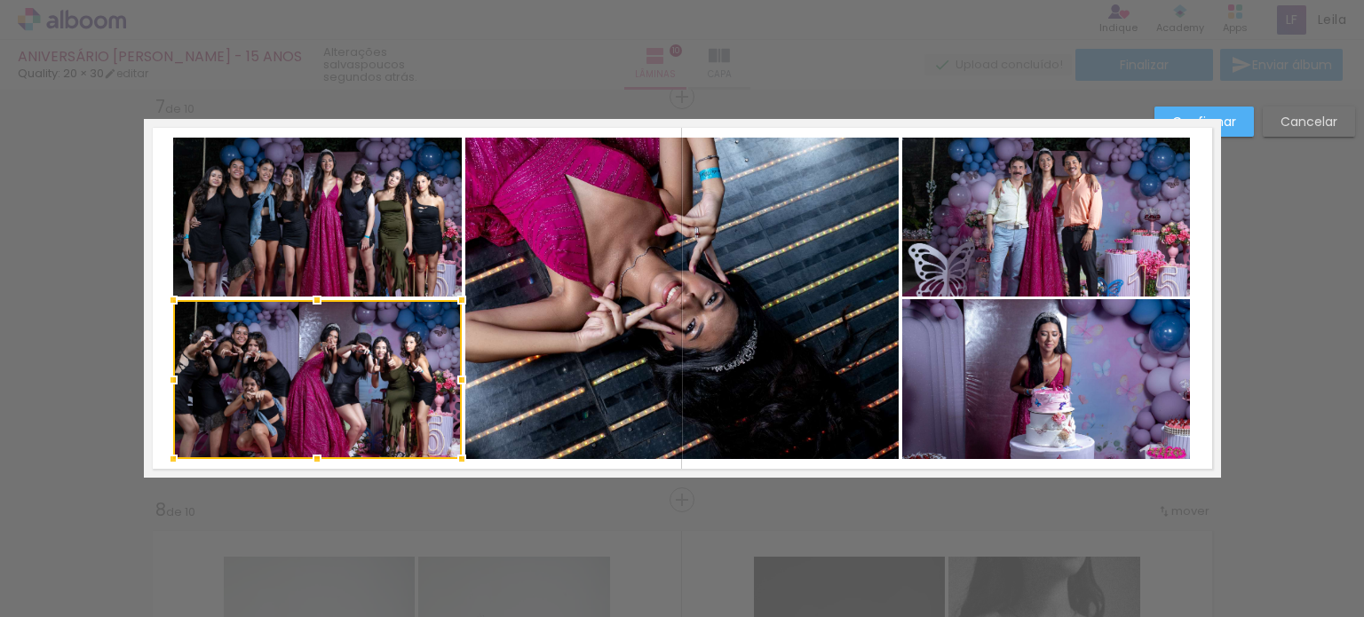
click at [157, 349] on quentale-layouter at bounding box center [682, 298] width 1077 height 359
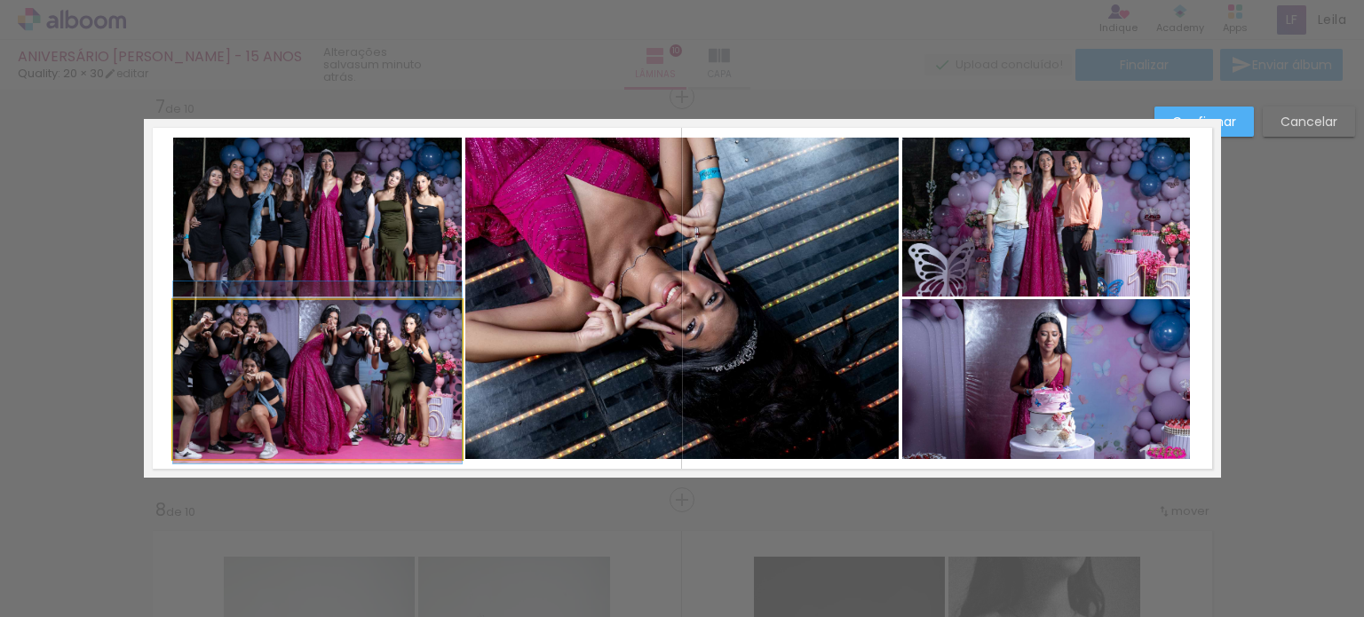
drag, startPoint x: 249, startPoint y: 362, endPoint x: 256, endPoint y: 344, distance: 20.0
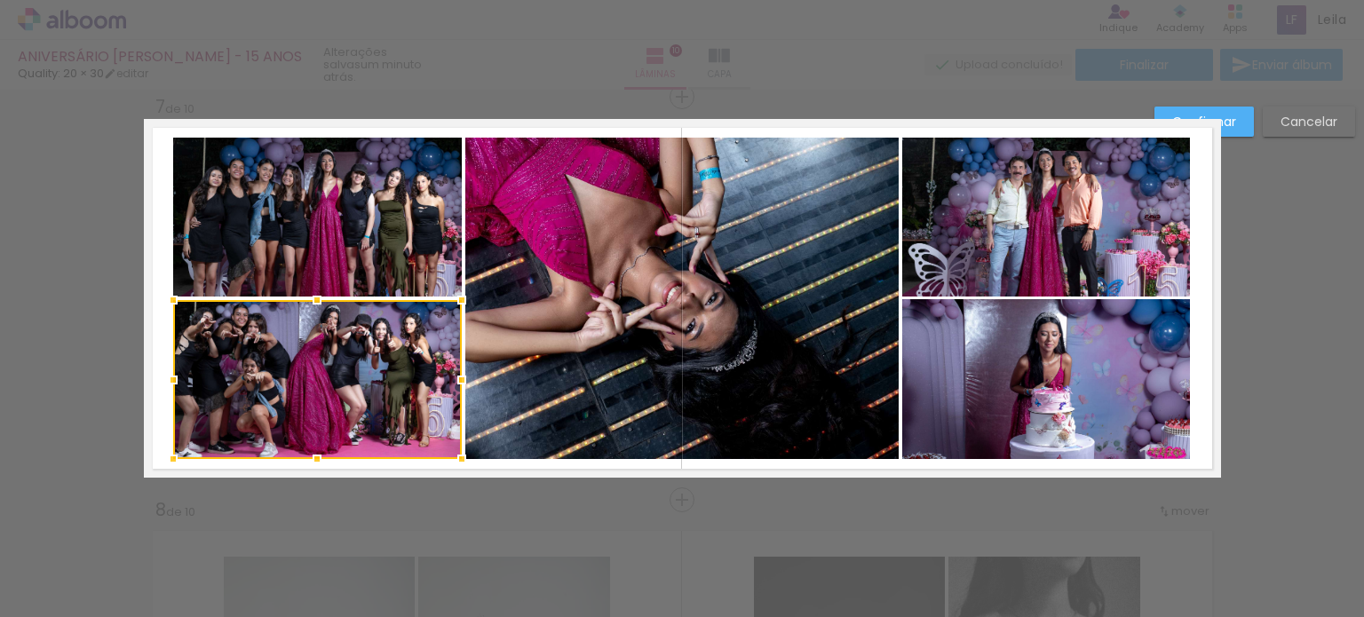
click at [219, 464] on quentale-layouter at bounding box center [682, 298] width 1077 height 359
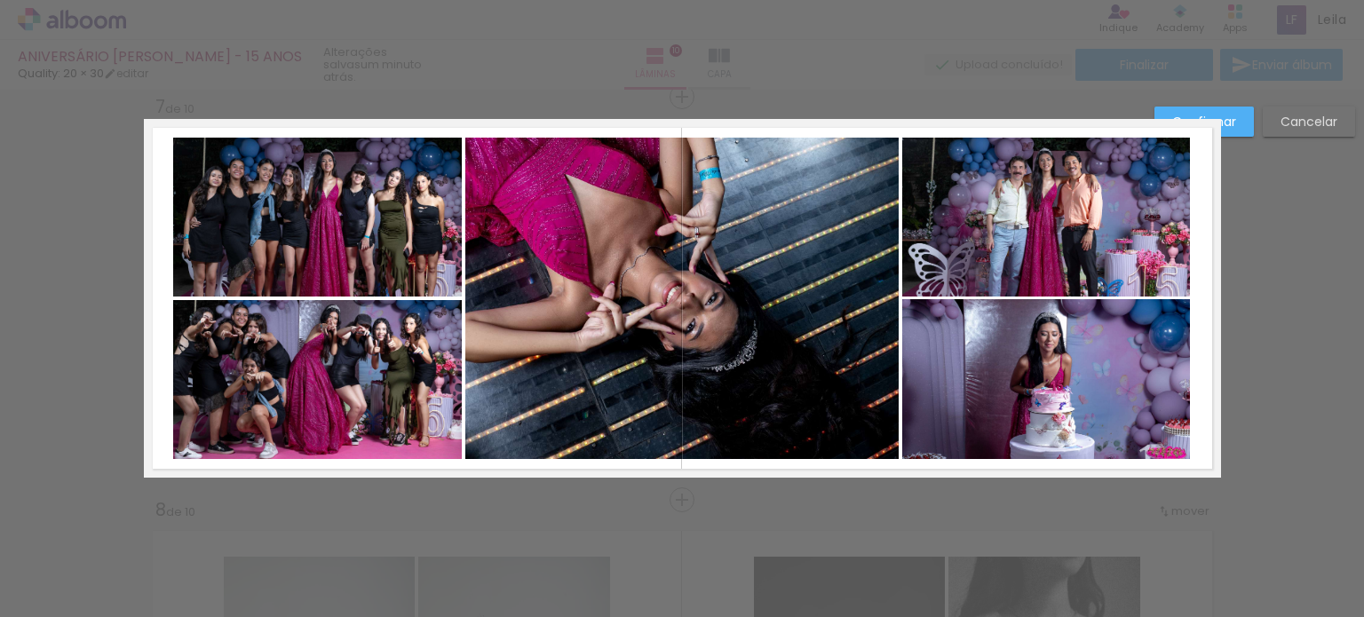
click at [0, 0] on slot "Confirmar" at bounding box center [0, 0] width 0 height 0
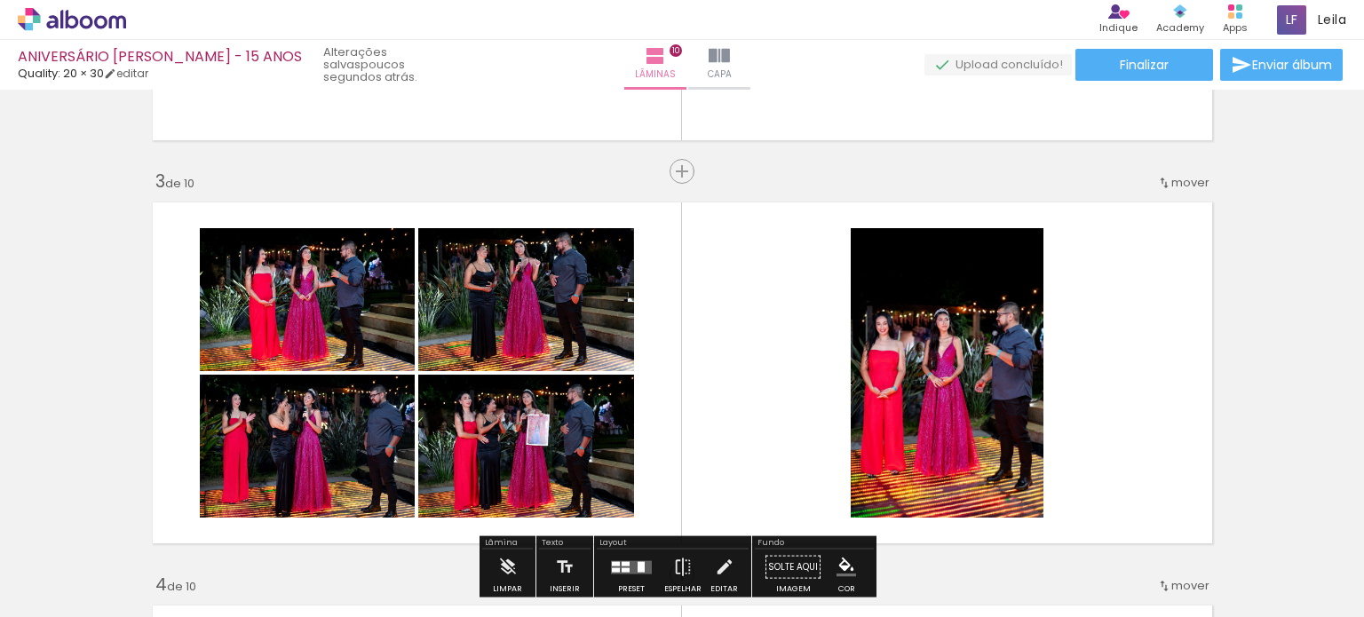
scroll to position [931, 0]
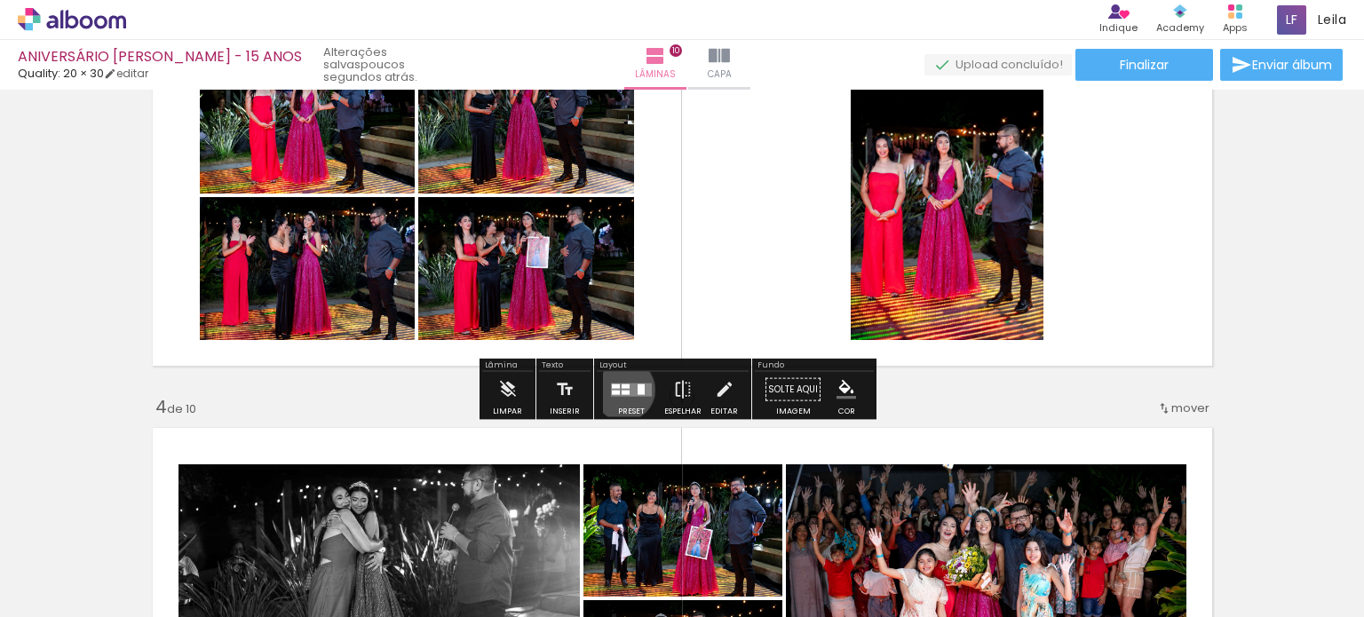
click at [622, 390] on div at bounding box center [626, 392] width 8 height 4
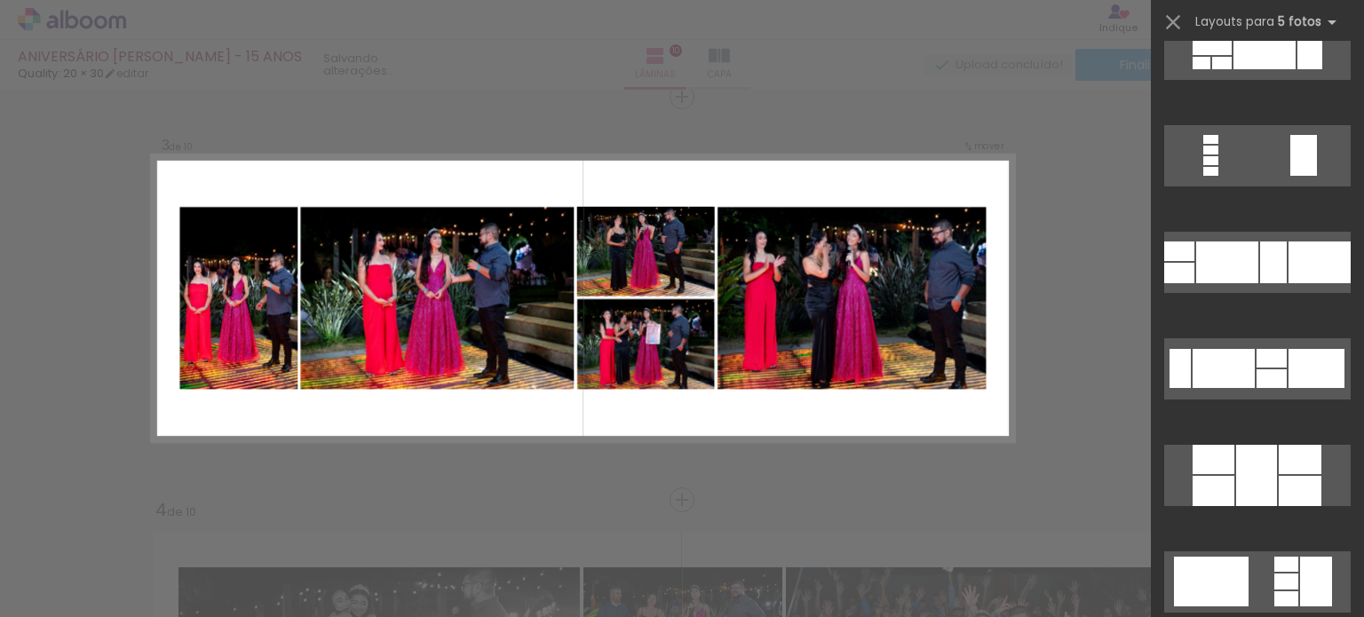
scroll to position [1154, 0]
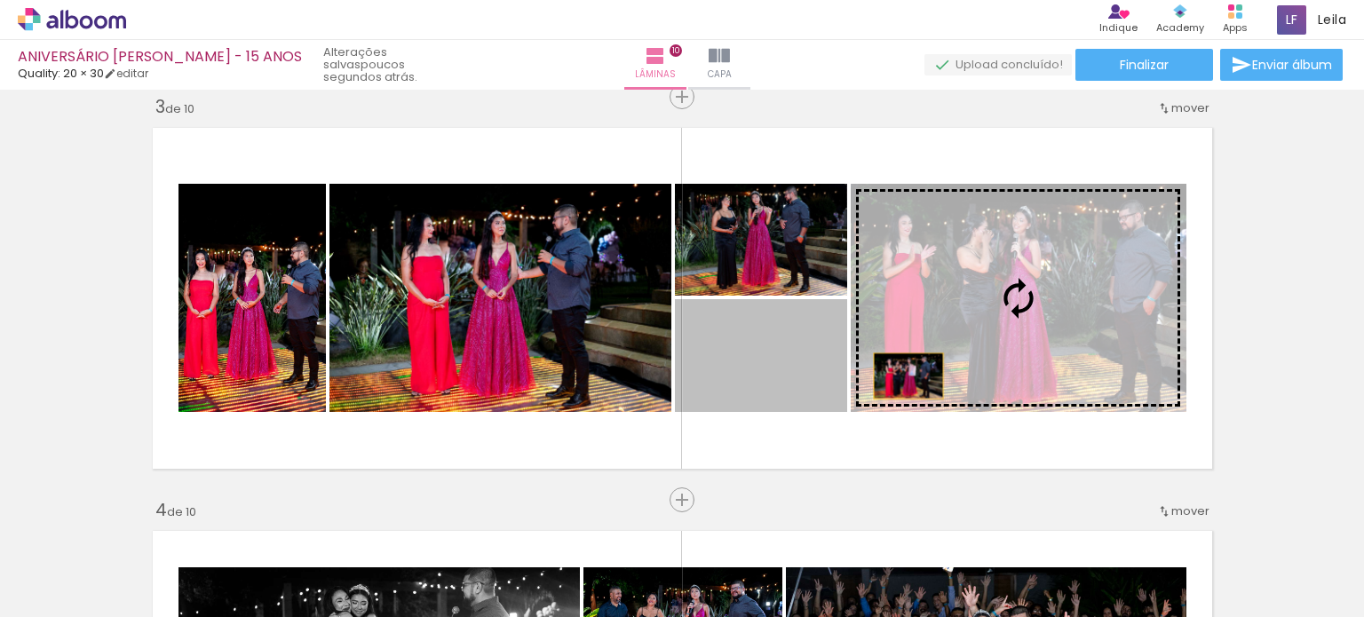
drag, startPoint x: 785, startPoint y: 376, endPoint x: 998, endPoint y: 390, distance: 213.5
click at [0, 0] on slot at bounding box center [0, 0] width 0 height 0
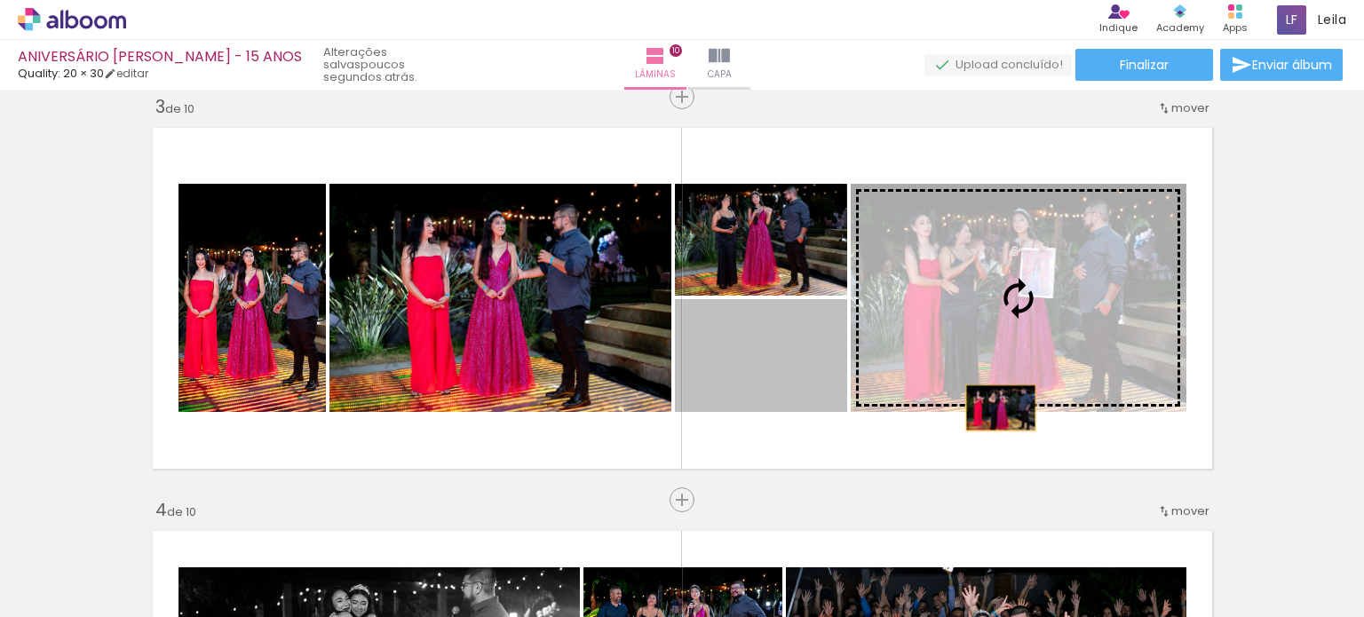
drag, startPoint x: 778, startPoint y: 398, endPoint x: 1035, endPoint y: 408, distance: 257.7
click at [0, 0] on slot at bounding box center [0, 0] width 0 height 0
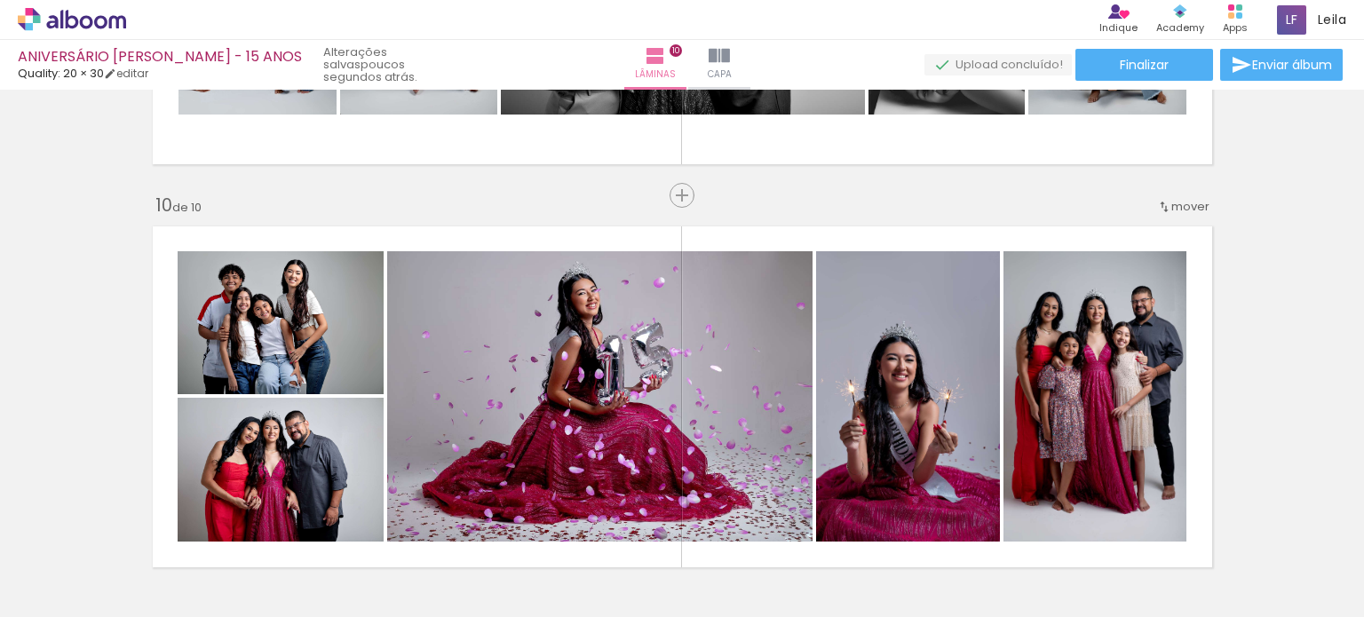
scroll to position [0, 3361]
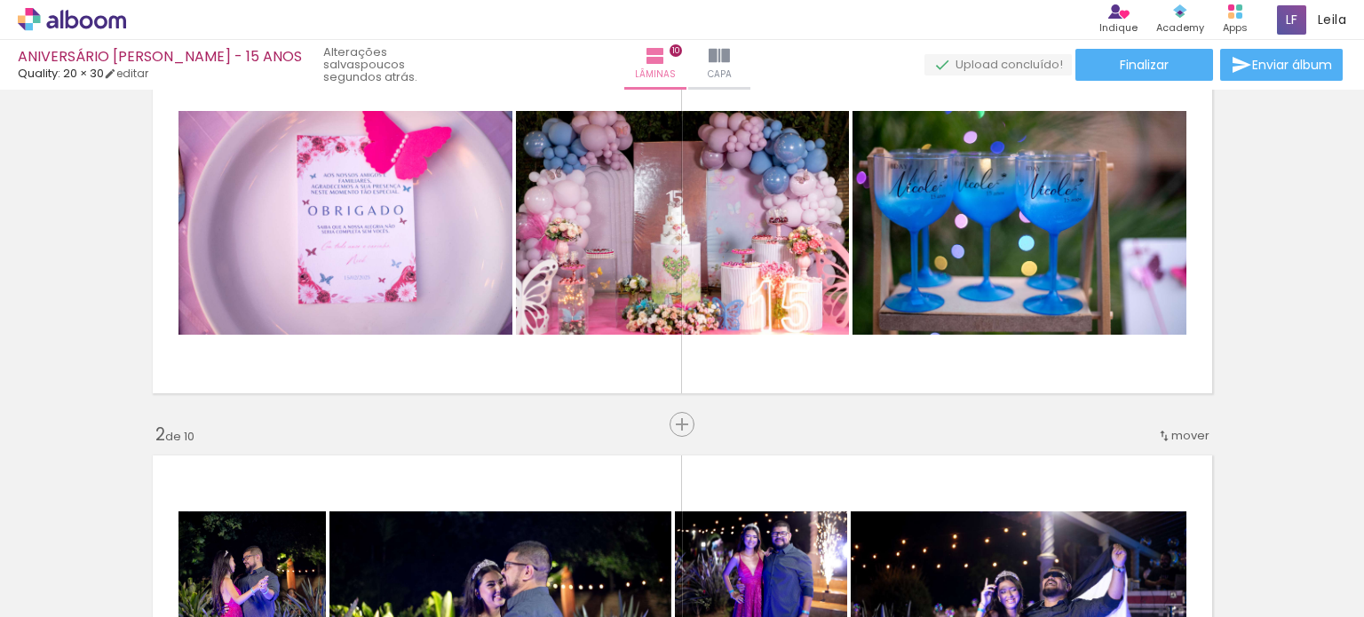
scroll to position [0, 0]
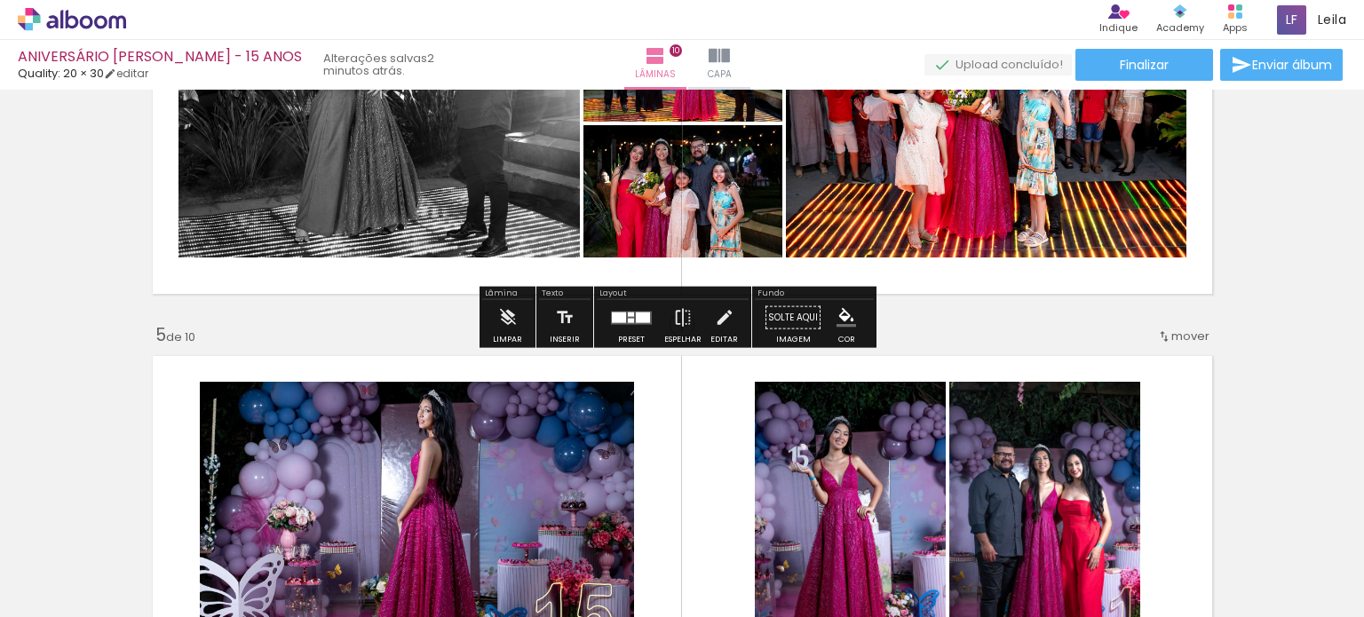
scroll to position [1598, 0]
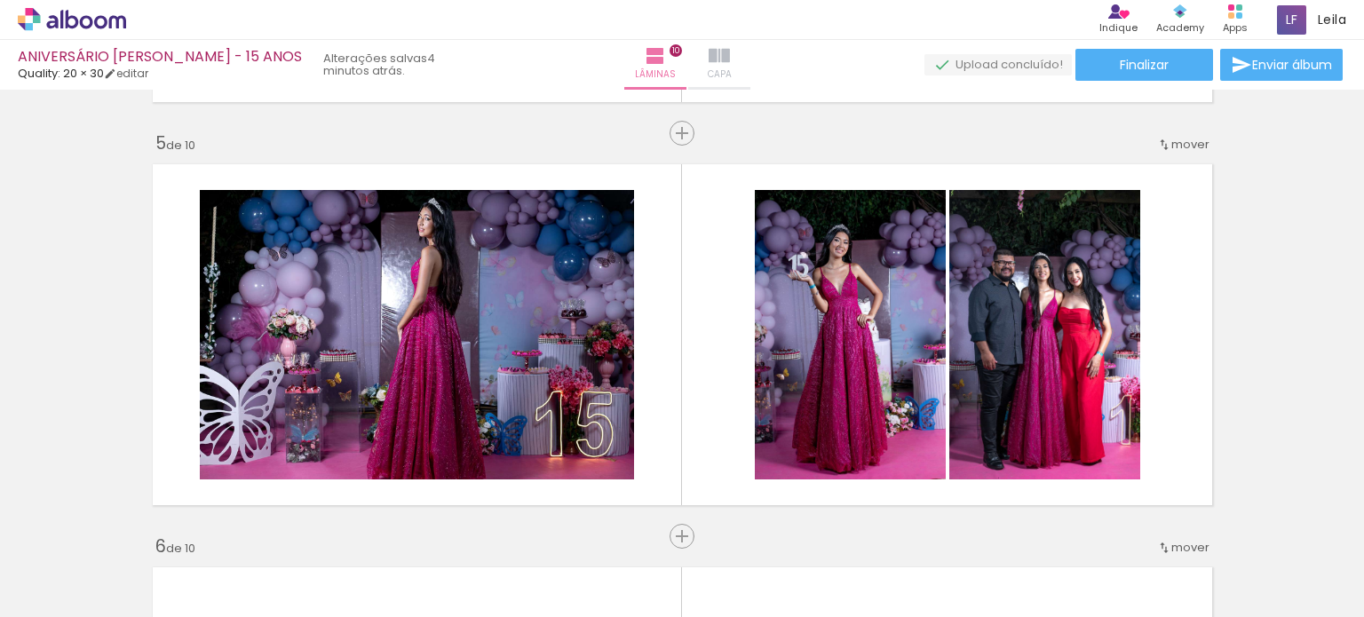
scroll to position [0, 3261]
click at [34, 590] on iron-icon at bounding box center [25, 592] width 21 height 21
click at [0, 0] on input "file" at bounding box center [0, 0] width 0 height 0
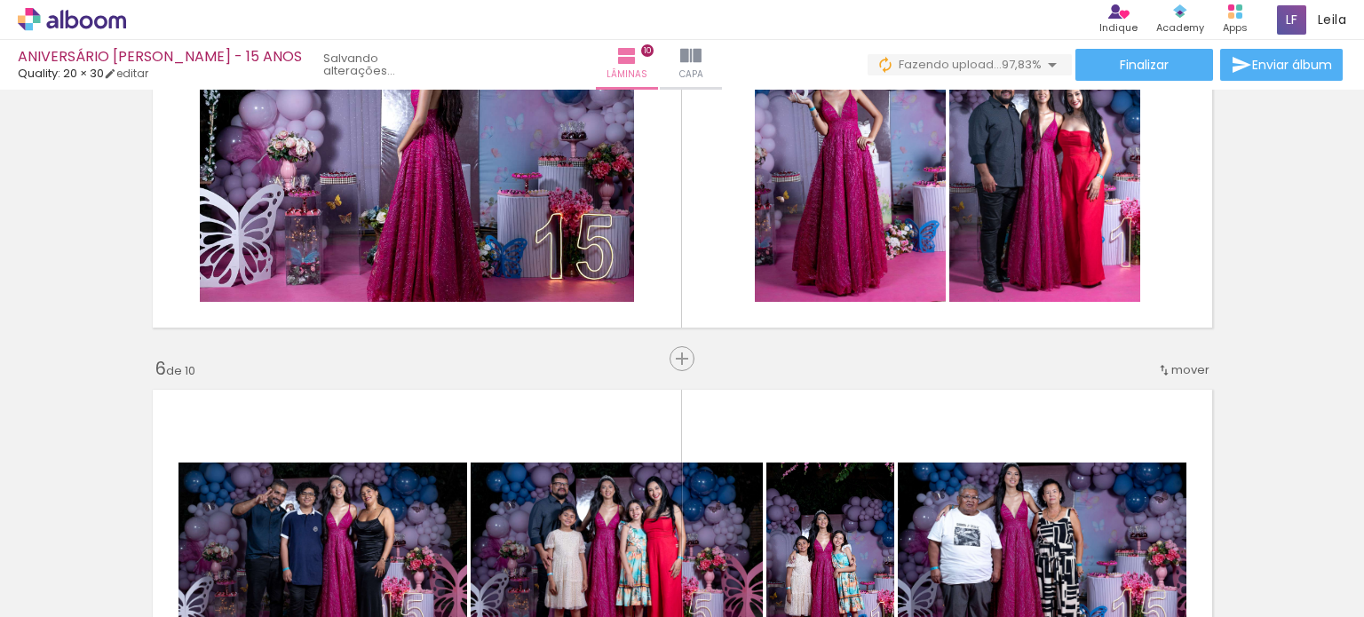
scroll to position [0, 1627]
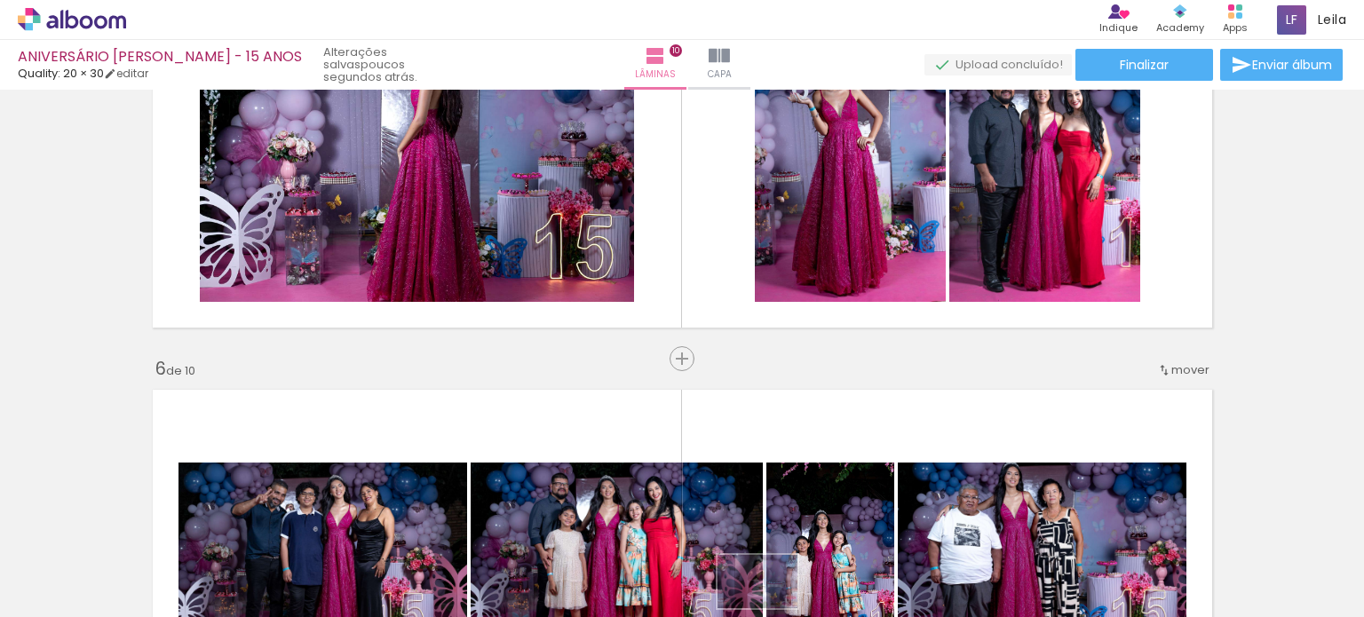
drag, startPoint x: 736, startPoint y: 600, endPoint x: 771, endPoint y: 608, distance: 35.5
click at [146, 608] on iron-horizontal-list at bounding box center [128, 561] width 36 height 111
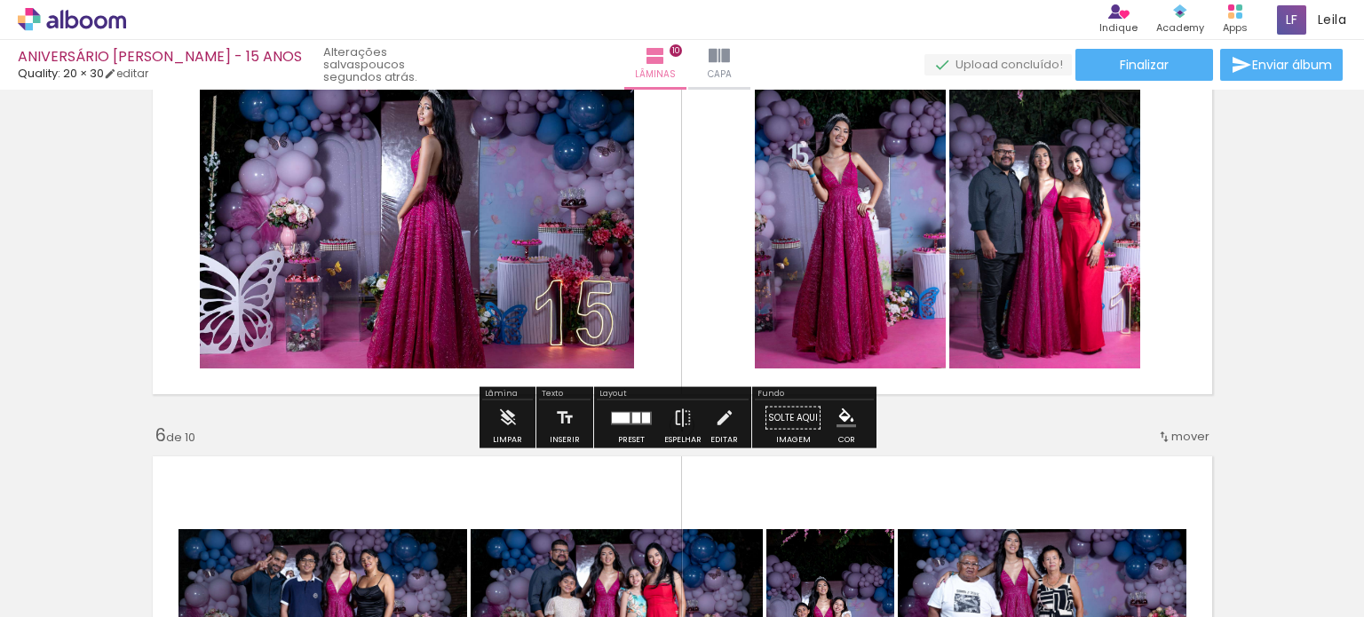
scroll to position [1598, 0]
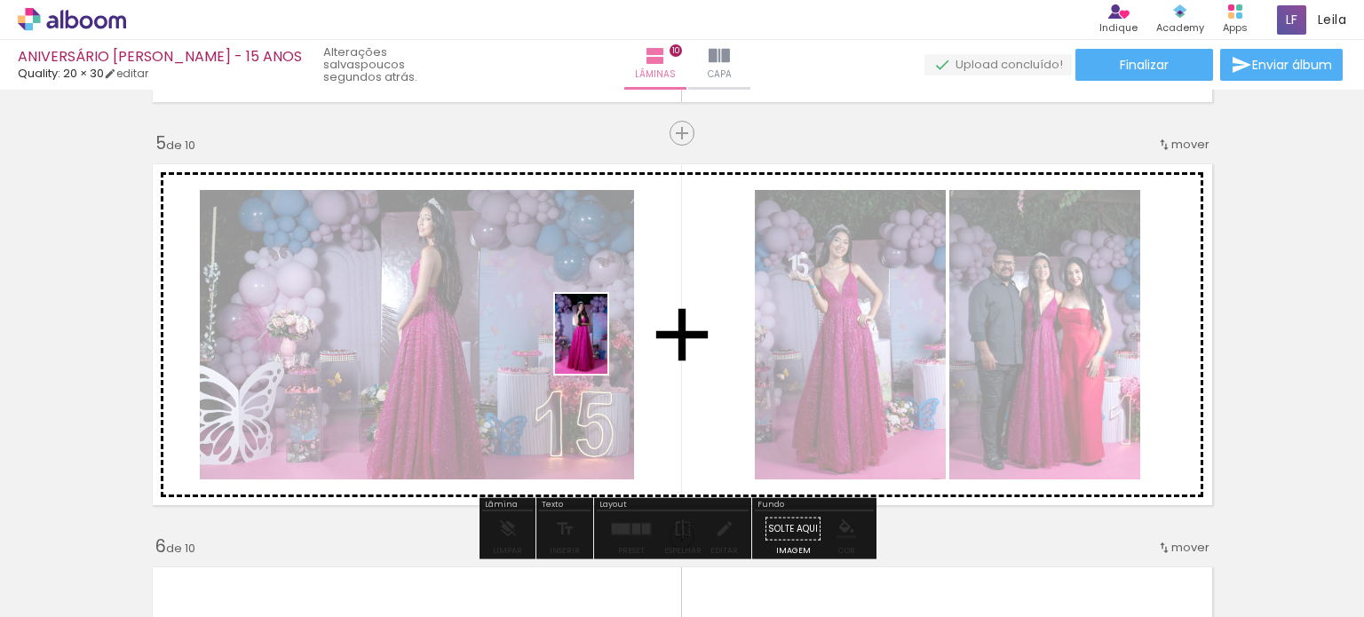
drag, startPoint x: 1303, startPoint y: 564, endPoint x: 608, endPoint y: 347, distance: 727.3
click at [608, 347] on quentale-workspace at bounding box center [682, 308] width 1364 height 617
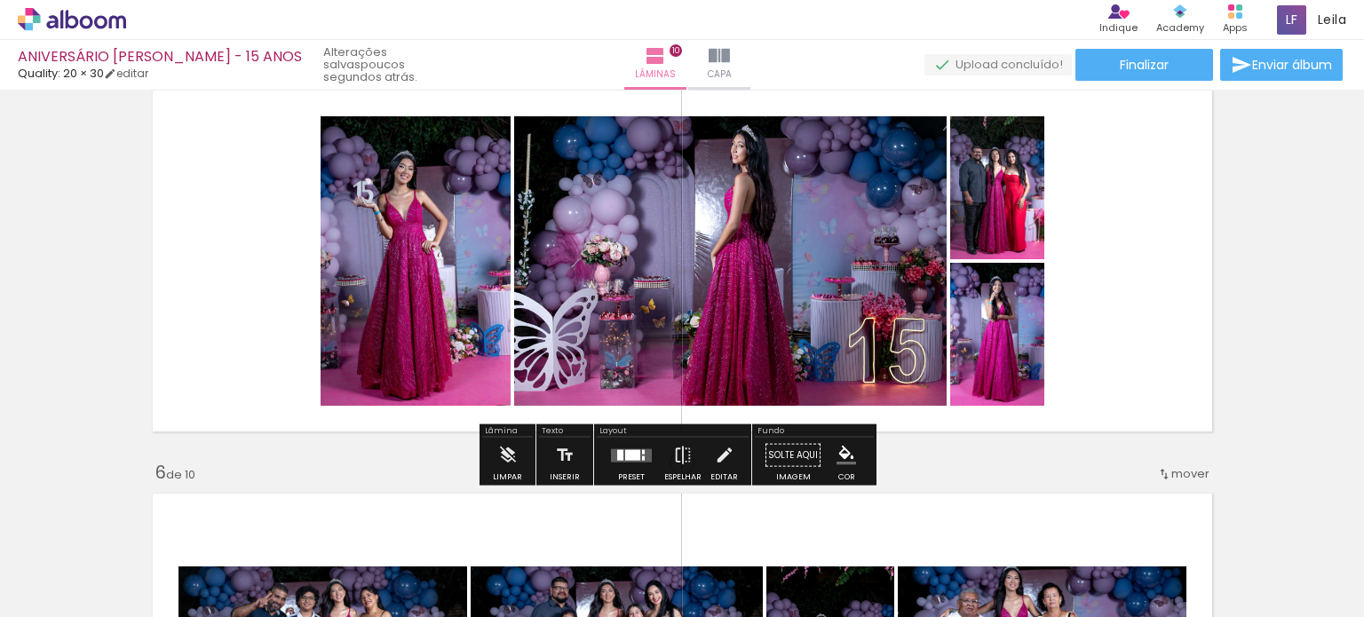
scroll to position [1776, 0]
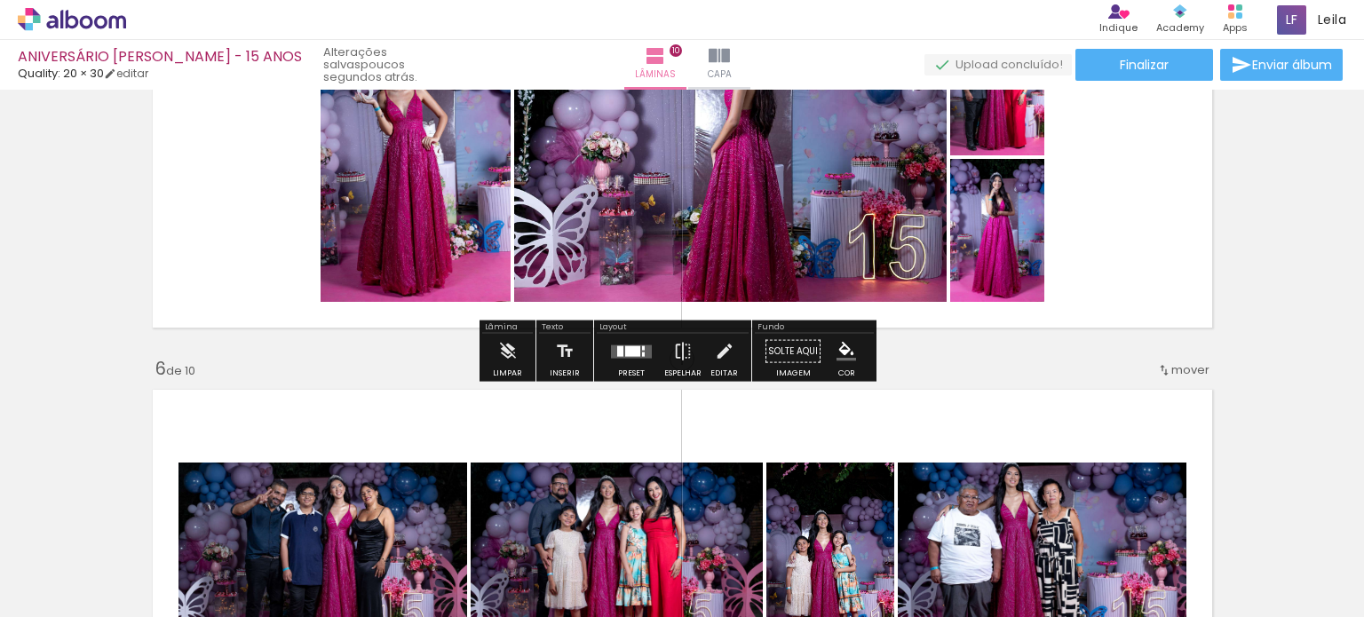
click at [617, 349] on div at bounding box center [620, 350] width 6 height 11
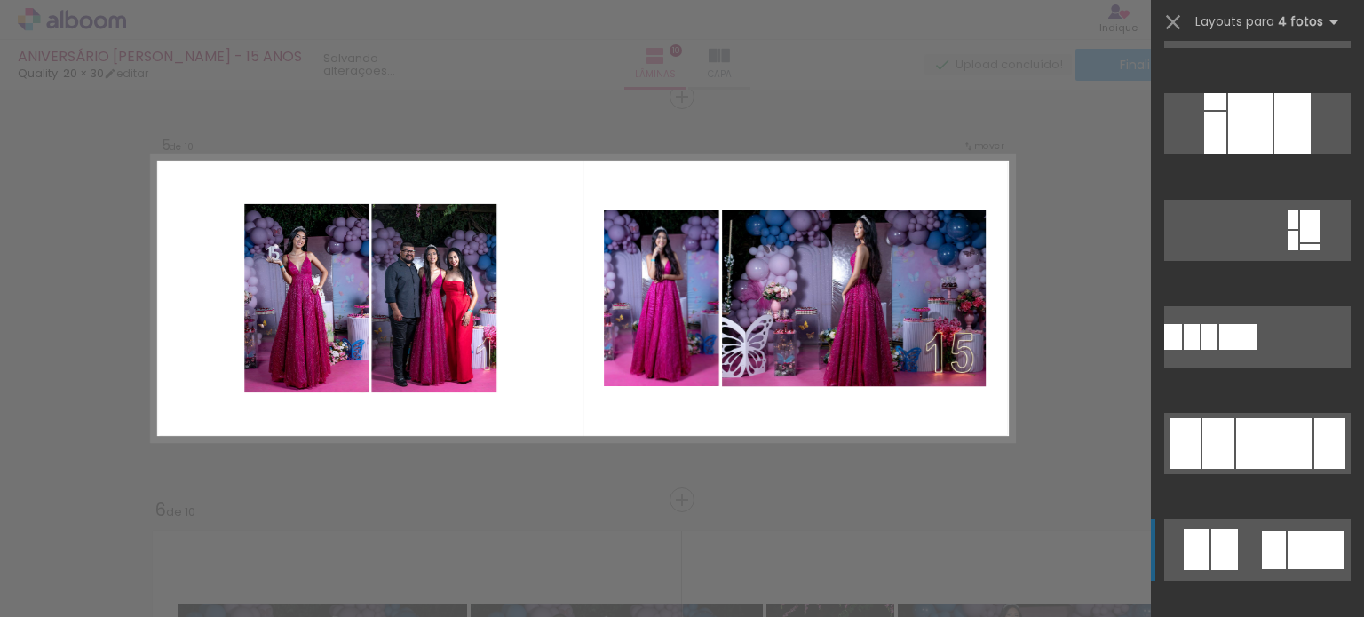
scroll to position [1509, 0]
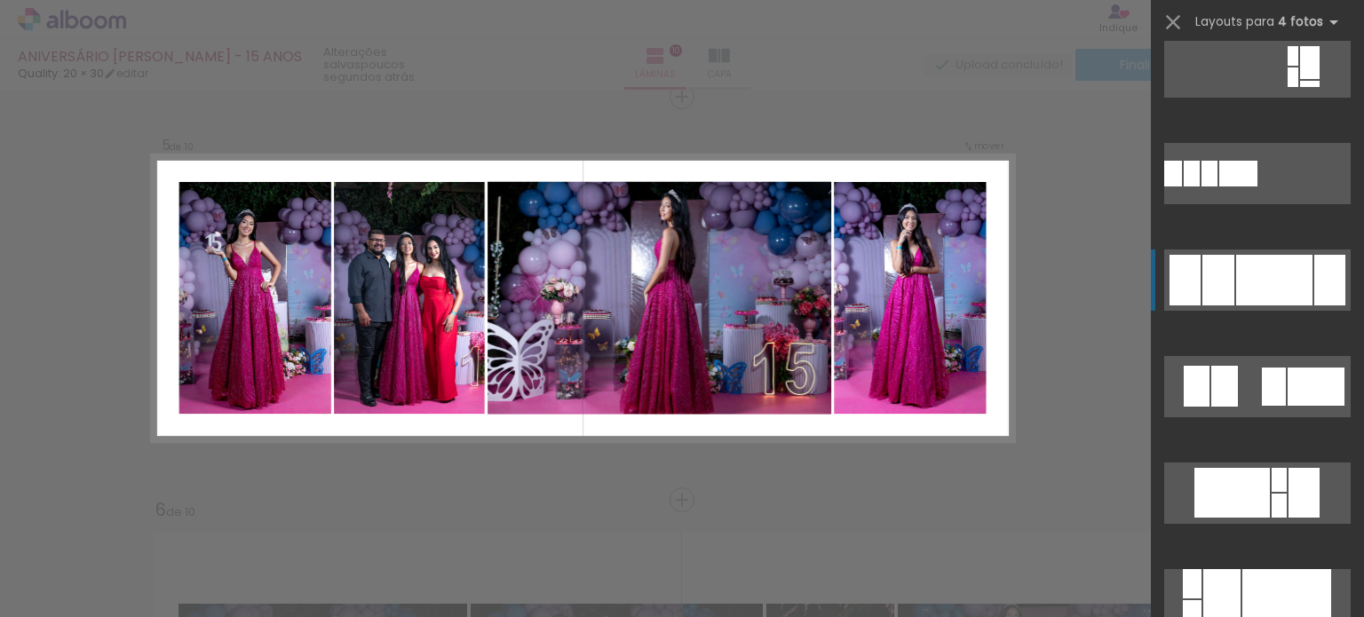
click at [1201, 600] on div at bounding box center [1192, 615] width 19 height 30
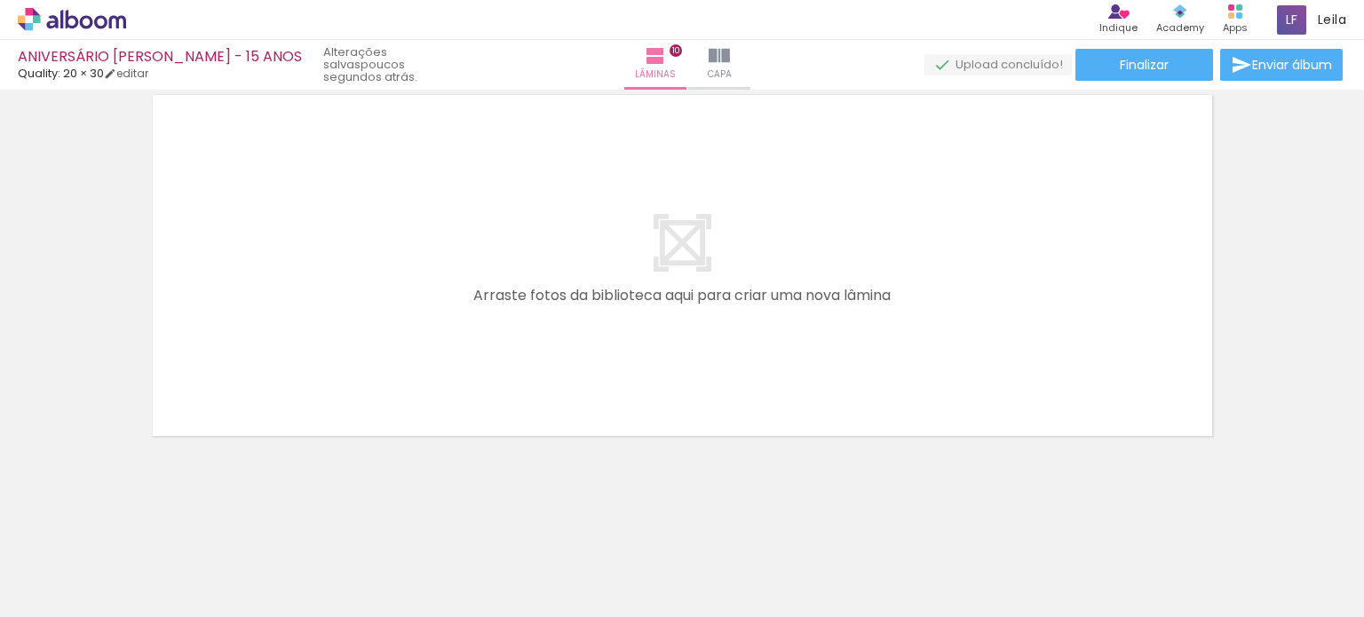
scroll to position [0, 2362]
click at [565, 514] on iron-icon at bounding box center [561, 521] width 19 height 19
click at [567, 521] on iron-icon at bounding box center [561, 521] width 19 height 19
drag, startPoint x: 955, startPoint y: 603, endPoint x: 933, endPoint y: 603, distance: 22.2
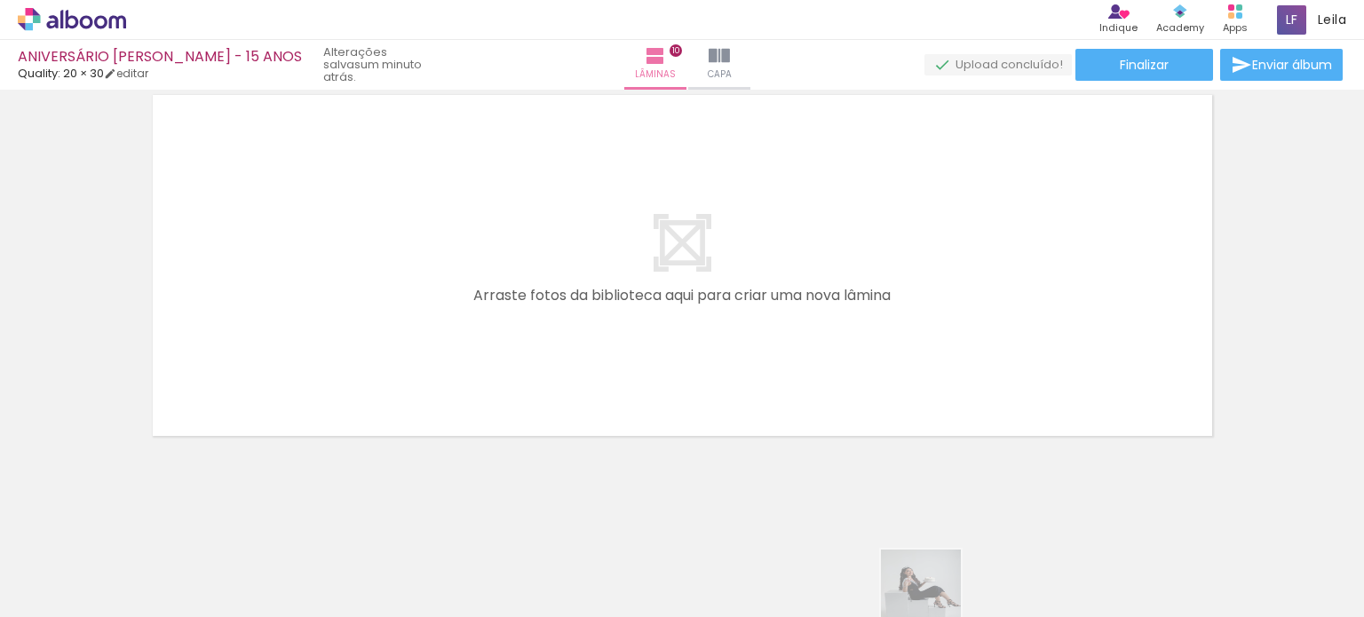
click at [0, 0] on slot at bounding box center [0, 0] width 0 height 0
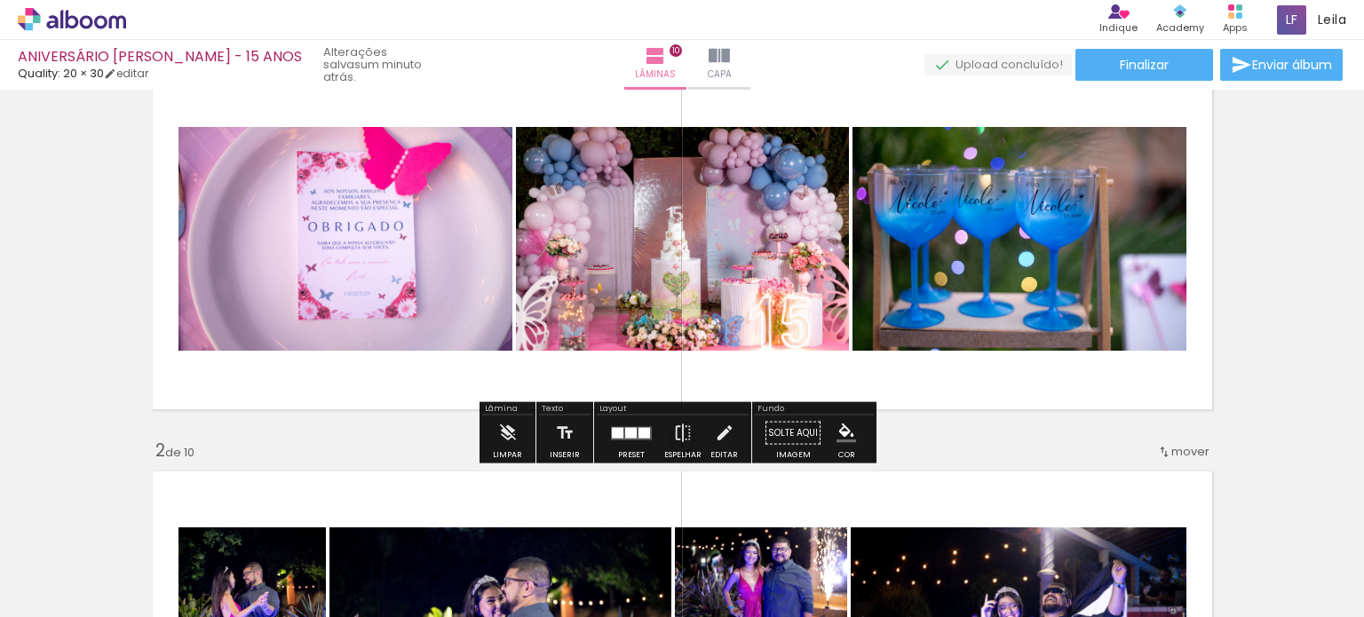
scroll to position [0, 0]
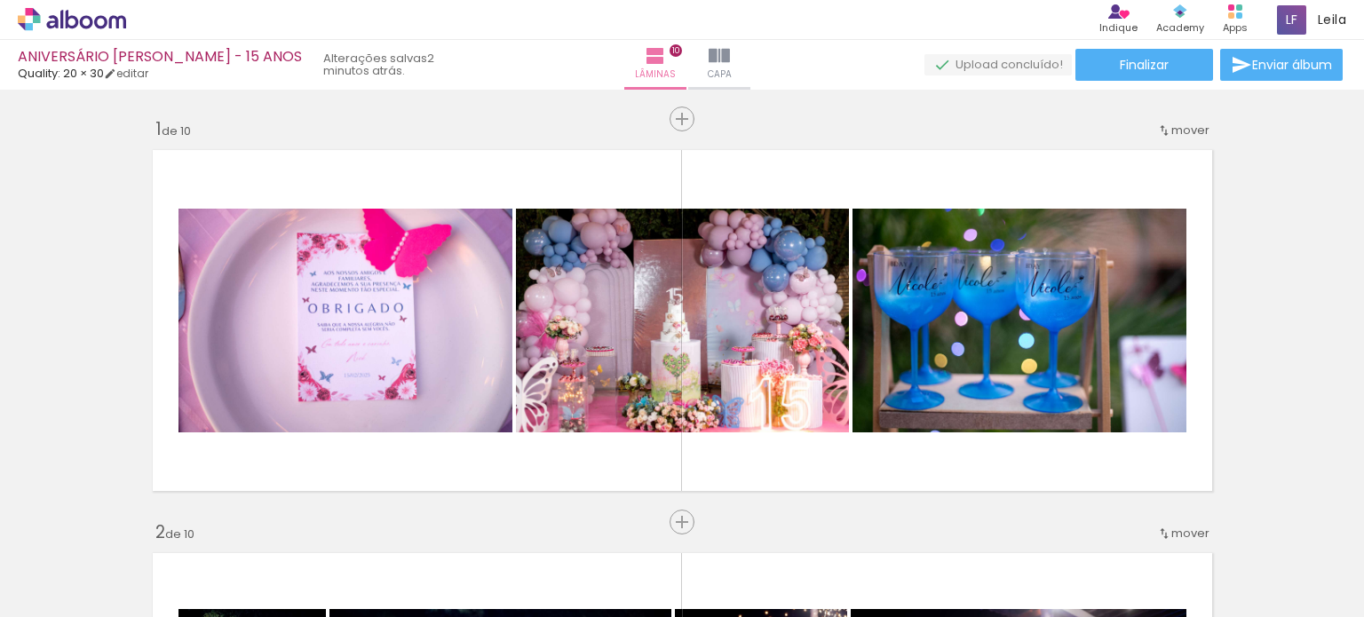
scroll to position [1509, 0]
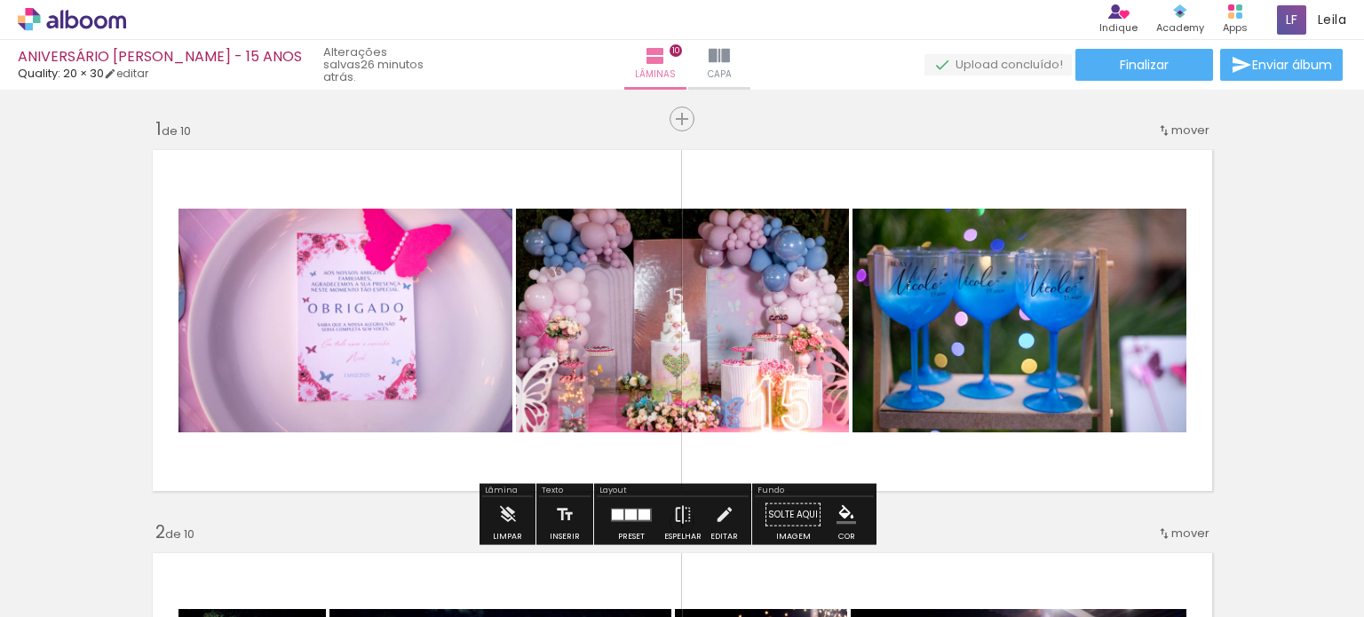
scroll to position [1509, 0]
